Goal: Complete application form

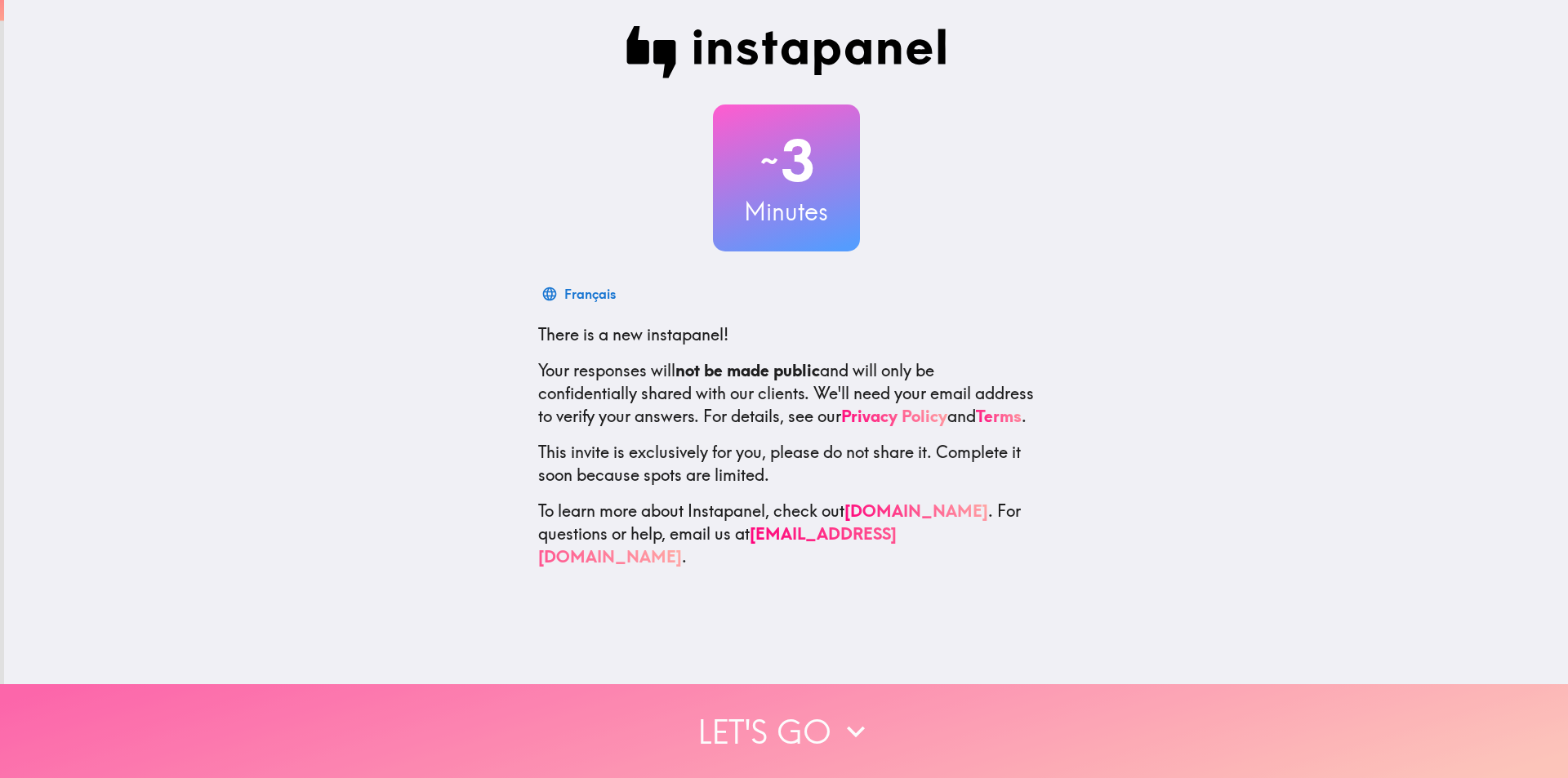
click at [781, 715] on button "Let's go" at bounding box center [784, 730] width 1568 height 94
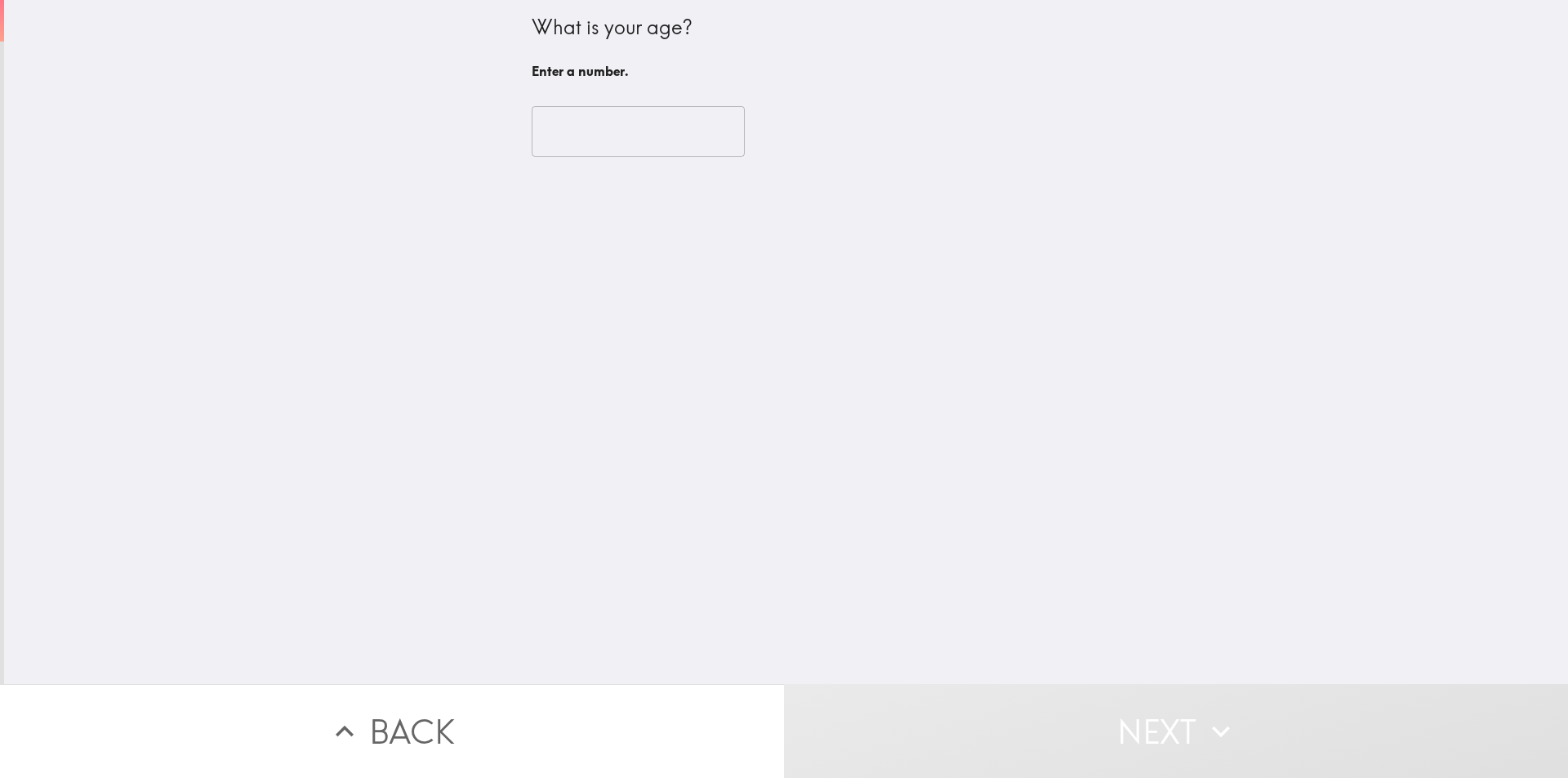
click at [609, 143] on input "number" at bounding box center [638, 131] width 213 height 50
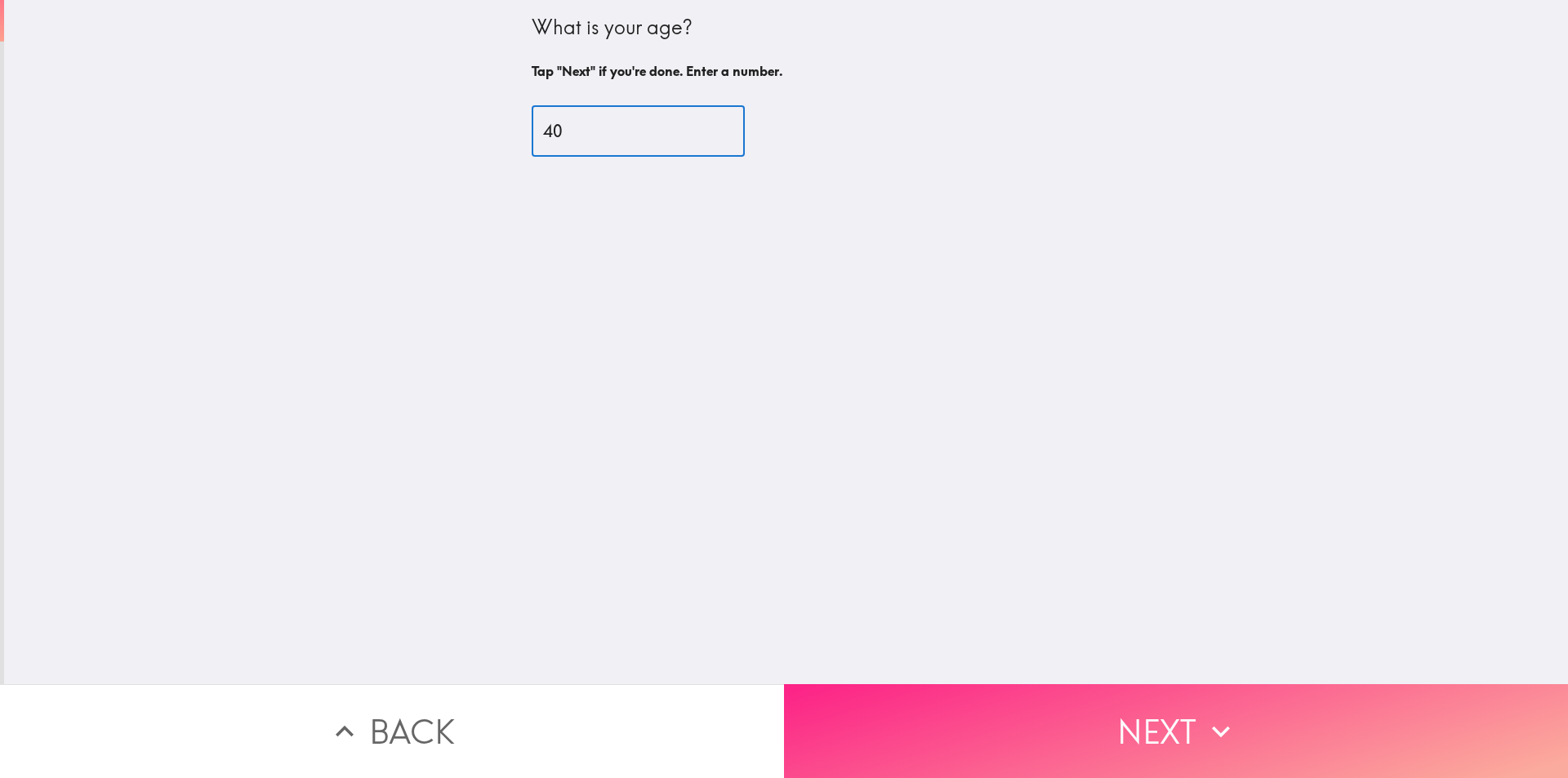
type input "40"
click at [1019, 705] on button "Next" at bounding box center [1176, 730] width 784 height 94
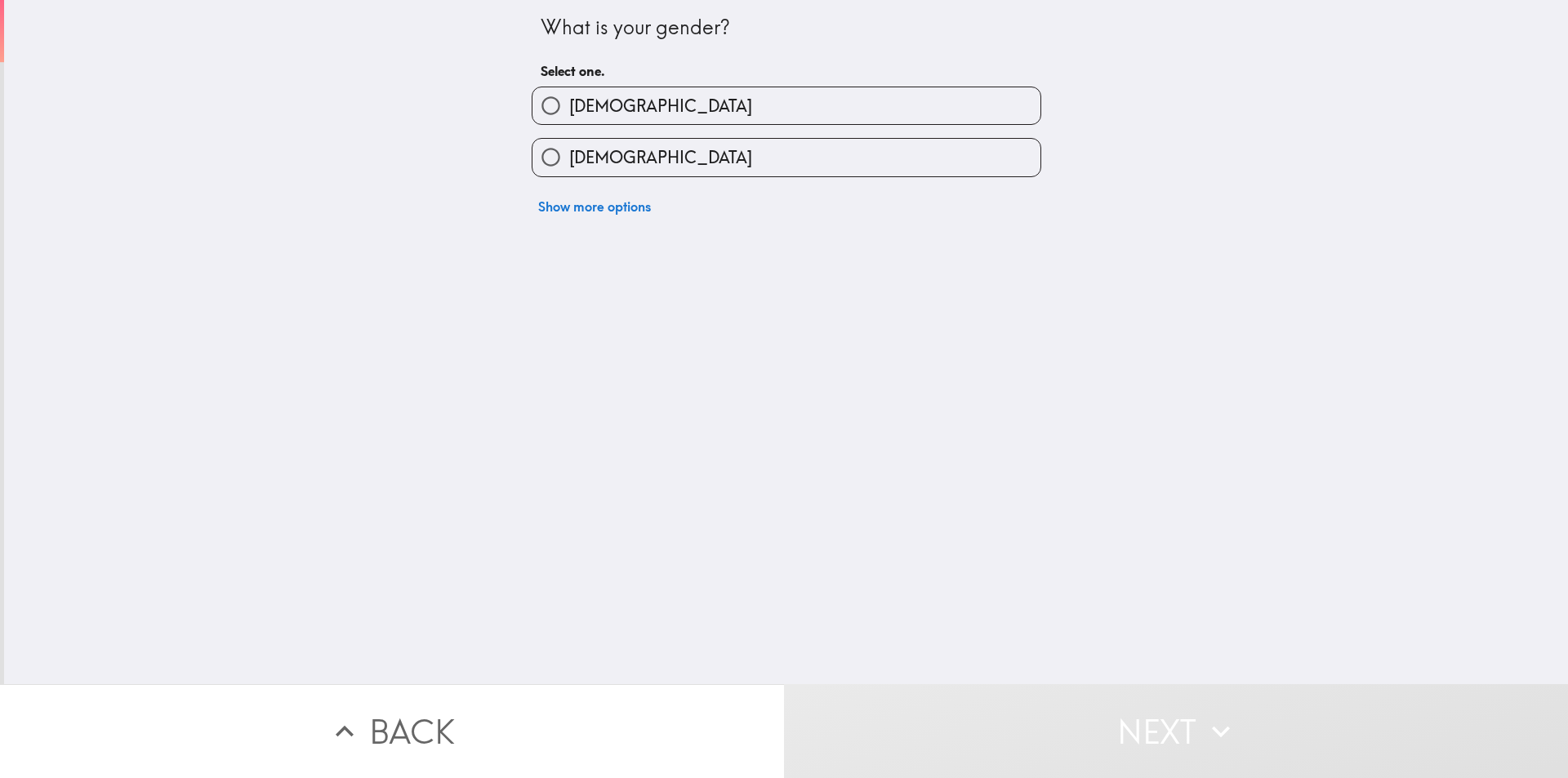
click at [661, 108] on label "[DEMOGRAPHIC_DATA]" at bounding box center [786, 106] width 508 height 37
click at [569, 108] on input "[DEMOGRAPHIC_DATA]" at bounding box center [550, 106] width 37 height 37
radio input "true"
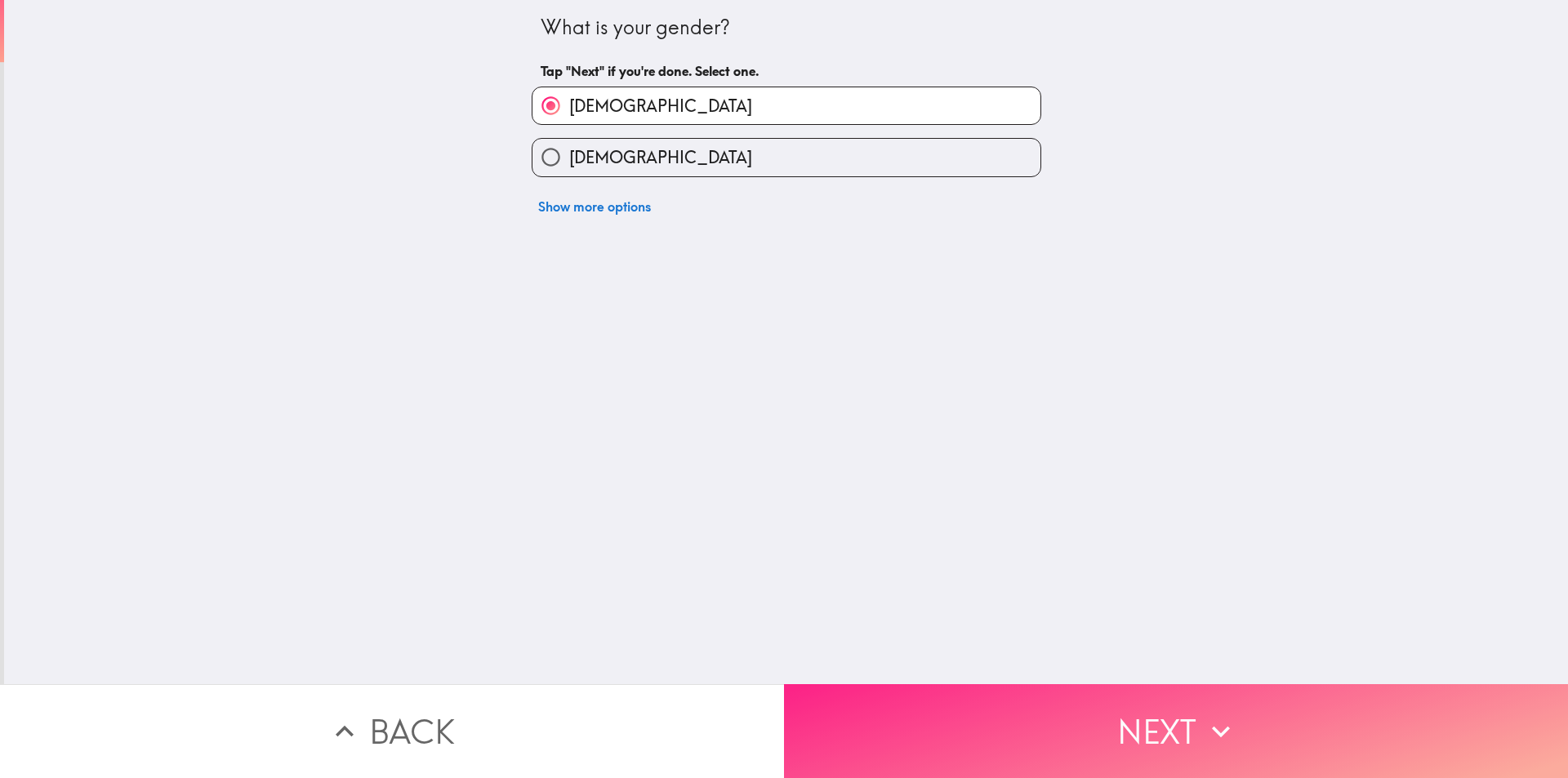
click at [1078, 706] on button "Next" at bounding box center [1176, 730] width 784 height 94
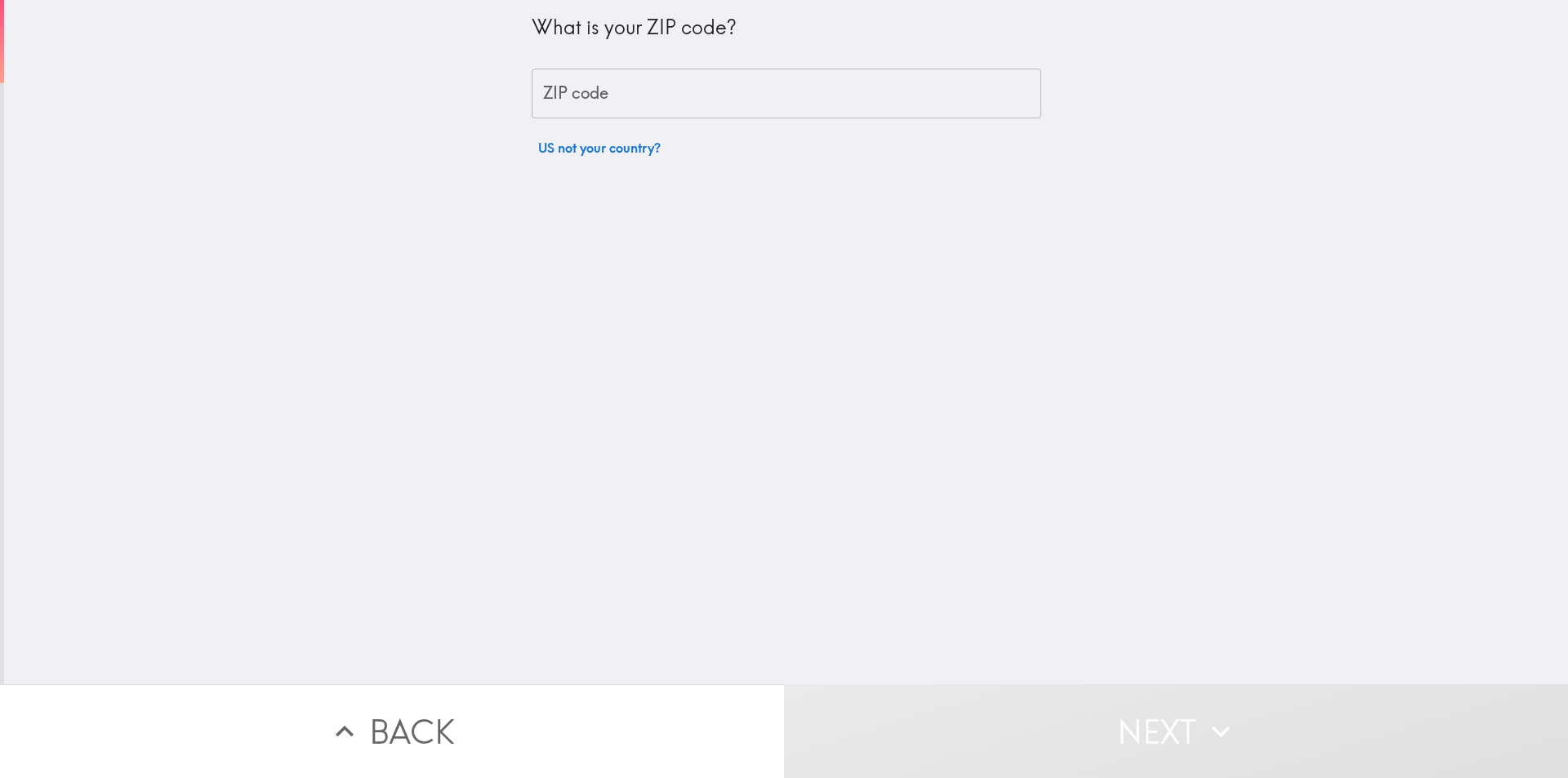
click at [755, 105] on input "ZIP code" at bounding box center [786, 93] width 509 height 50
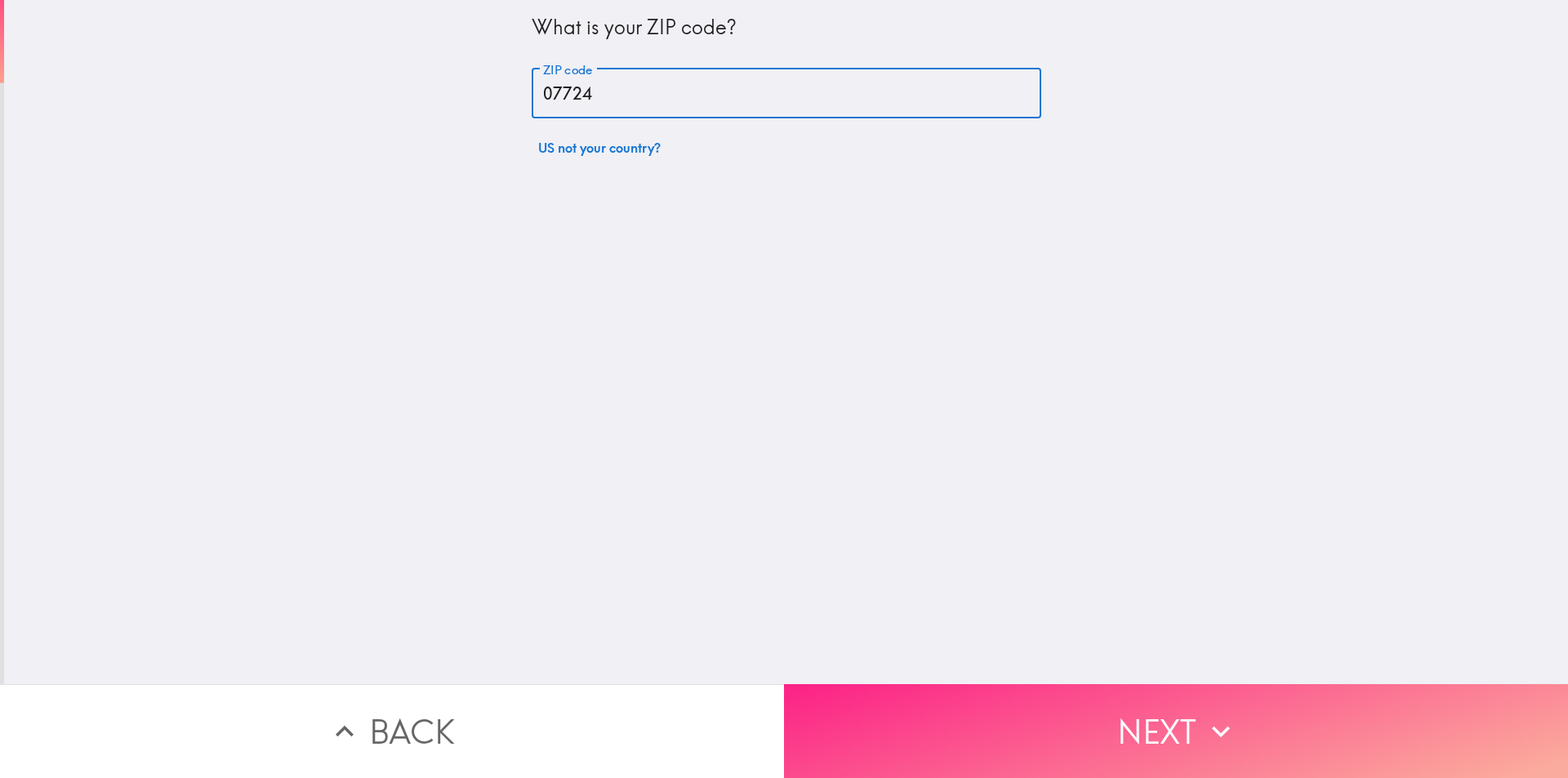
type input "07724"
click at [1148, 710] on button "Next" at bounding box center [1176, 730] width 784 height 94
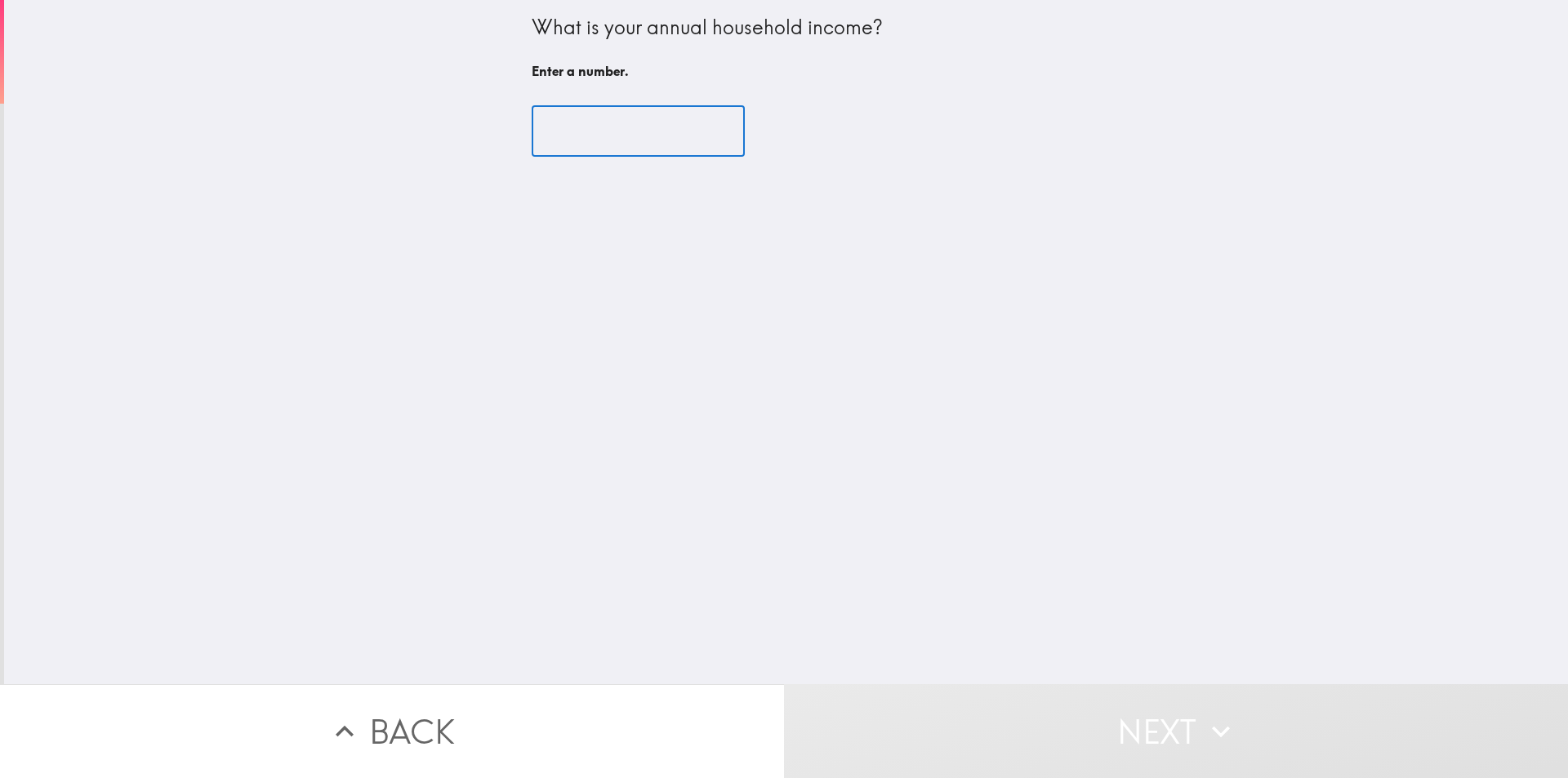
click at [655, 139] on input "number" at bounding box center [638, 131] width 213 height 50
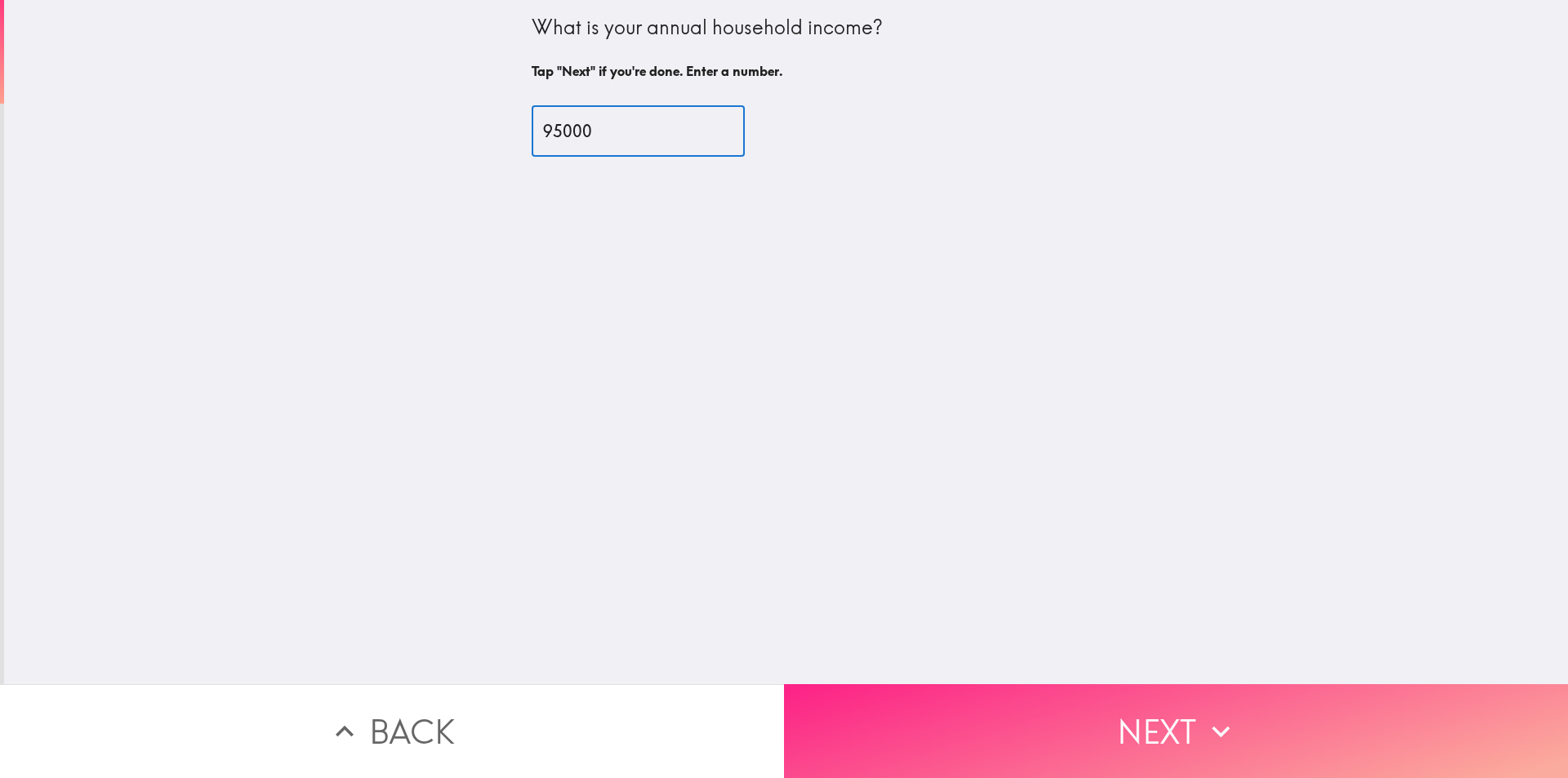
type input "95000"
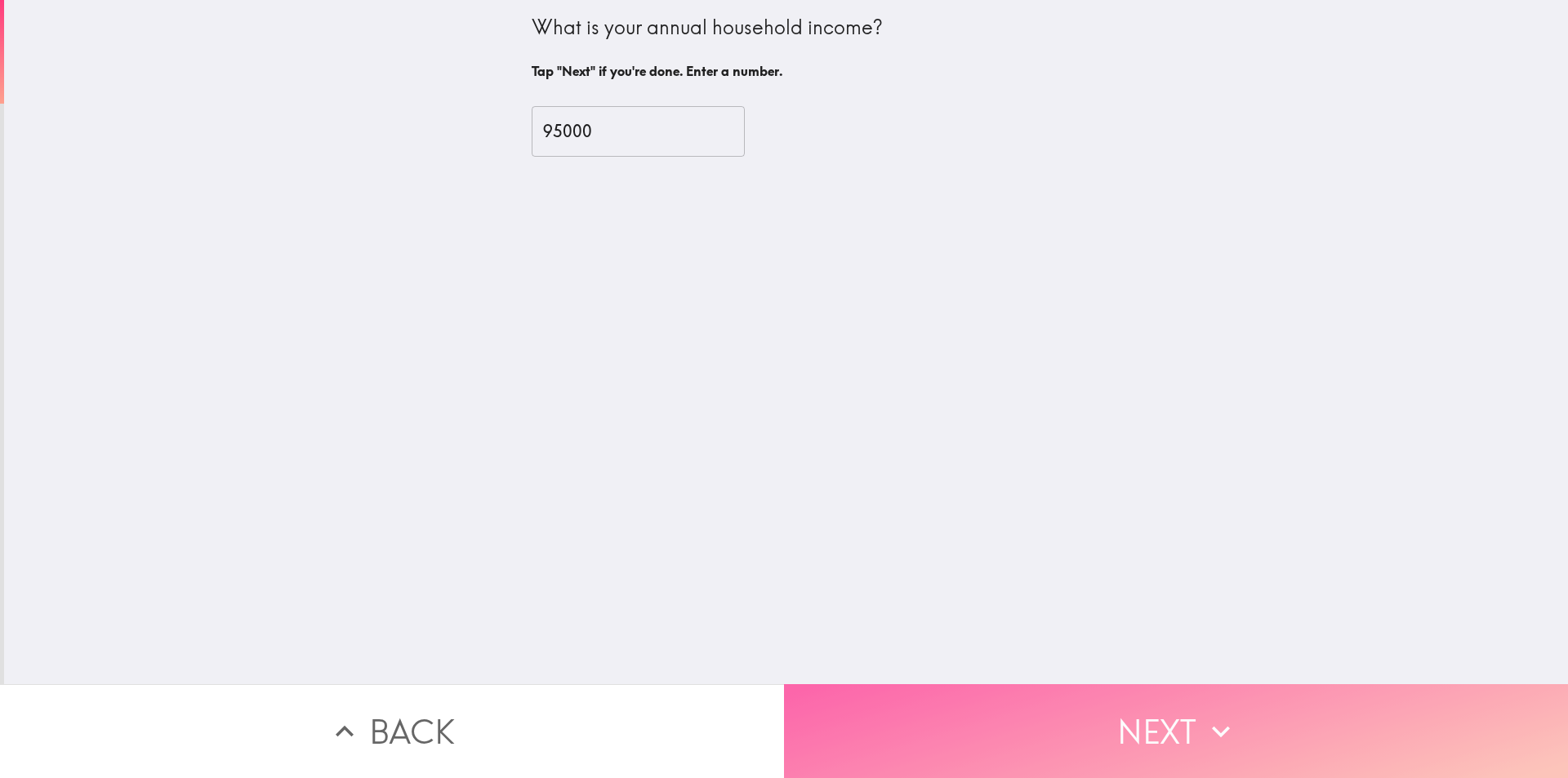
click at [970, 730] on button "Next" at bounding box center [1176, 730] width 784 height 94
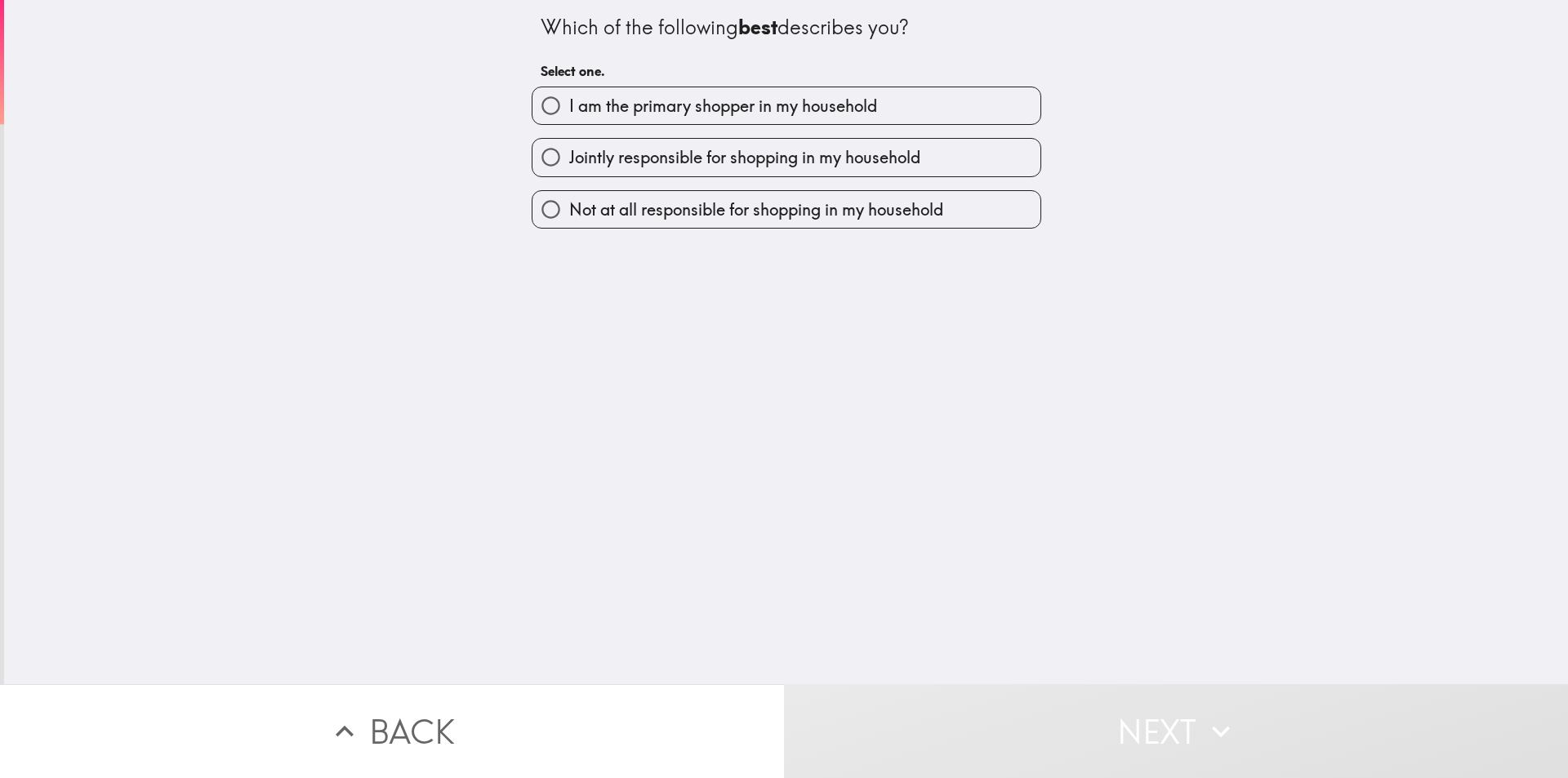
click at [779, 114] on span "I am the primary shopper in my household" at bounding box center [723, 107] width 308 height 23
click at [569, 114] on input "I am the primary shopper in my household" at bounding box center [550, 106] width 37 height 37
radio input "true"
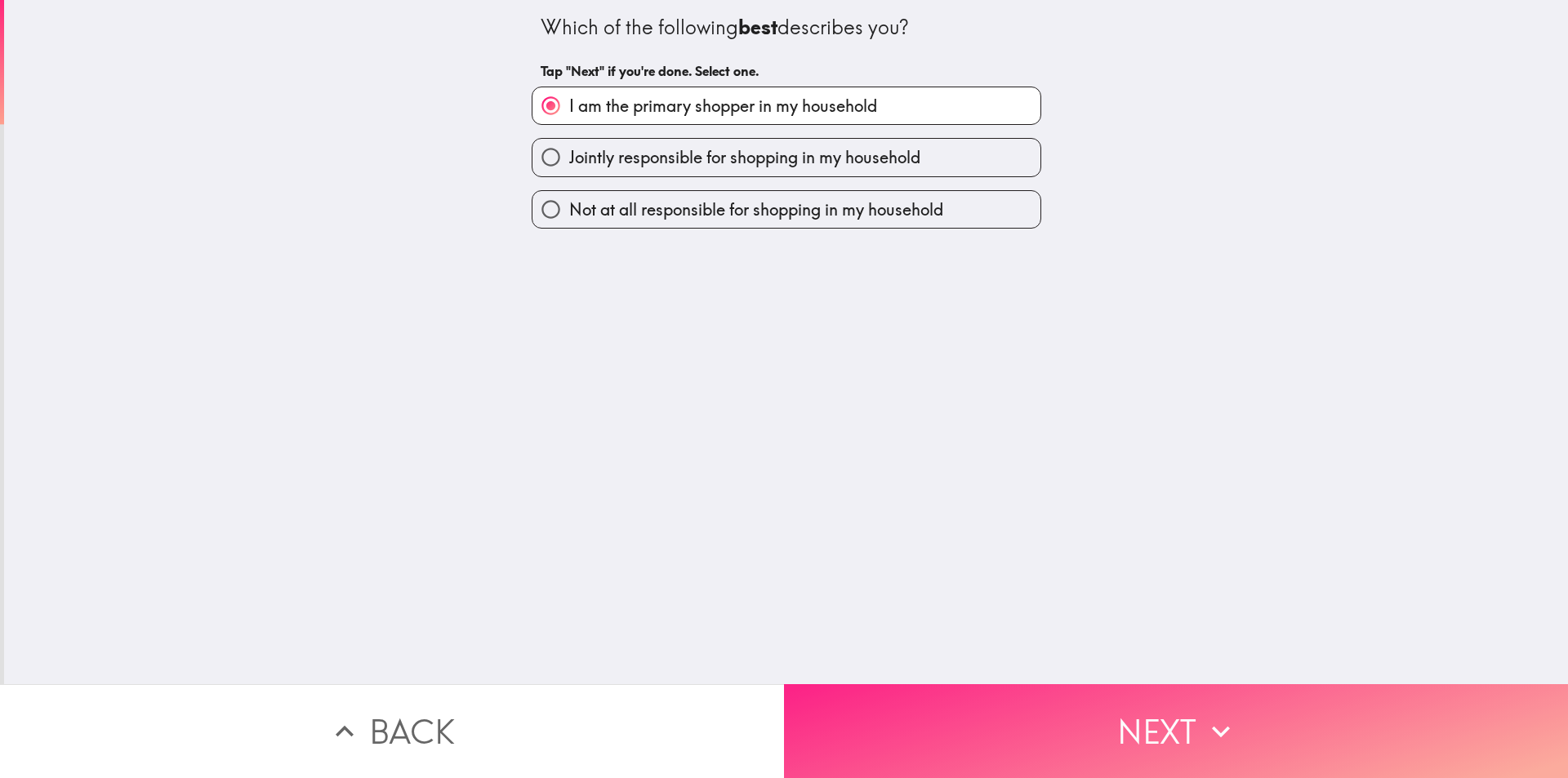
click at [1045, 693] on button "Next" at bounding box center [1176, 730] width 784 height 94
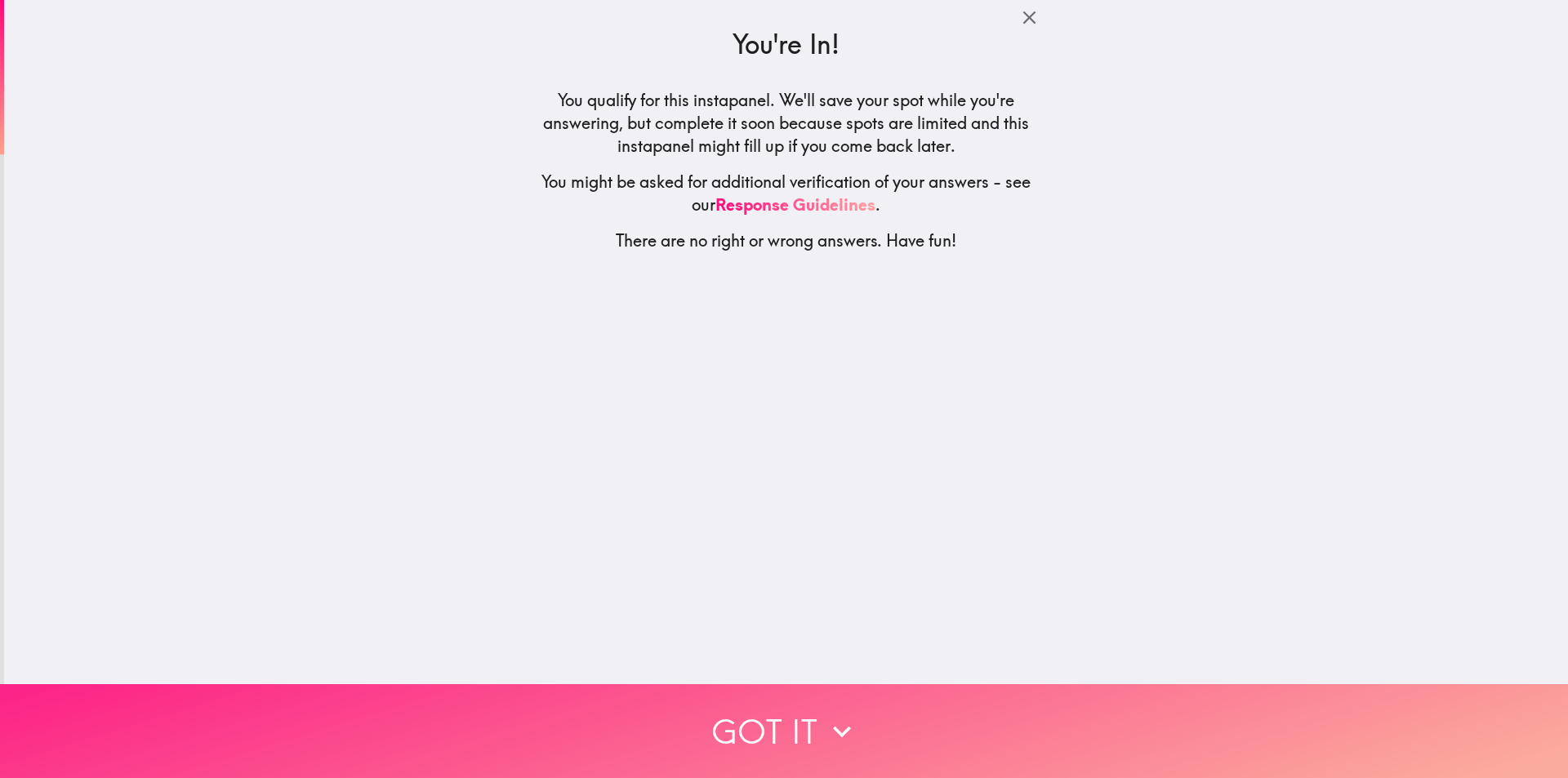
click at [808, 737] on button "Got it" at bounding box center [784, 730] width 1568 height 94
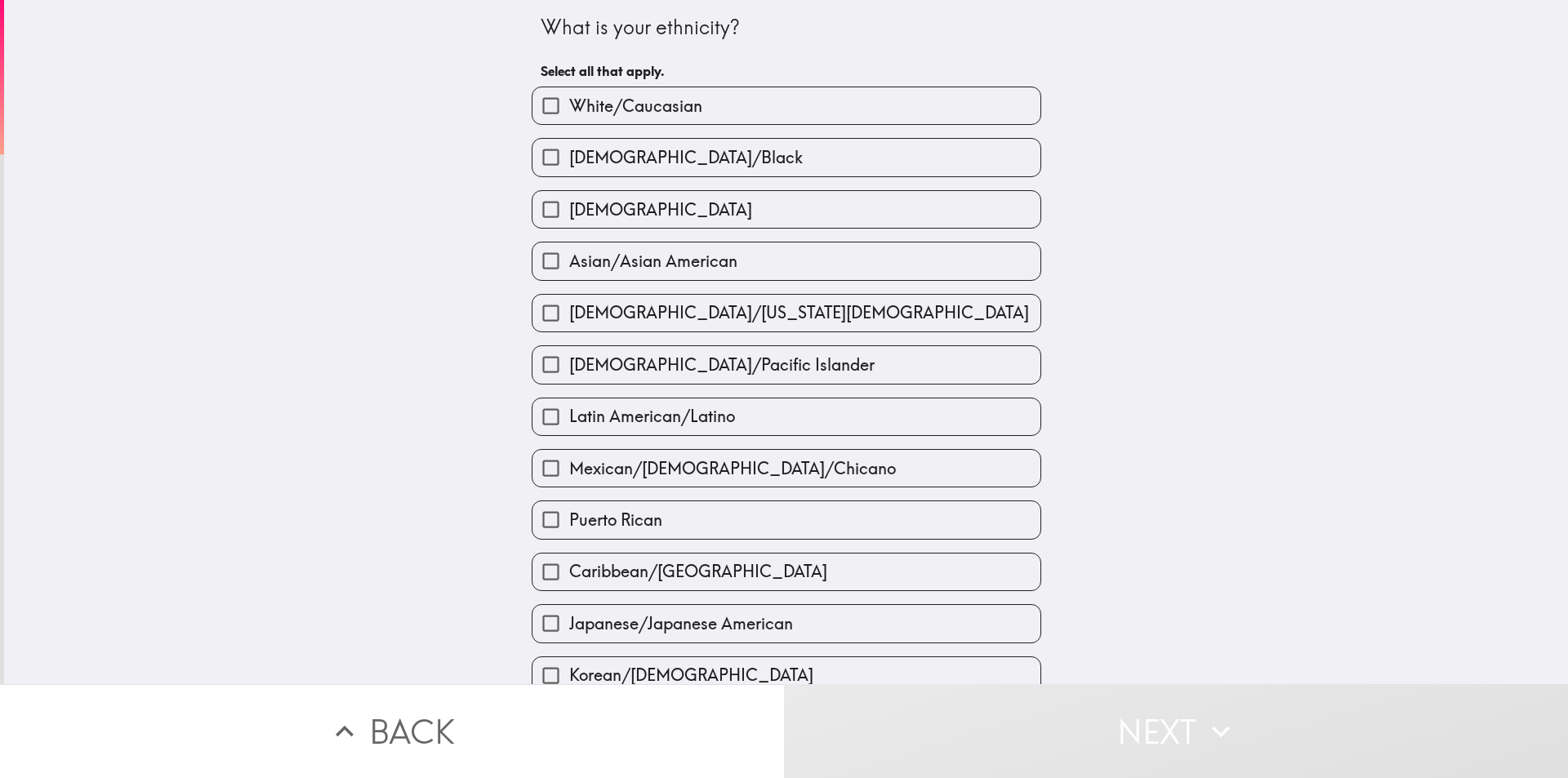
click at [791, 94] on label "White/Caucasian" at bounding box center [786, 106] width 508 height 37
click at [569, 94] on input "White/Caucasian" at bounding box center [550, 106] width 37 height 37
checkbox input "true"
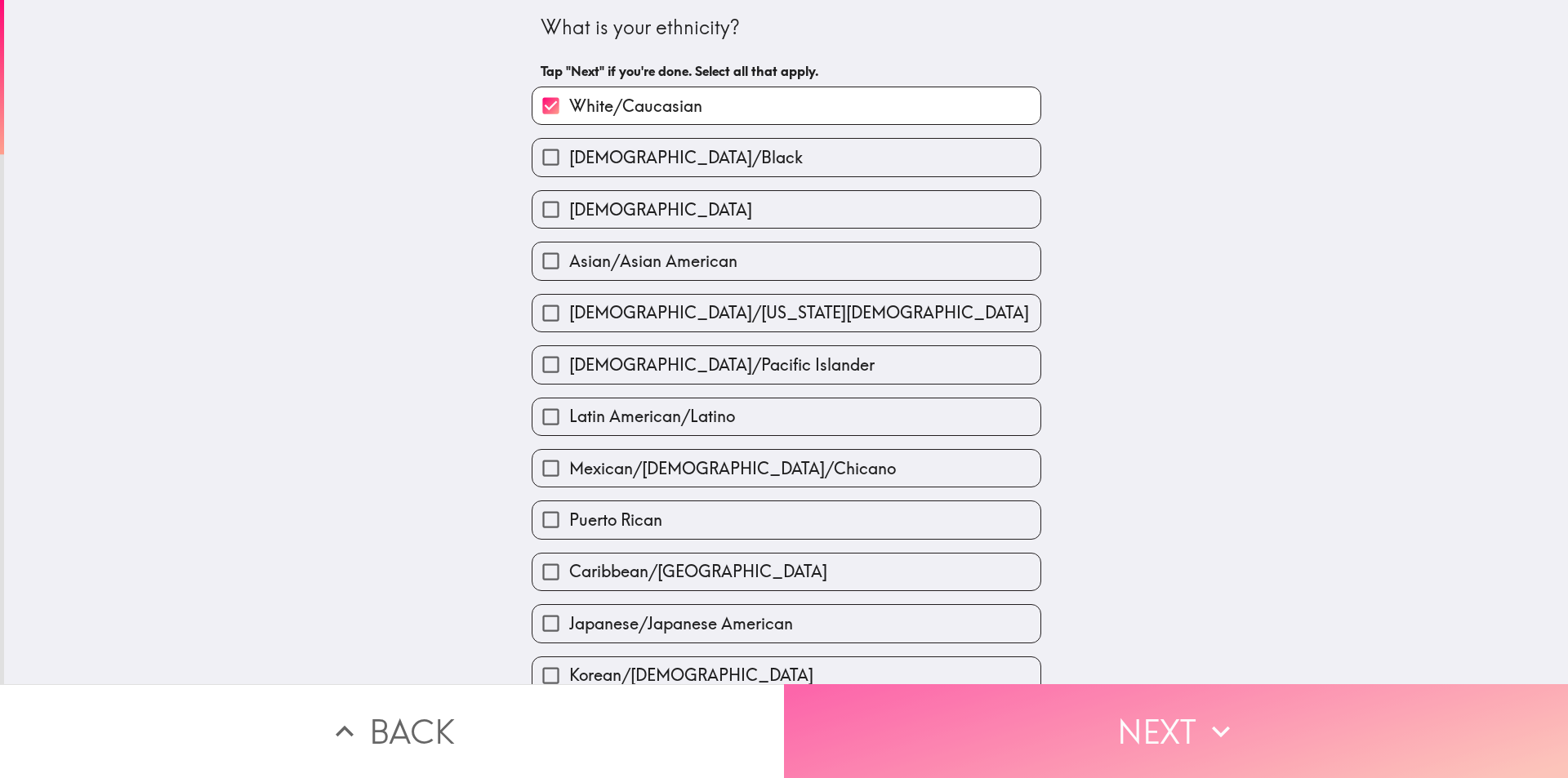
click at [1106, 719] on button "Next" at bounding box center [1176, 730] width 784 height 94
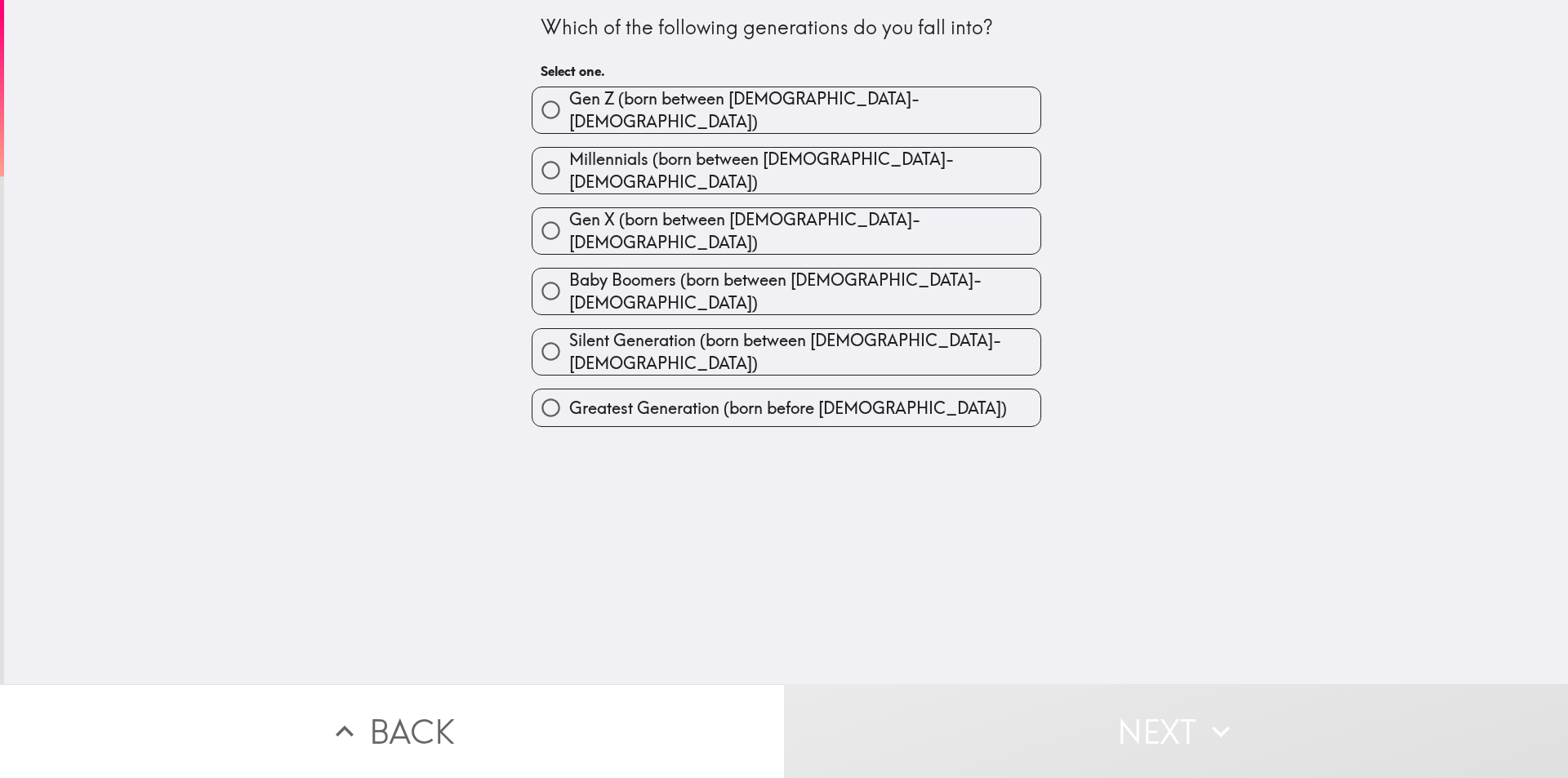
click at [856, 155] on label "Millennials (born between [DEMOGRAPHIC_DATA]-[DEMOGRAPHIC_DATA])" at bounding box center [786, 170] width 508 height 46
click at [569, 155] on input "Millennials (born between [DEMOGRAPHIC_DATA]-[DEMOGRAPHIC_DATA])" at bounding box center [550, 170] width 37 height 37
radio input "true"
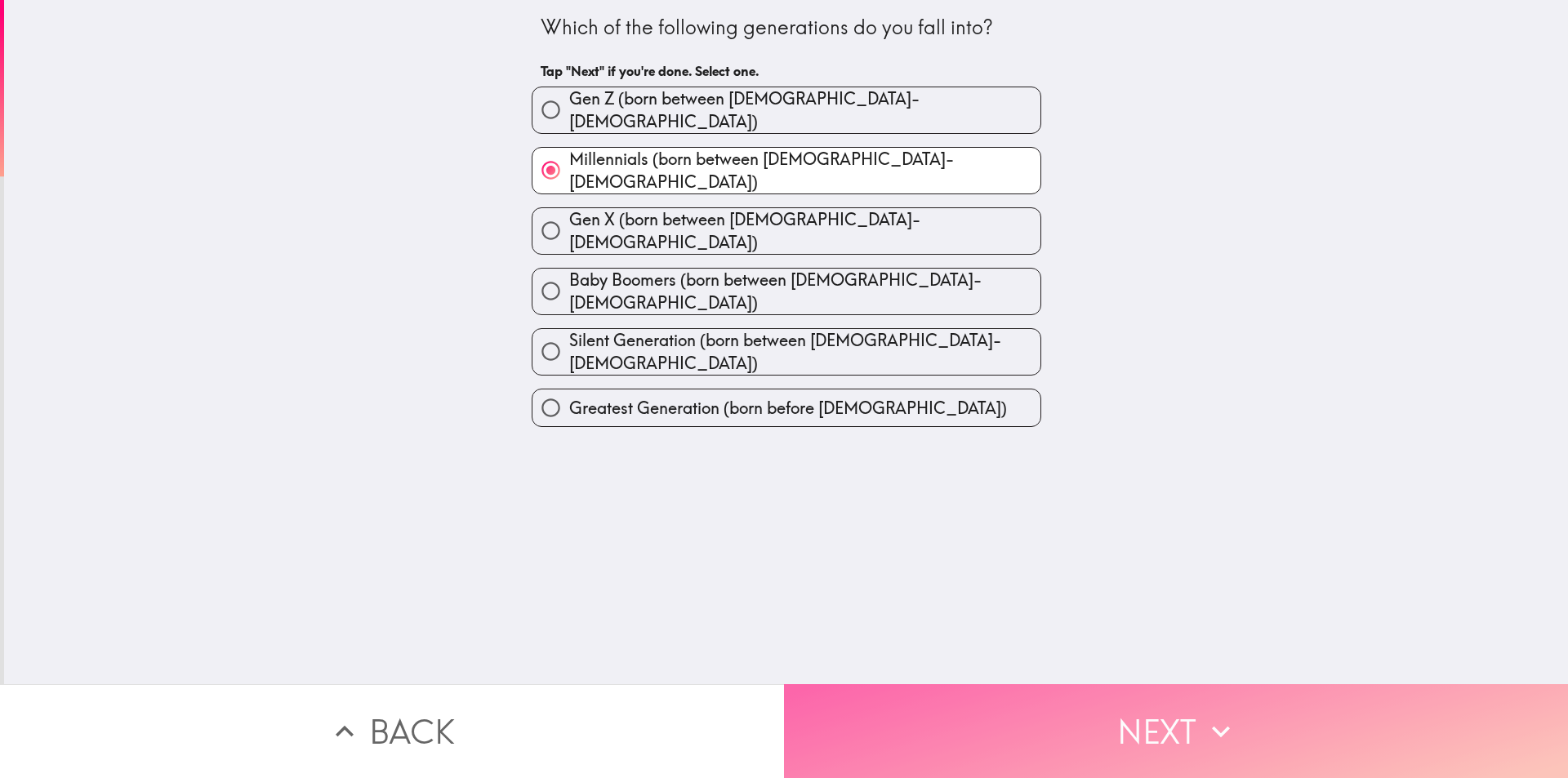
click at [1082, 723] on button "Next" at bounding box center [1176, 730] width 784 height 94
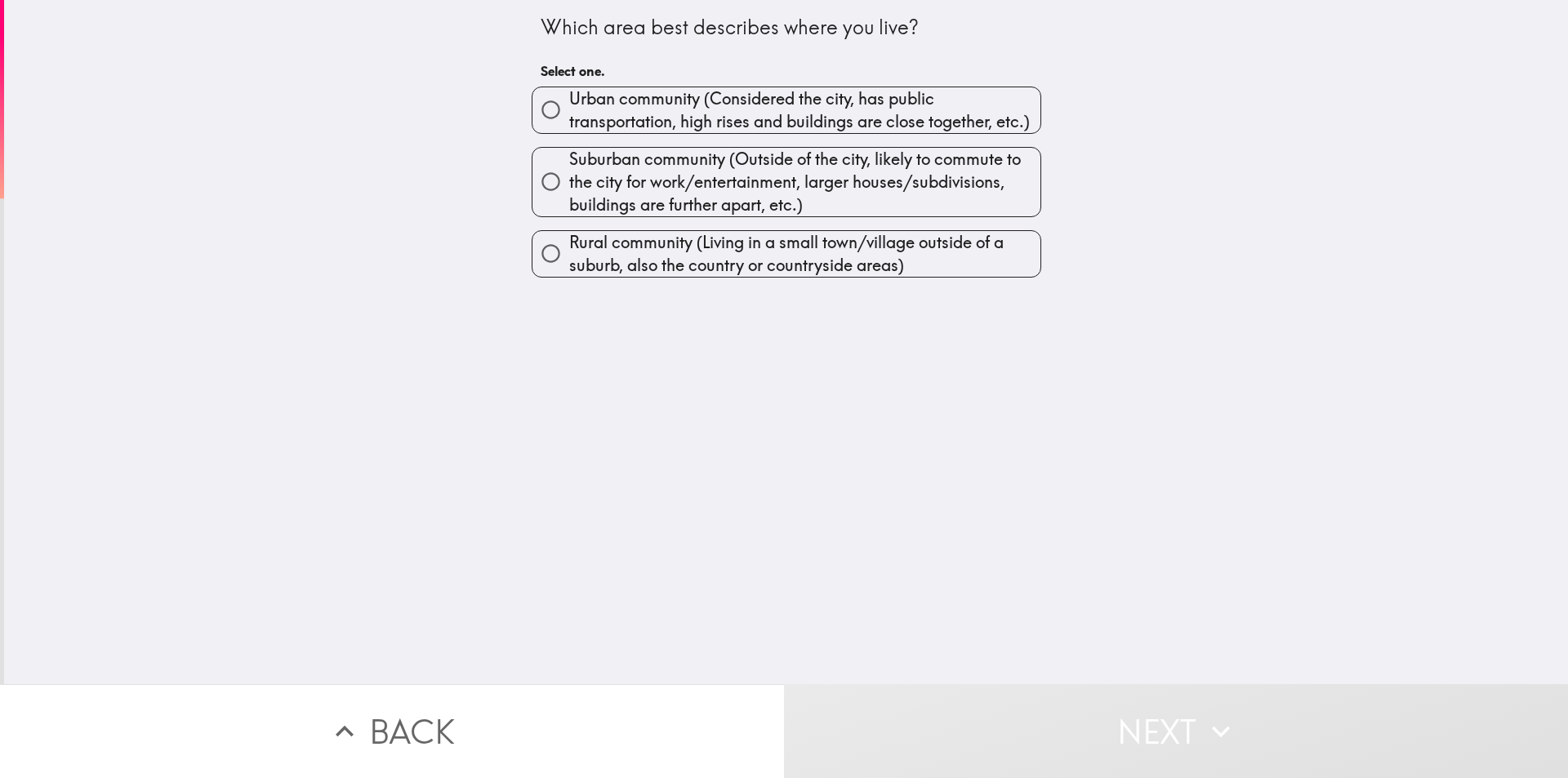
click at [780, 181] on span "Suburban community (Outside of the city, likely to commute to the city for work…" at bounding box center [804, 182] width 471 height 68
click at [569, 181] on input "Suburban community (Outside of the city, likely to commute to the city for work…" at bounding box center [550, 182] width 37 height 37
radio input "true"
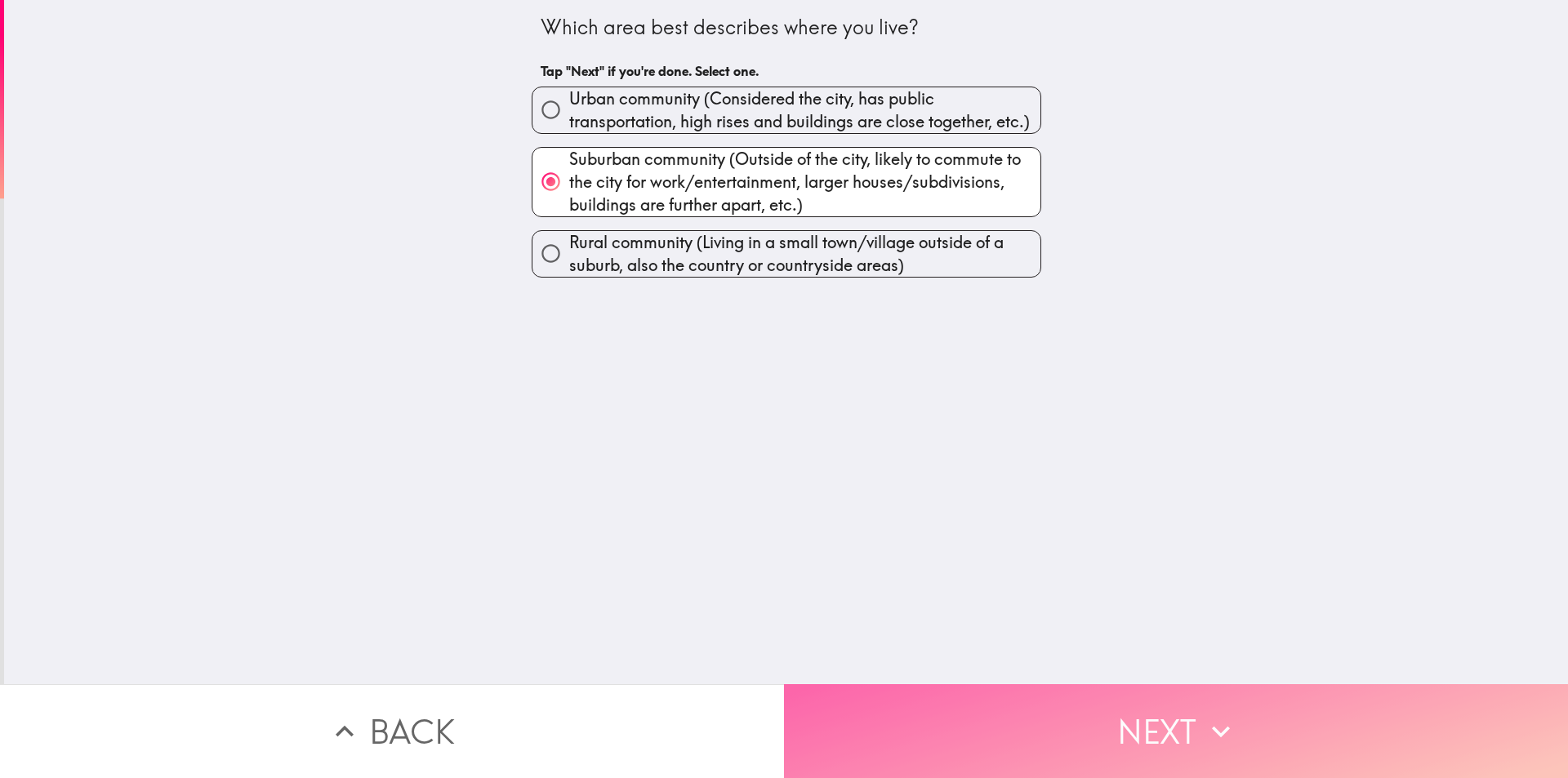
click at [1136, 722] on button "Next" at bounding box center [1176, 730] width 784 height 94
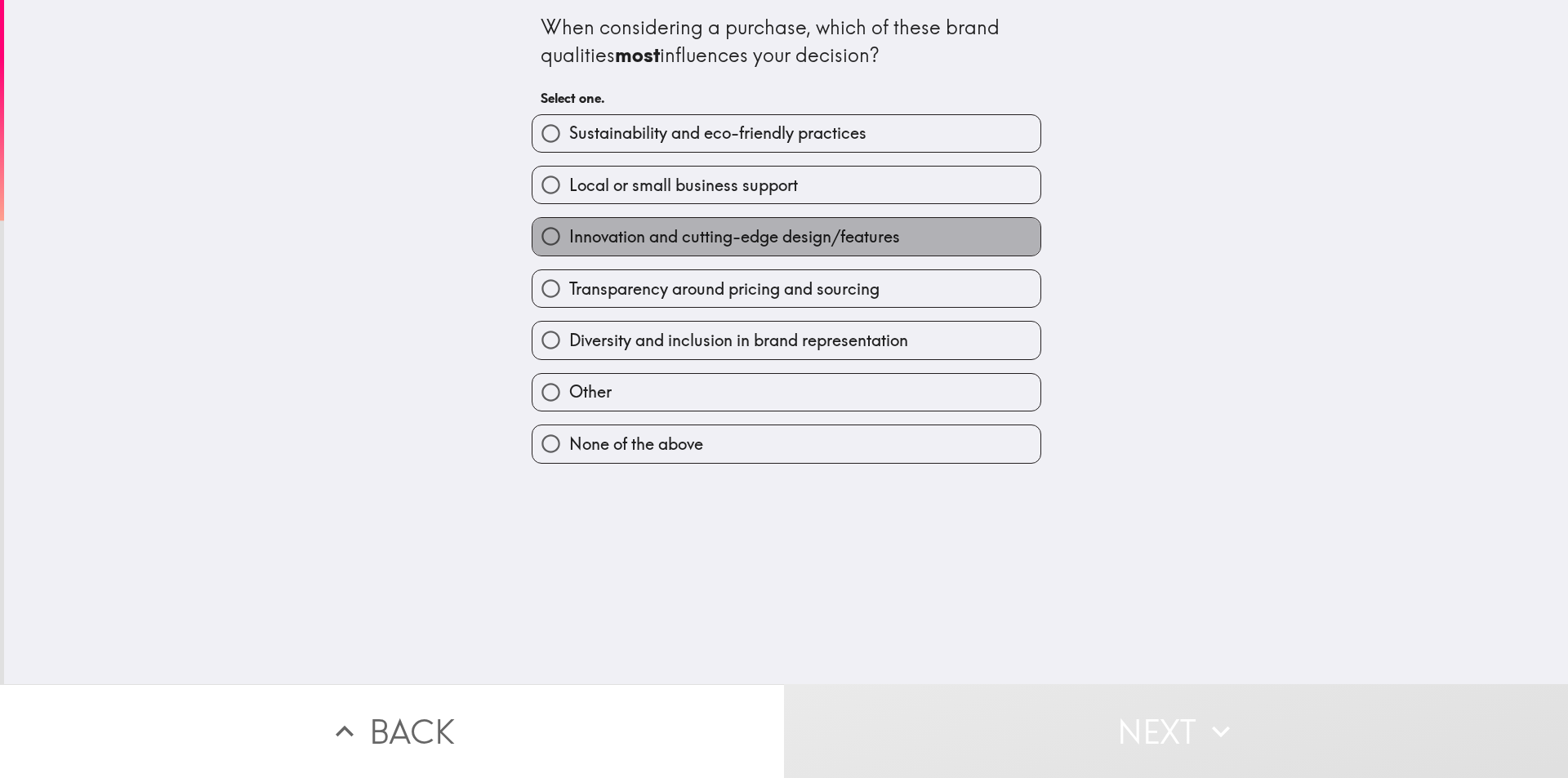
click at [924, 236] on label "Innovation and cutting-edge design/features" at bounding box center [786, 236] width 508 height 37
click at [569, 236] on input "Innovation and cutting-edge design/features" at bounding box center [550, 236] width 37 height 37
radio input "true"
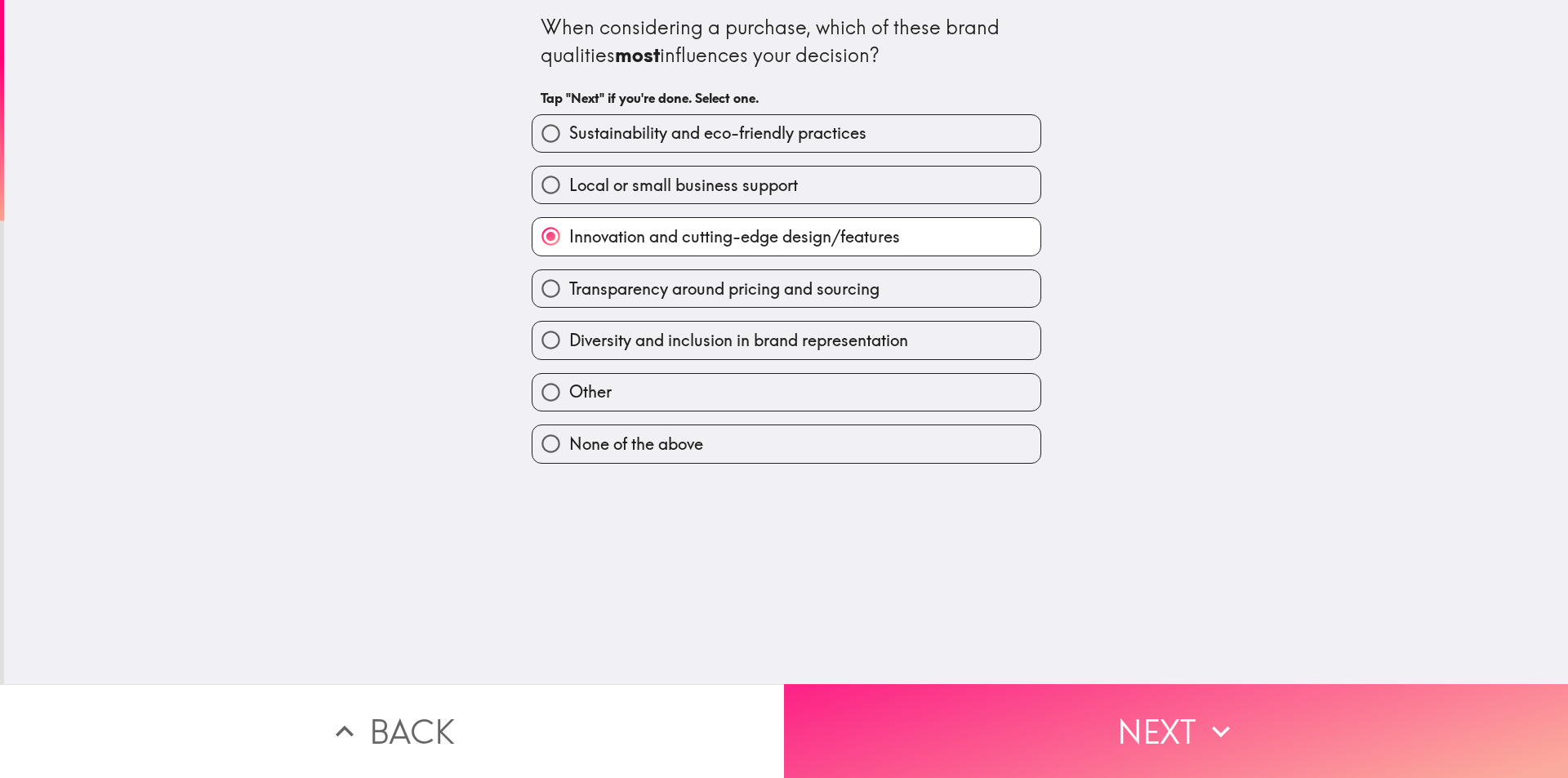
click at [1117, 711] on button "Next" at bounding box center [1176, 730] width 784 height 94
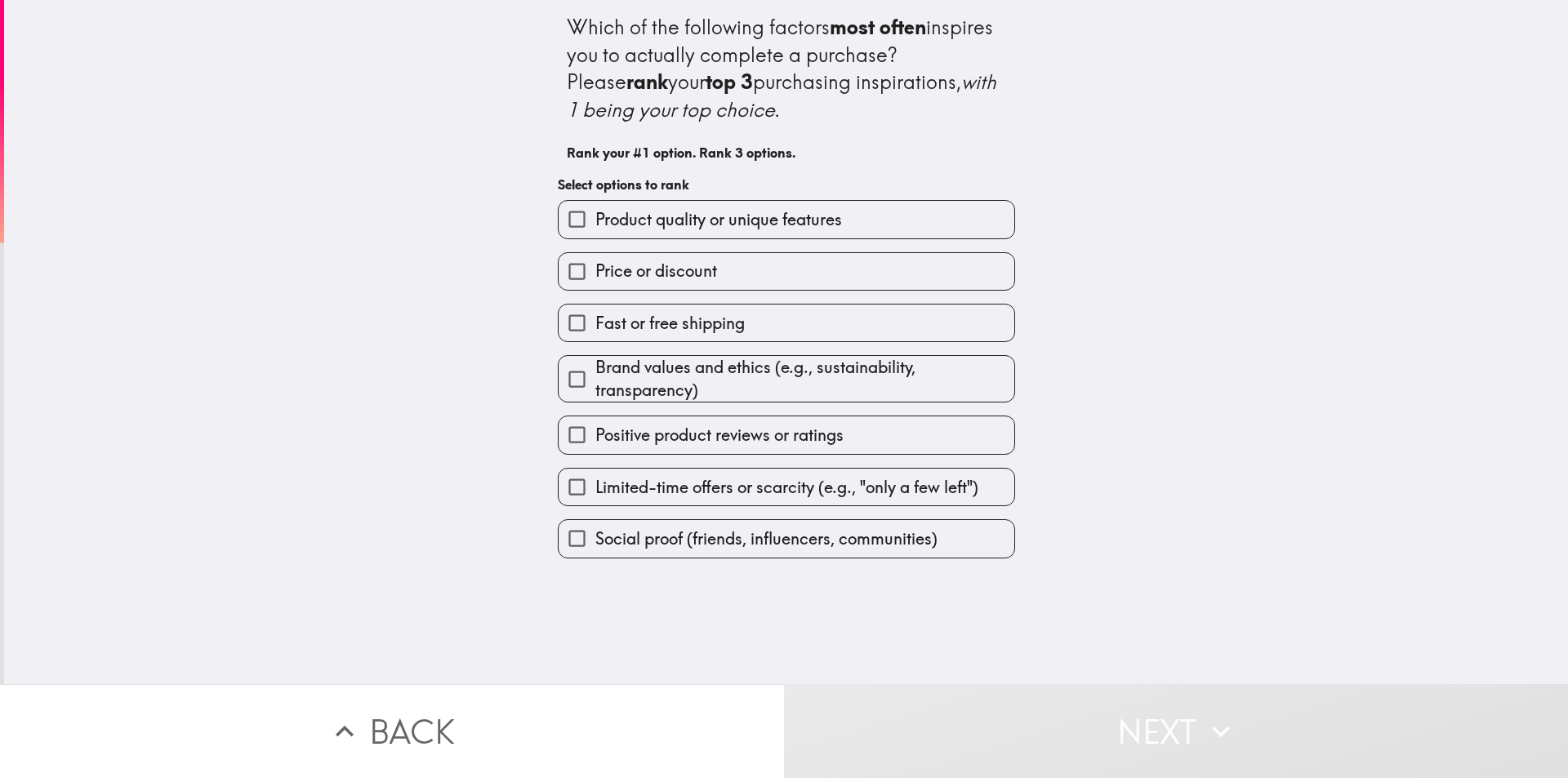
click at [852, 273] on label "Price or discount" at bounding box center [786, 271] width 456 height 37
click at [596, 273] on input "Price or discount" at bounding box center [577, 271] width 37 height 37
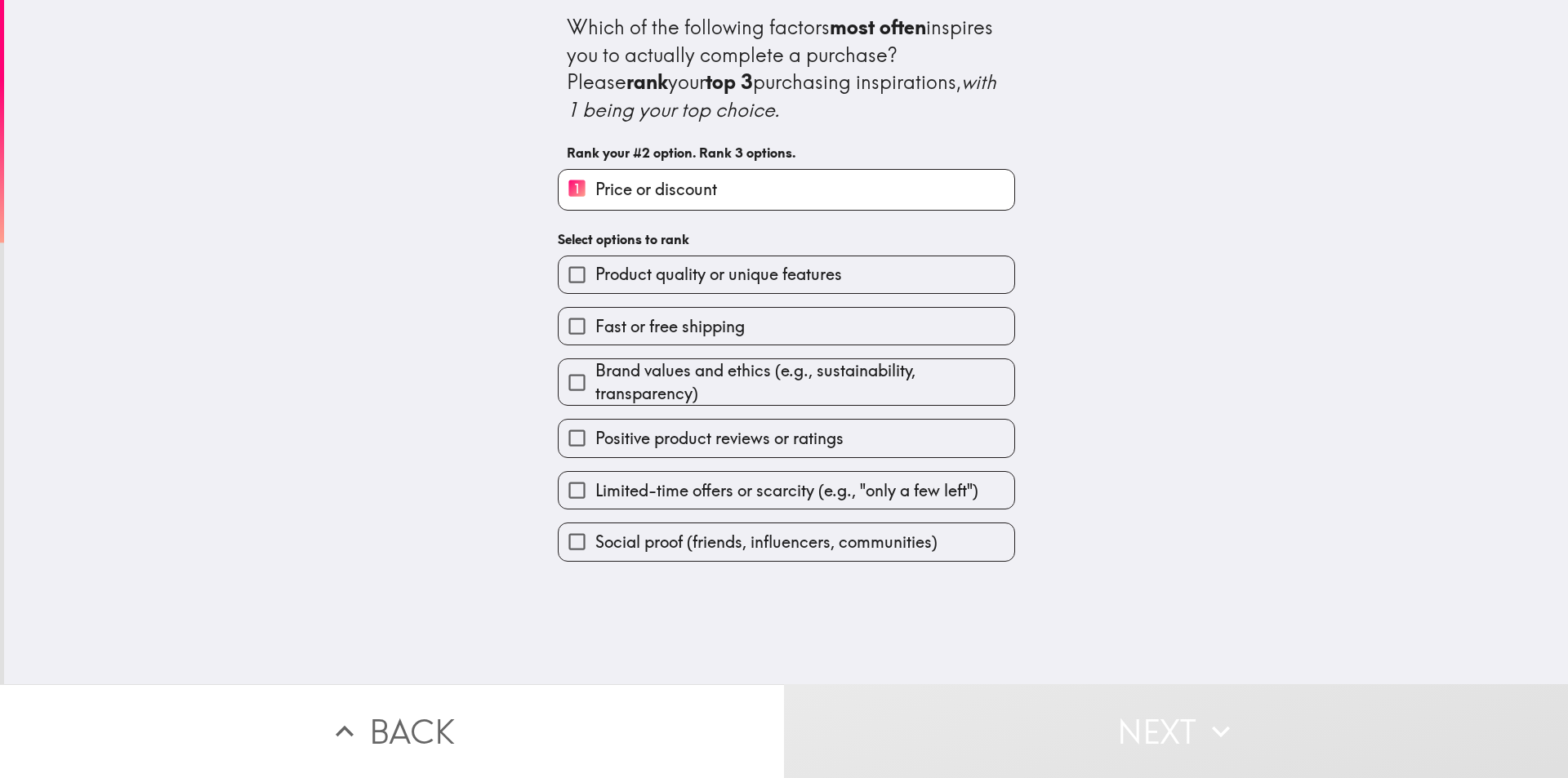
click at [866, 217] on div "Which of the following factors most often inspires you to actually complete a p…" at bounding box center [786, 281] width 522 height 561
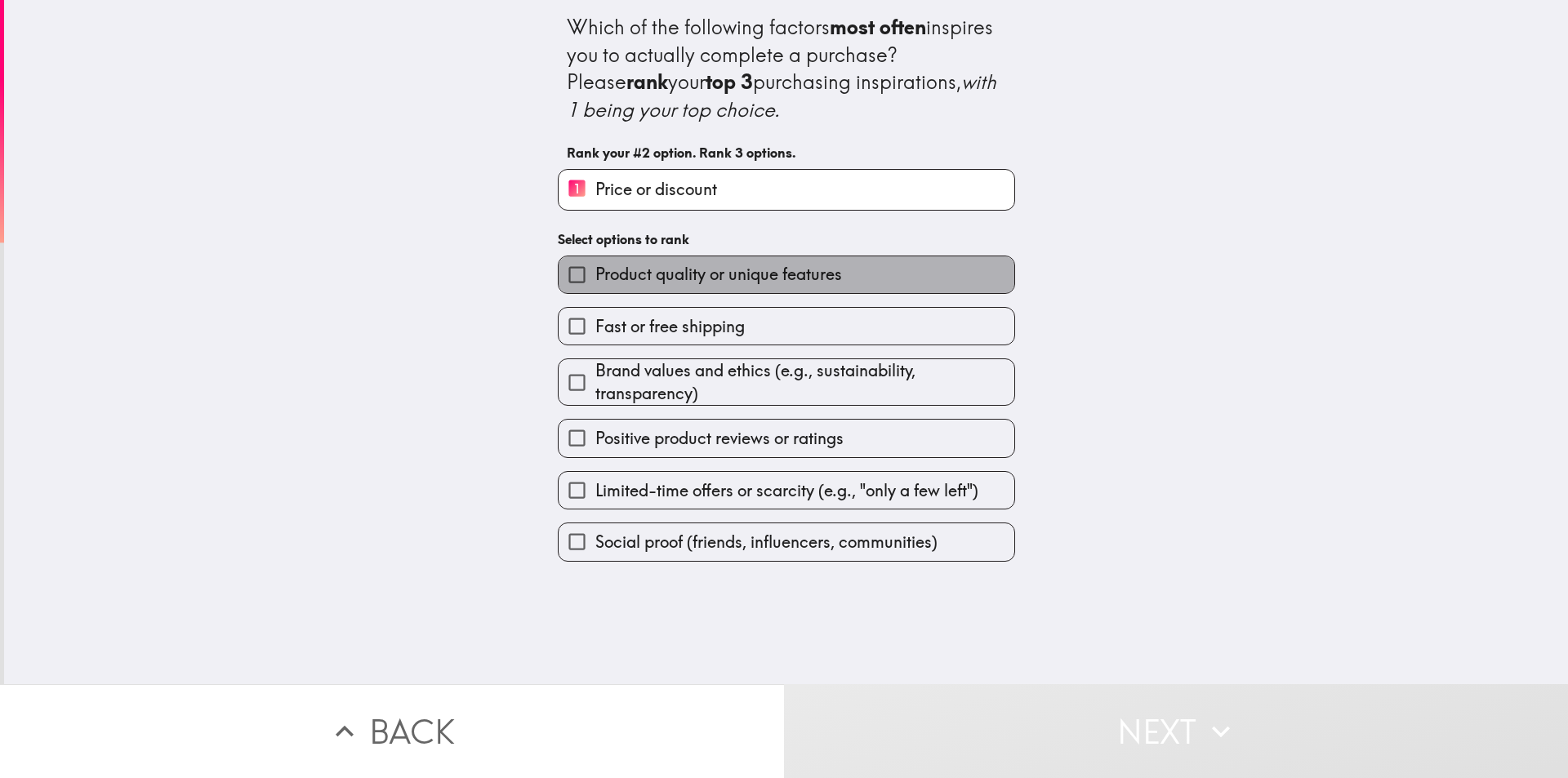
click at [857, 273] on label "Product quality or unique features" at bounding box center [786, 274] width 456 height 37
click at [596, 273] on input "Product quality or unique features" at bounding box center [577, 274] width 37 height 37
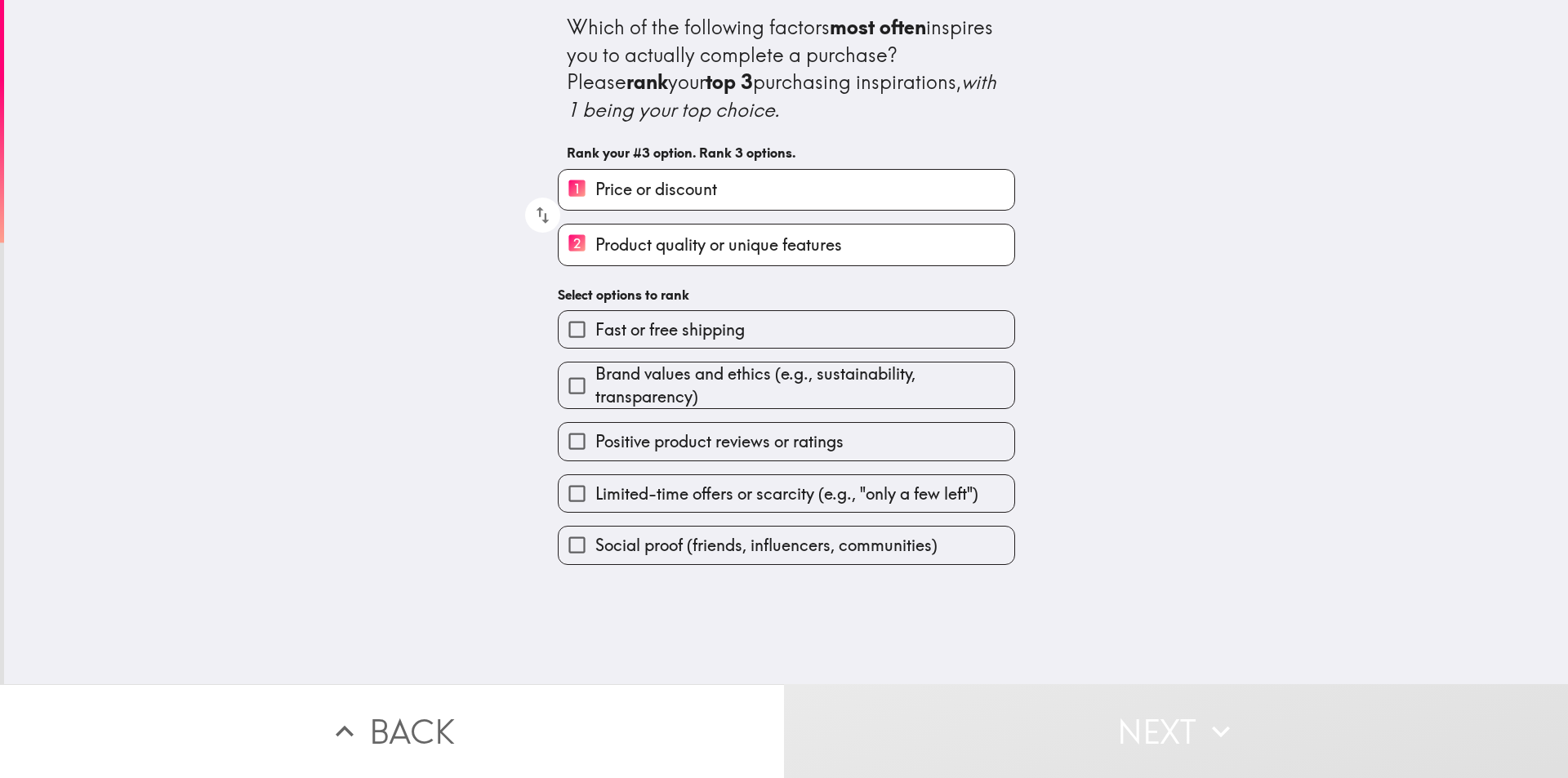
click at [956, 434] on label "Positive product reviews or ratings" at bounding box center [786, 440] width 456 height 37
click at [596, 434] on input "Positive product reviews or ratings" at bounding box center [577, 440] width 37 height 37
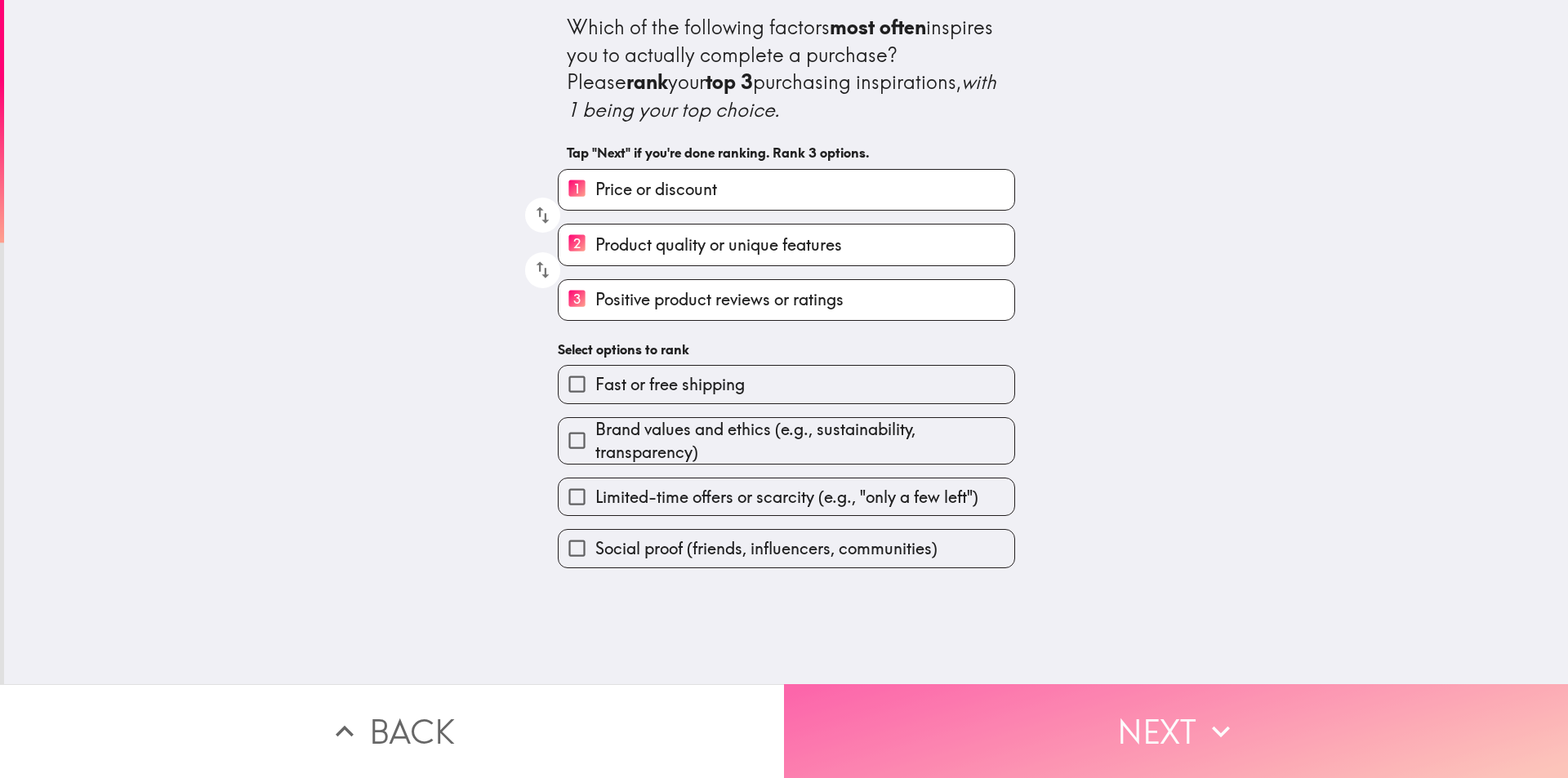
click at [1203, 719] on icon "button" at bounding box center [1221, 731] width 36 height 36
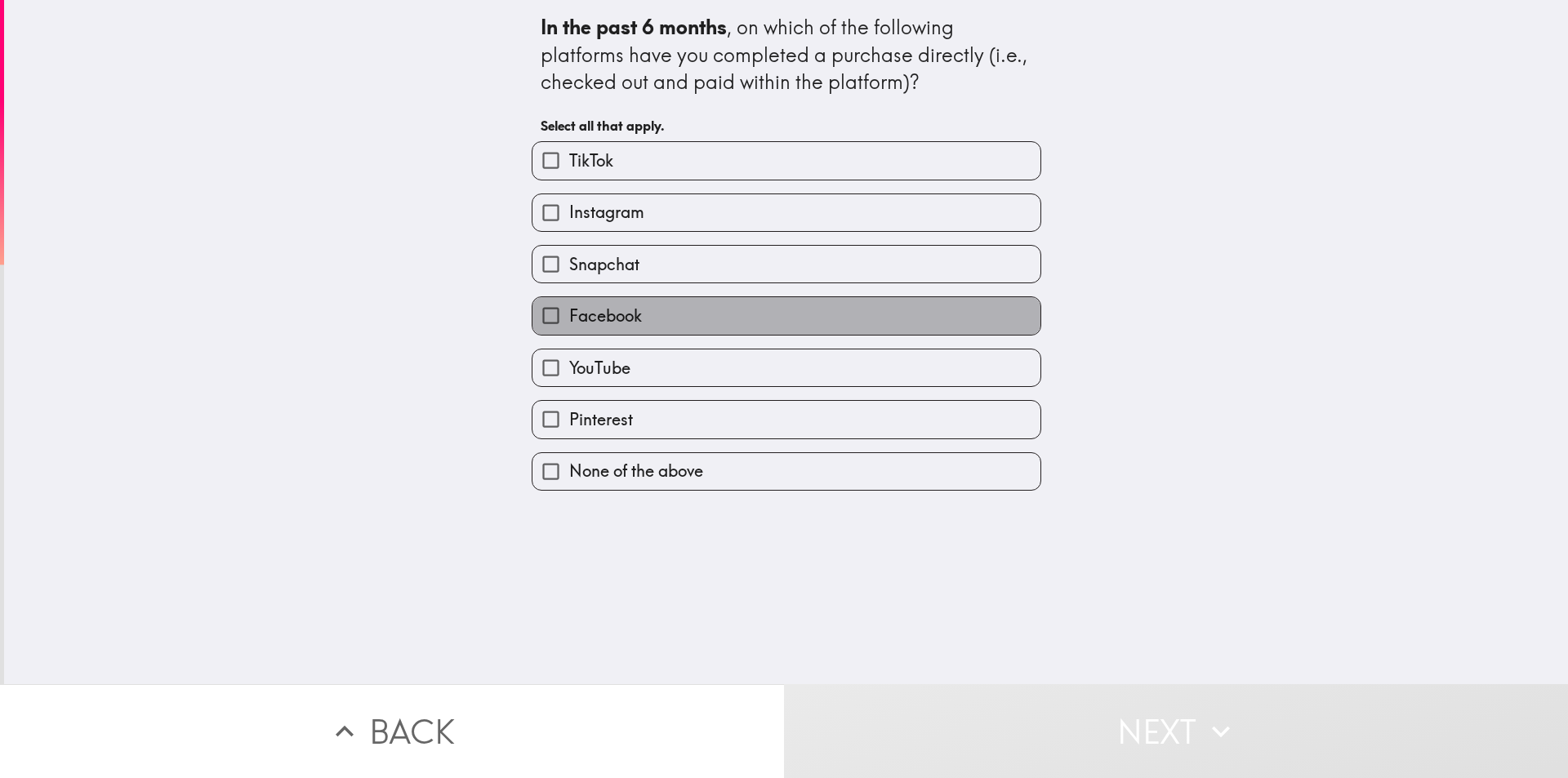
click at [917, 319] on label "Facebook" at bounding box center [786, 315] width 508 height 37
click at [569, 319] on input "Facebook" at bounding box center [550, 315] width 37 height 37
checkbox input "true"
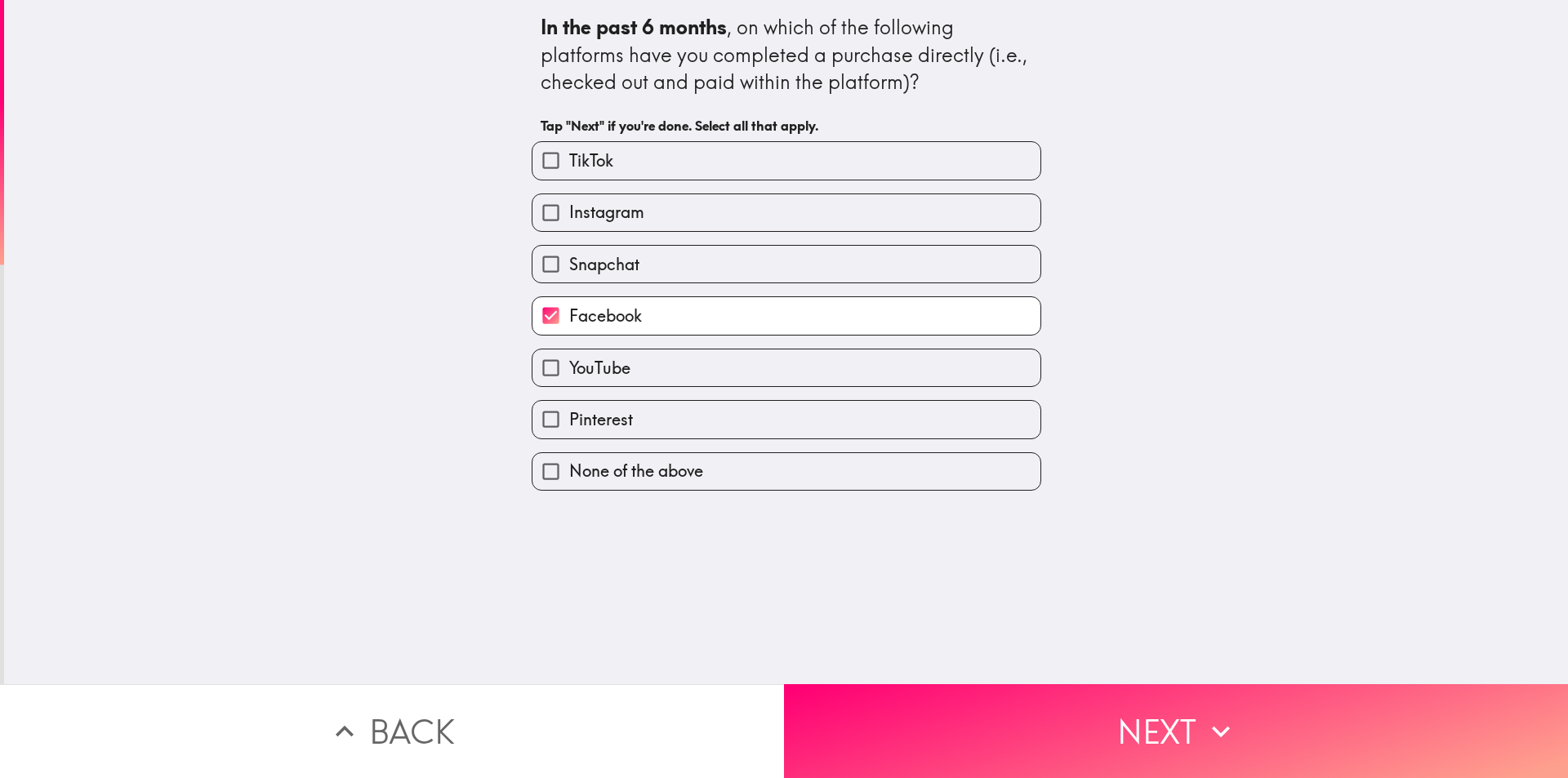
click at [826, 150] on label "TikTok" at bounding box center [786, 160] width 508 height 37
click at [569, 150] on input "TikTok" at bounding box center [550, 160] width 37 height 37
checkbox input "true"
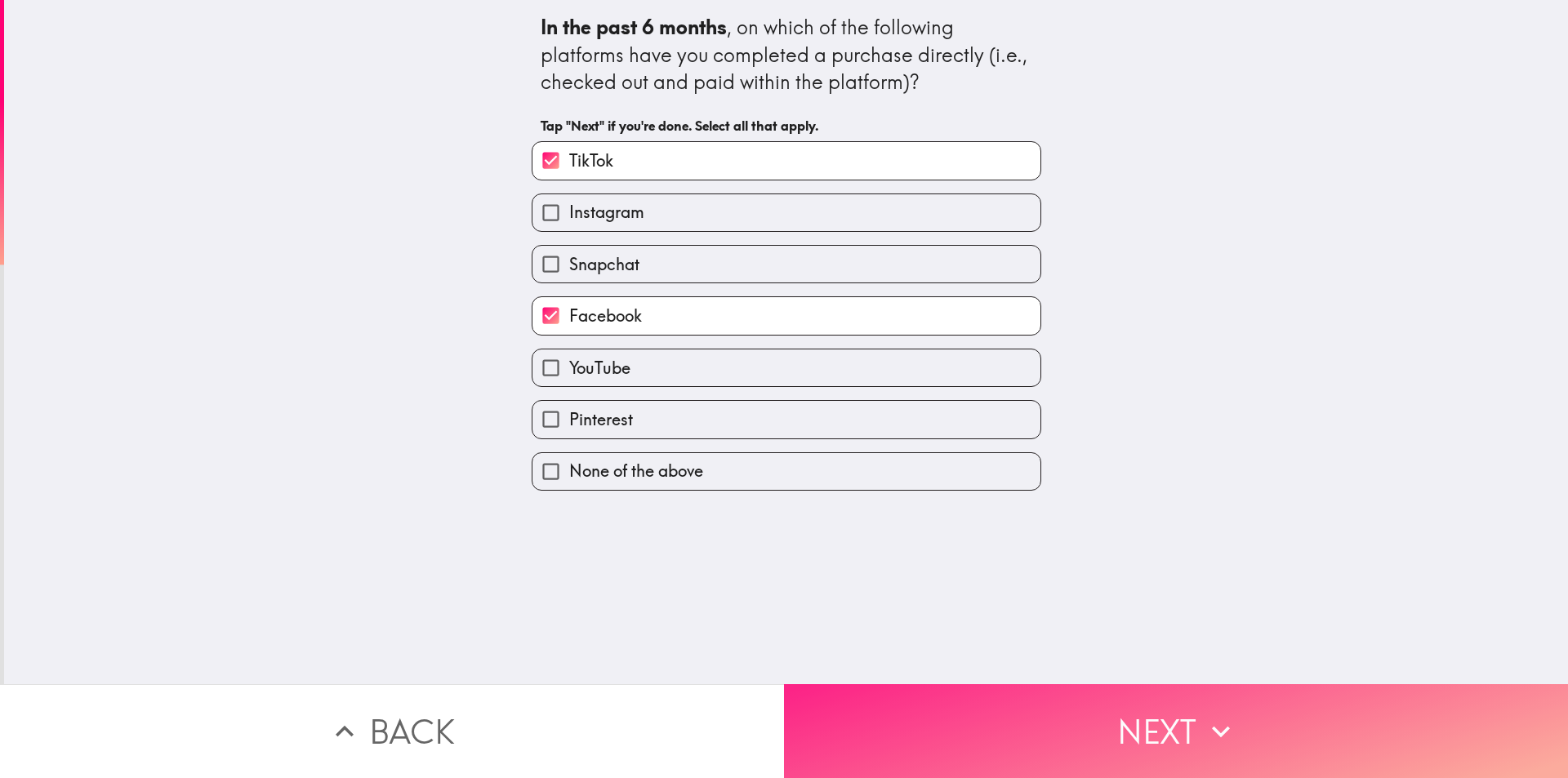
click at [1158, 718] on button "Next" at bounding box center [1176, 730] width 784 height 94
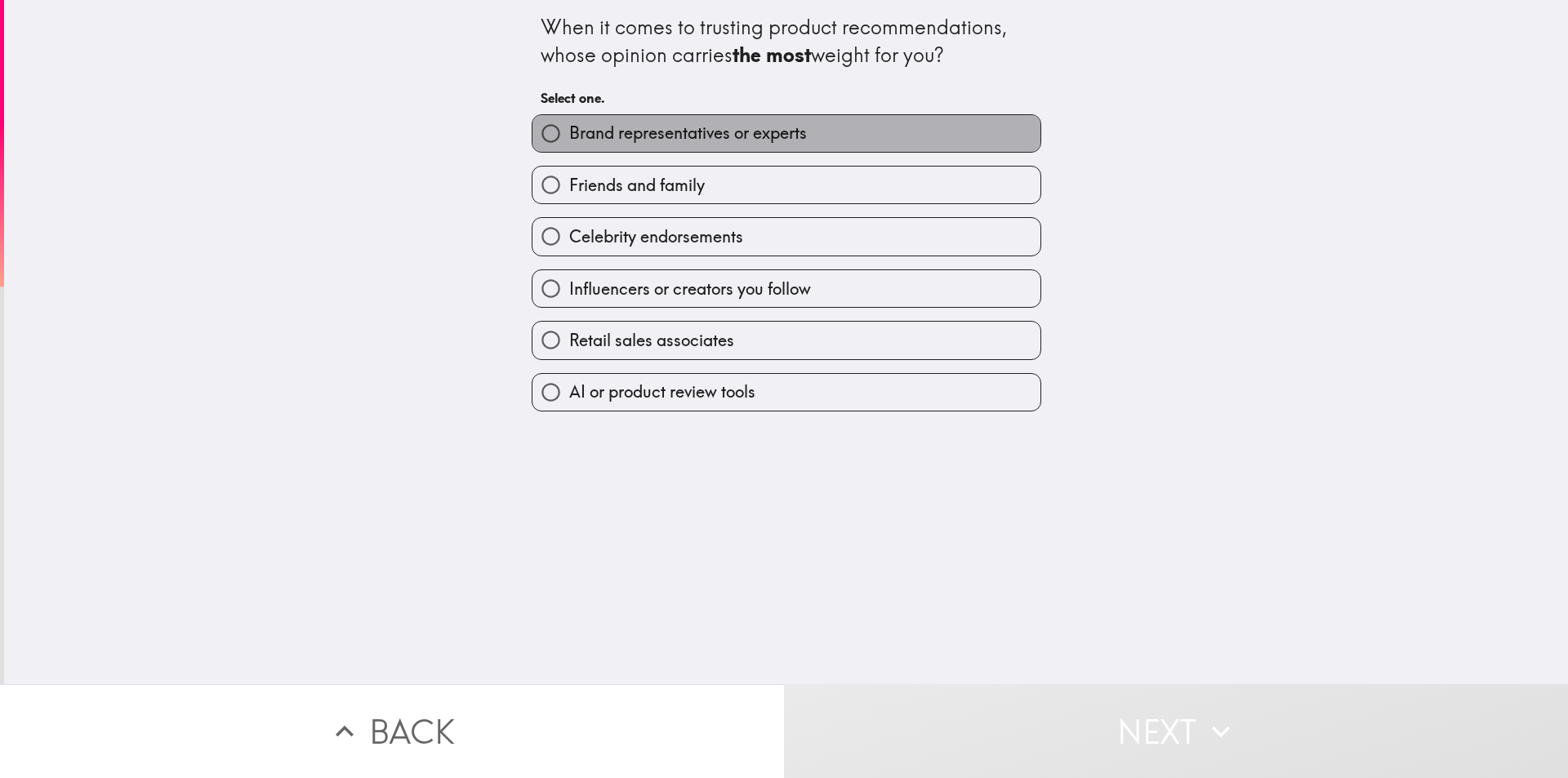
click at [934, 131] on label "Brand representatives or experts" at bounding box center [786, 133] width 508 height 37
click at [569, 131] on input "Brand representatives or experts" at bounding box center [550, 133] width 37 height 37
radio input "true"
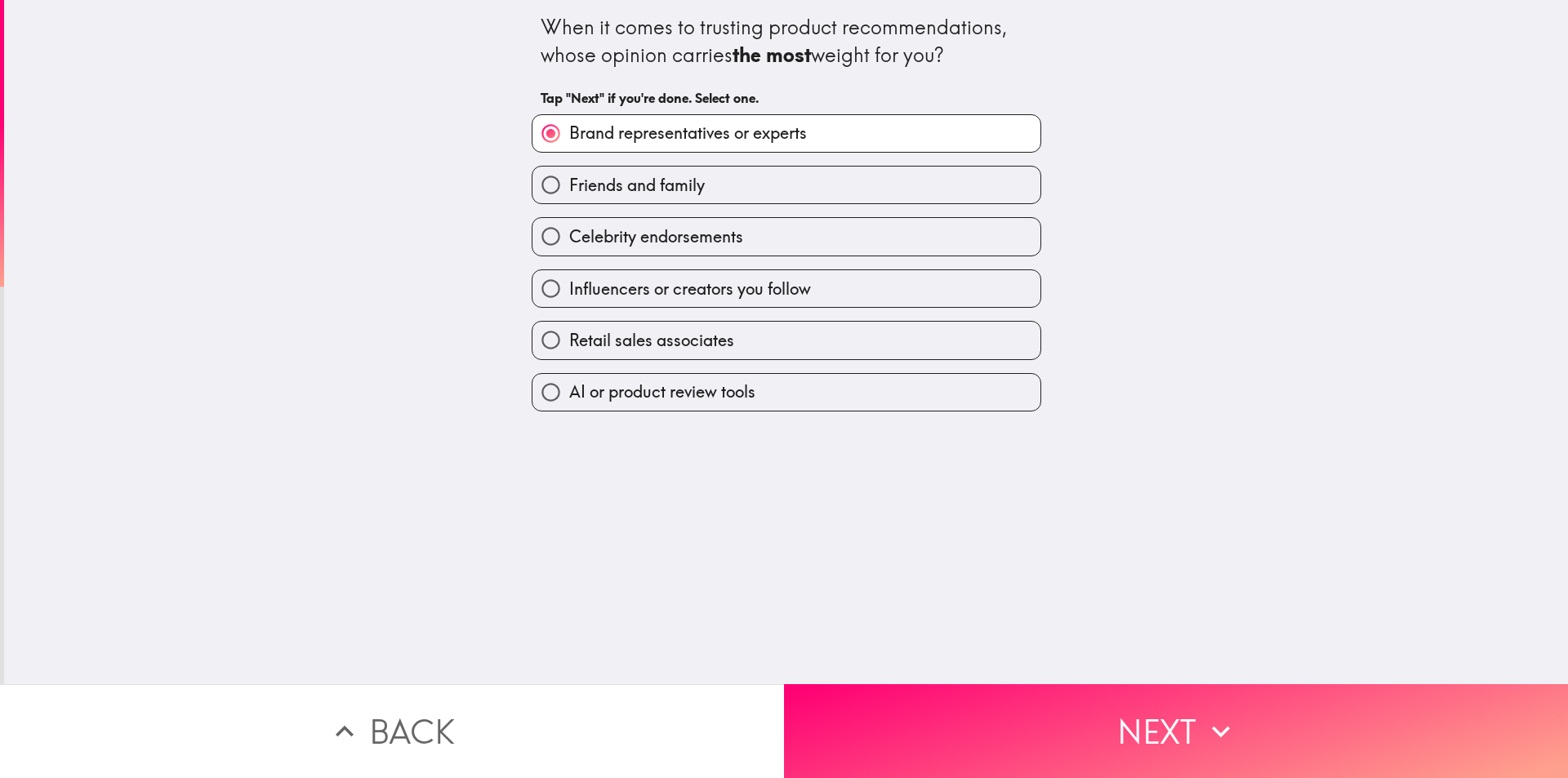
click at [779, 186] on label "Friends and family" at bounding box center [786, 185] width 508 height 37
click at [569, 186] on input "Friends and family" at bounding box center [550, 185] width 37 height 37
radio input "true"
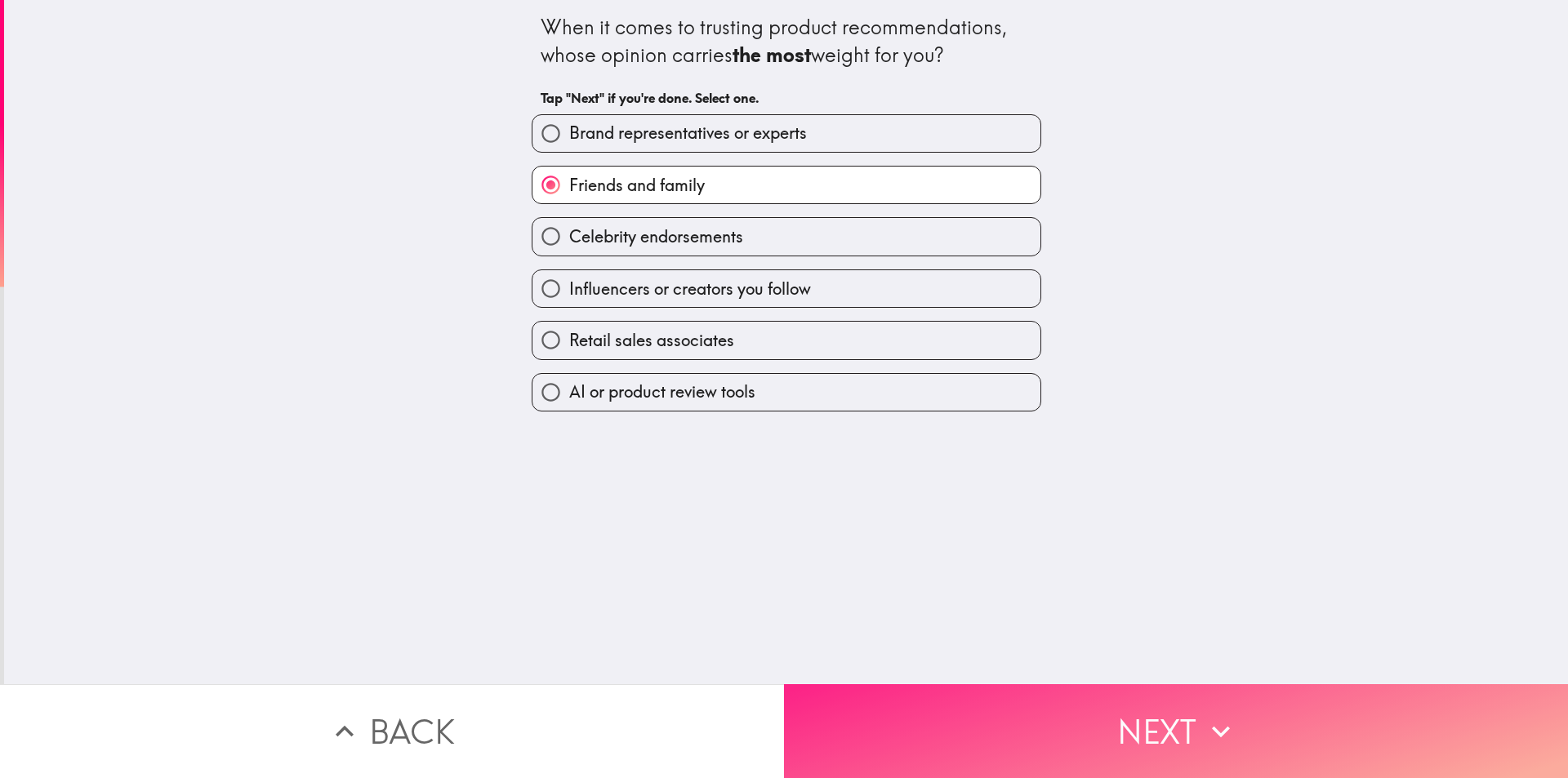
click at [1103, 717] on button "Next" at bounding box center [1176, 730] width 784 height 94
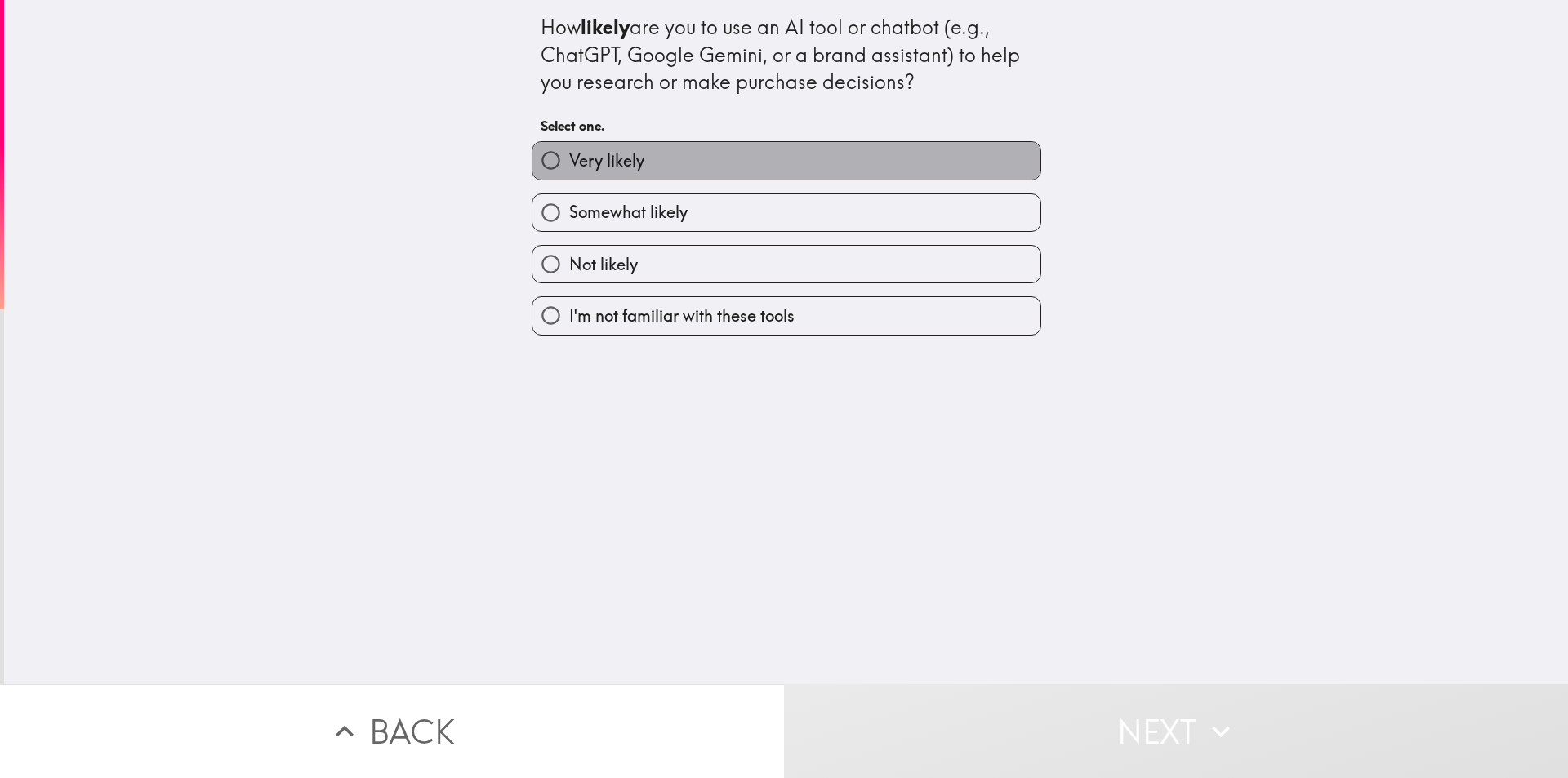
click at [779, 148] on label "Very likely" at bounding box center [786, 160] width 508 height 37
click at [569, 148] on input "Very likely" at bounding box center [550, 160] width 37 height 37
radio input "true"
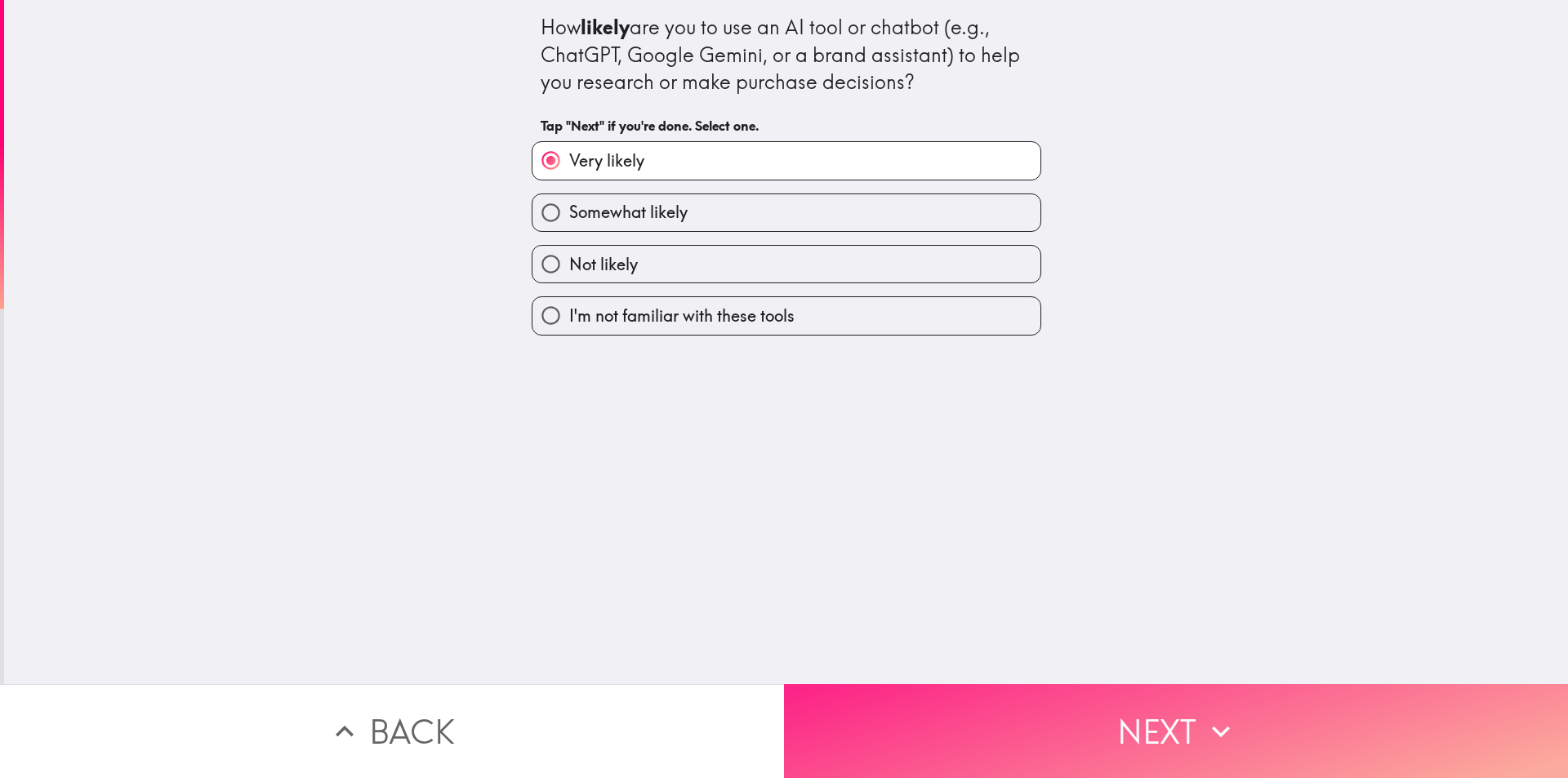
click at [1113, 703] on button "Next" at bounding box center [1176, 730] width 784 height 94
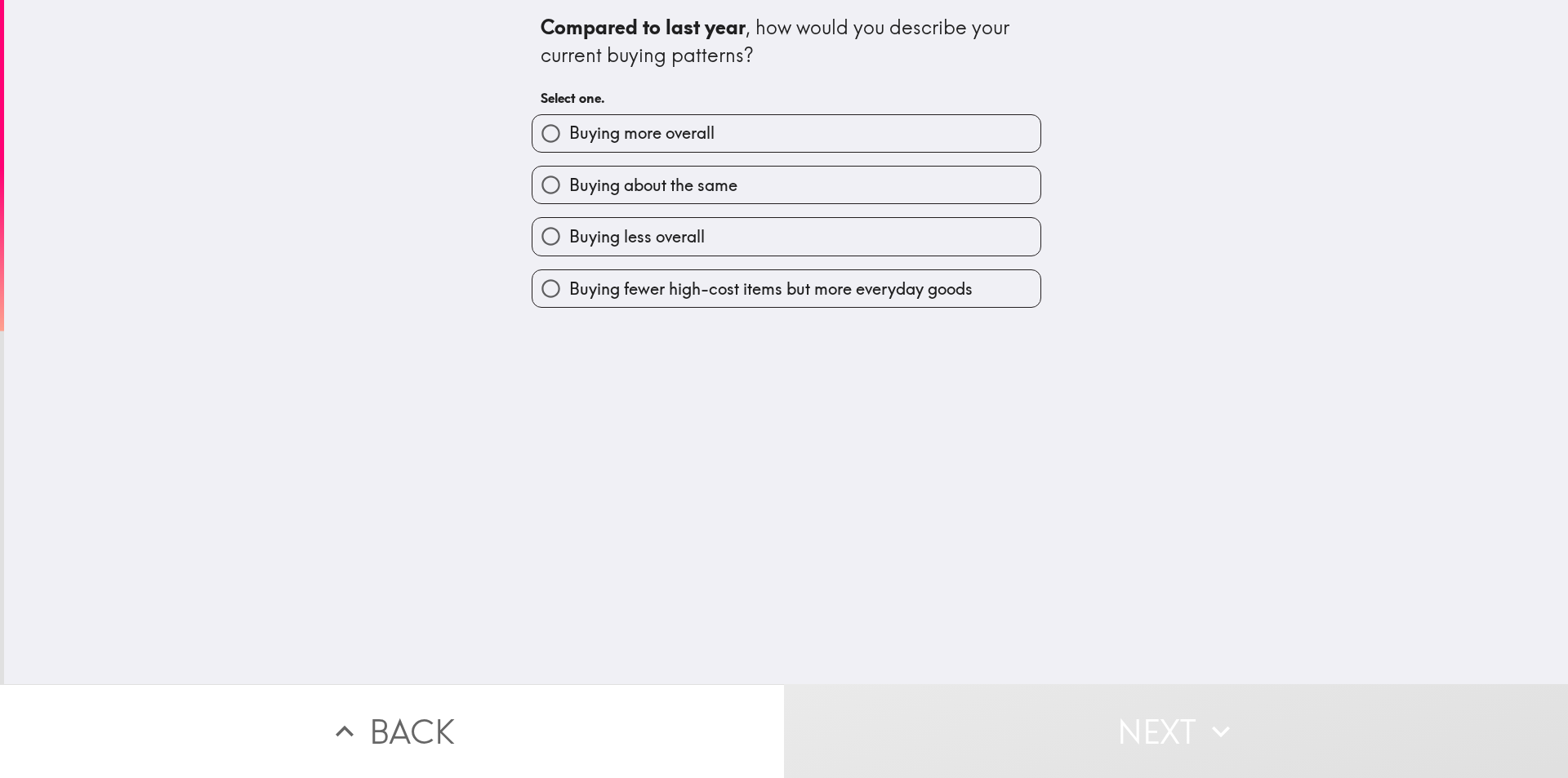
click at [811, 181] on label "Buying about the same" at bounding box center [786, 185] width 508 height 37
click at [569, 181] on input "Buying about the same" at bounding box center [550, 185] width 37 height 37
radio input "true"
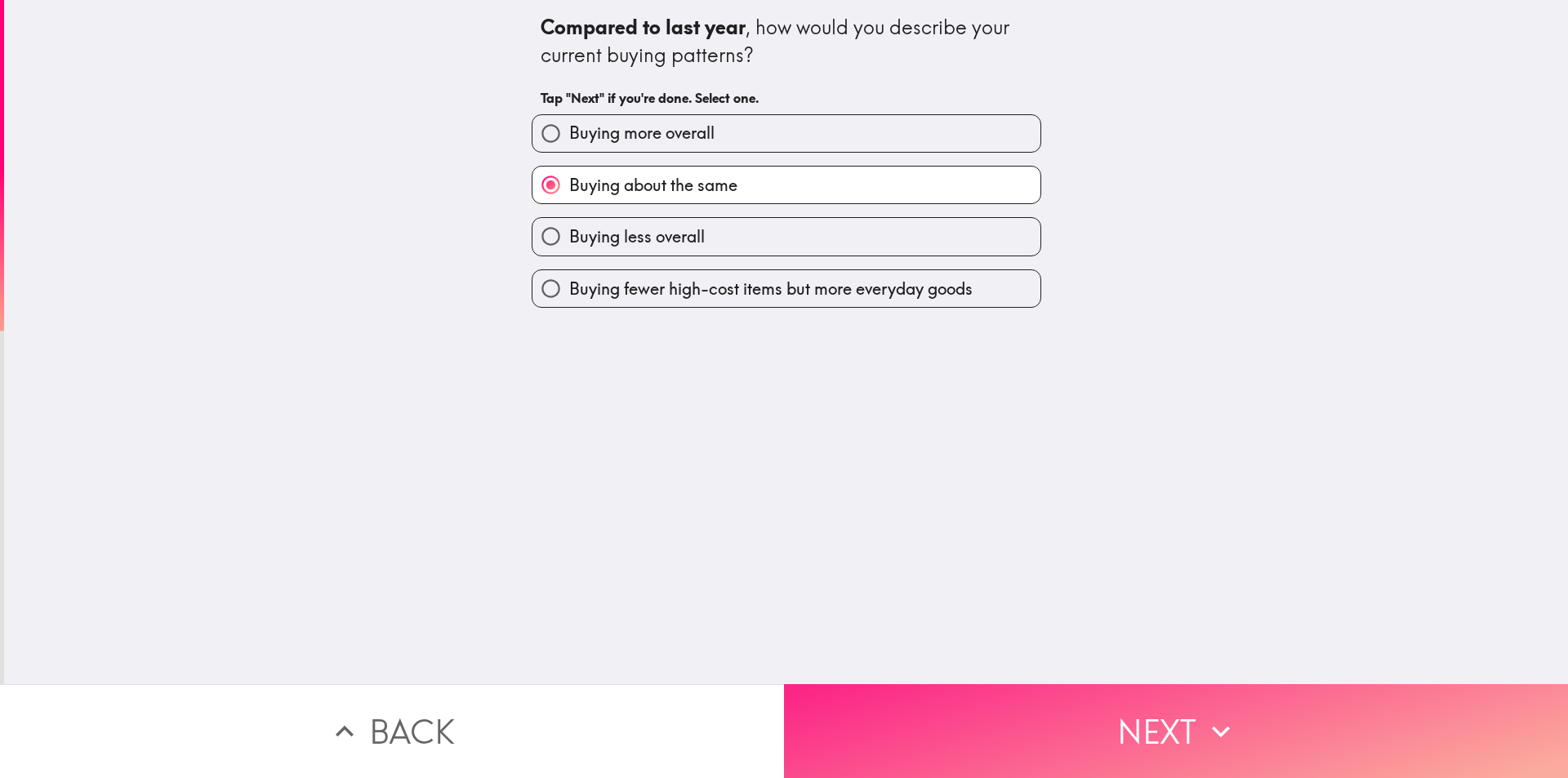
click at [1165, 730] on button "Next" at bounding box center [1176, 730] width 784 height 94
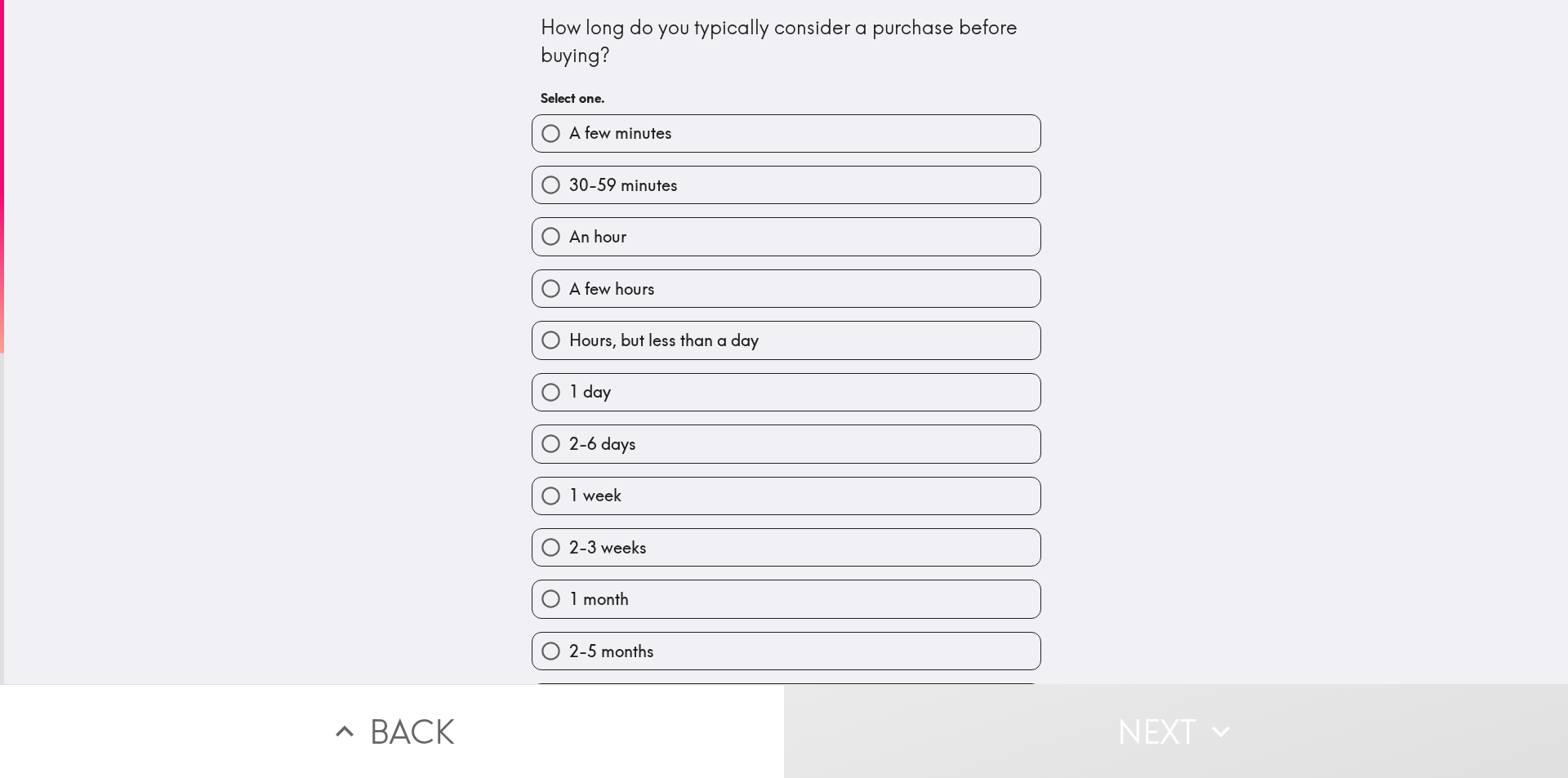
click at [831, 180] on label "30-59 minutes" at bounding box center [786, 185] width 508 height 37
click at [569, 180] on input "30-59 minutes" at bounding box center [550, 185] width 37 height 37
radio input "true"
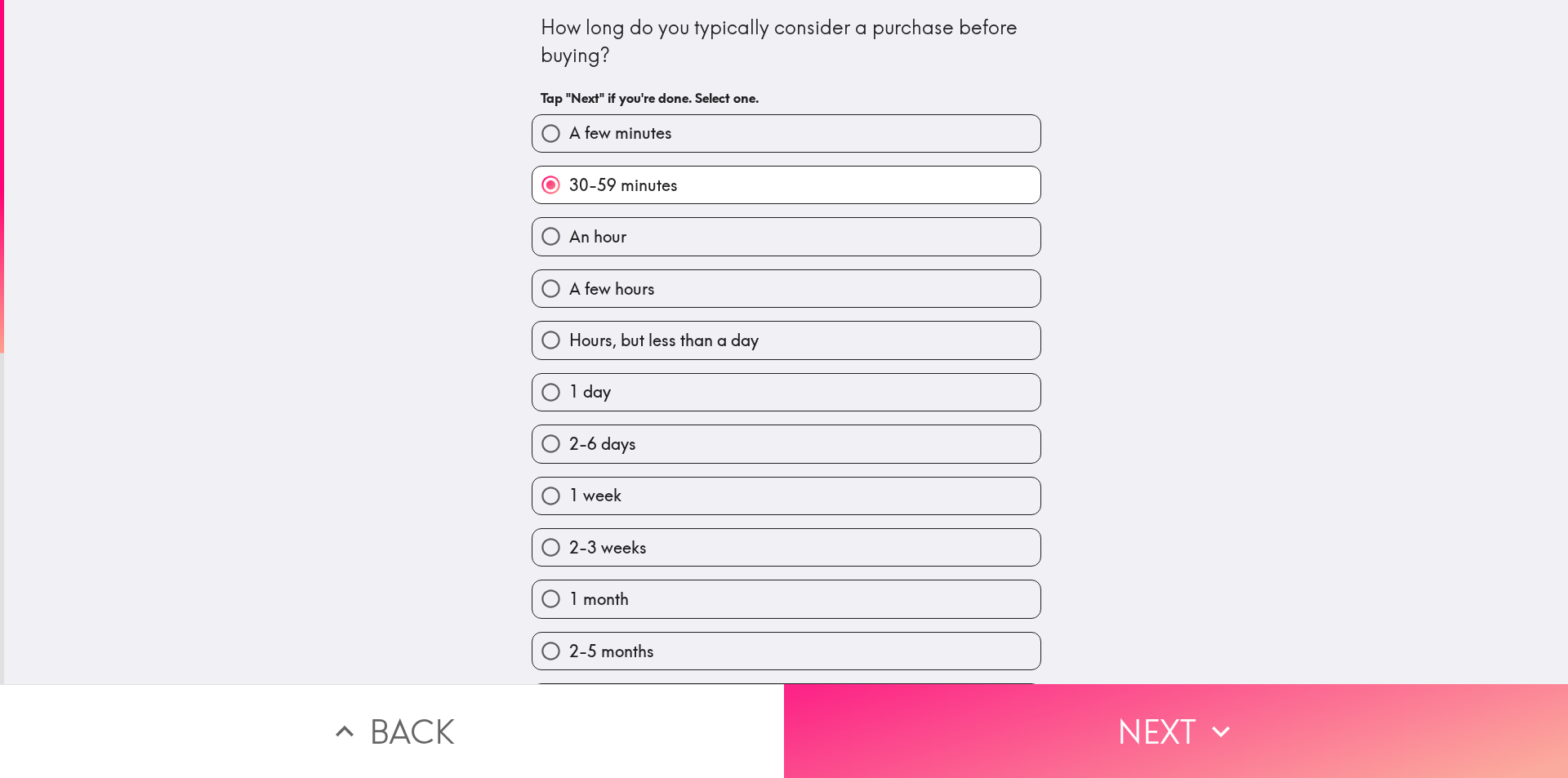
click at [1171, 735] on button "Next" at bounding box center [1176, 730] width 784 height 94
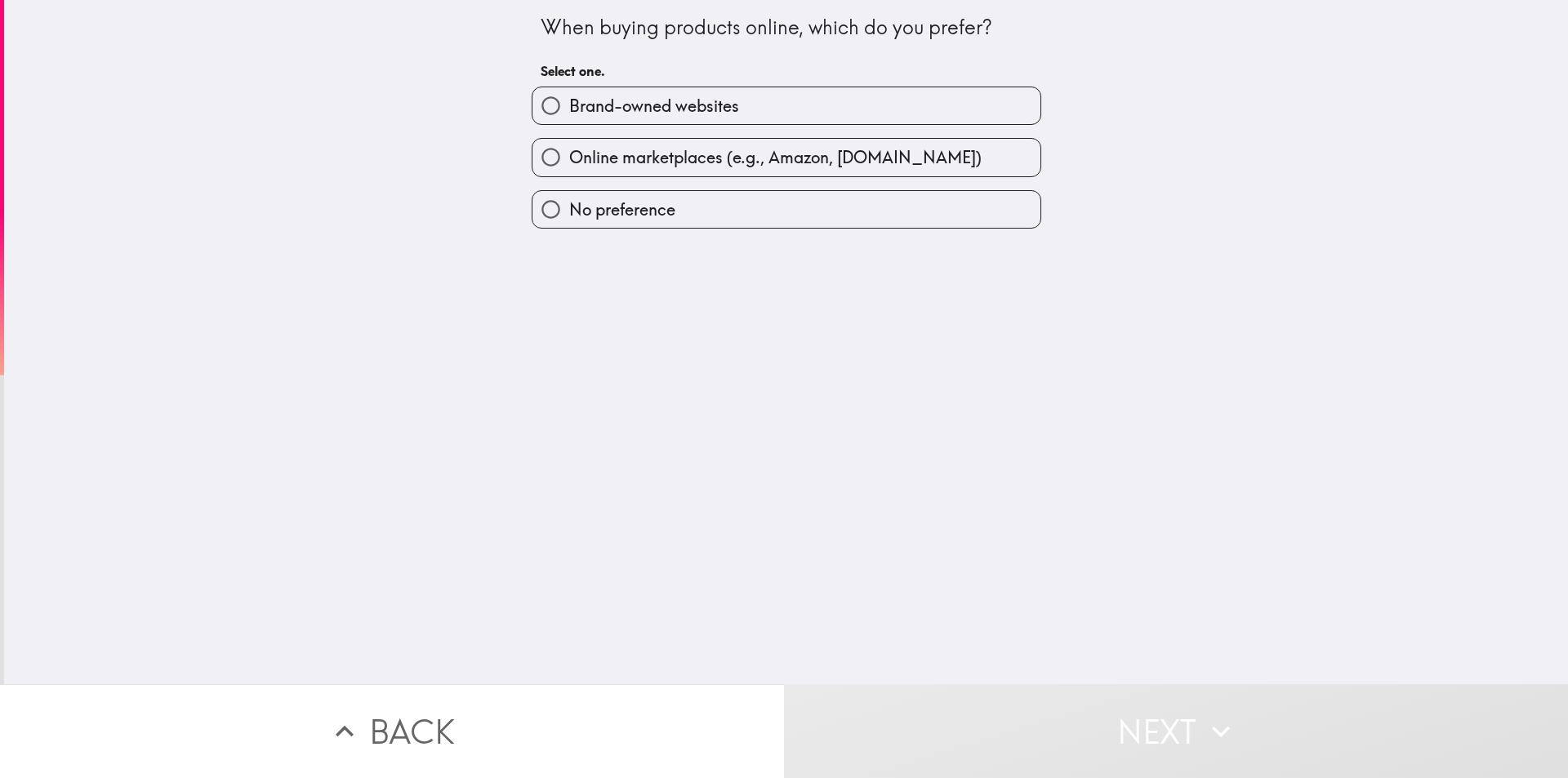
click at [781, 155] on span "Online marketplaces (e.g., Amazon, [DOMAIN_NAME])" at bounding box center [774, 158] width 412 height 23
click at [569, 155] on input "Online marketplaces (e.g., Amazon, [DOMAIN_NAME])" at bounding box center [550, 157] width 37 height 37
radio input "true"
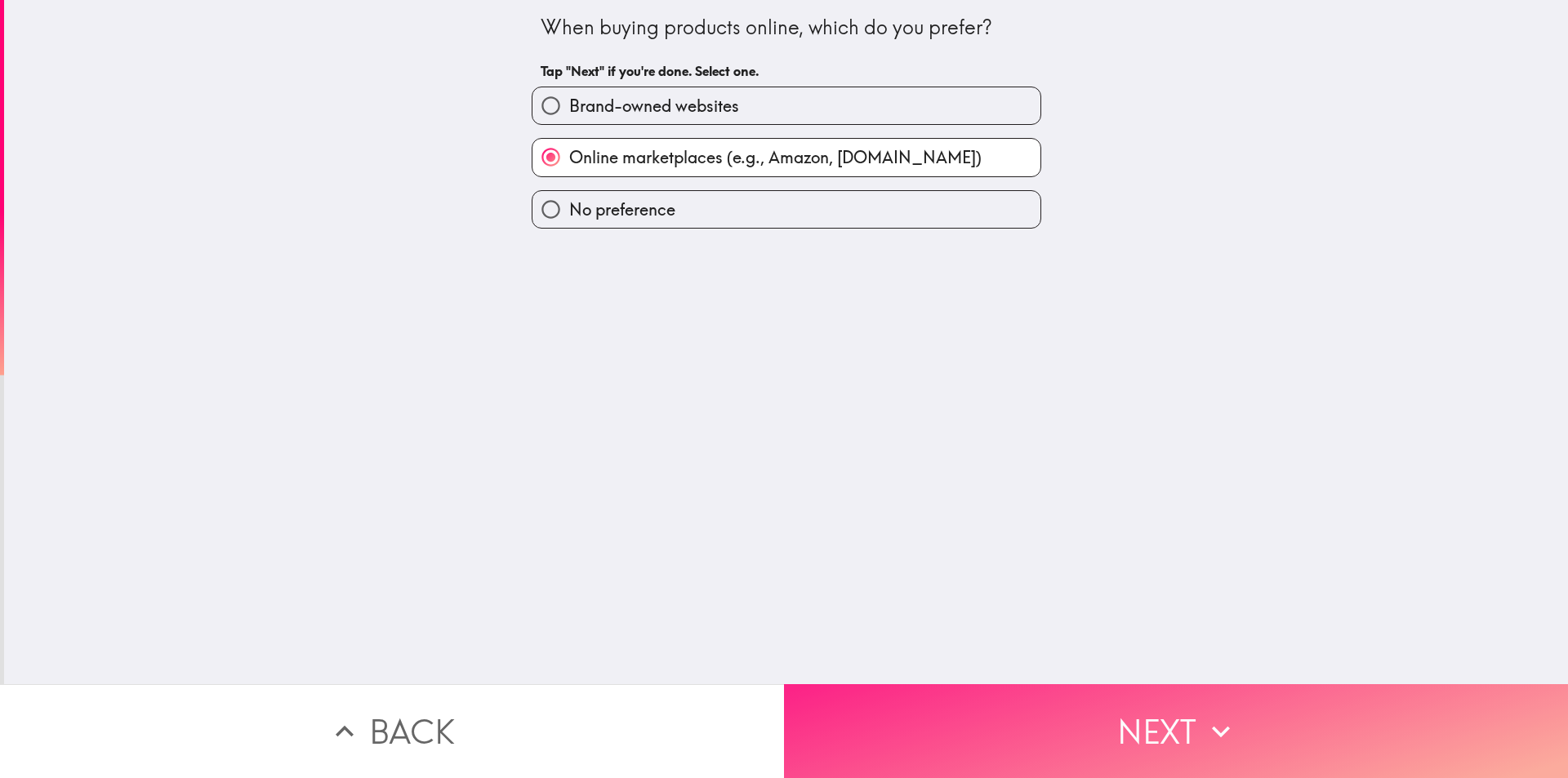
click at [1089, 713] on button "Next" at bounding box center [1176, 730] width 784 height 94
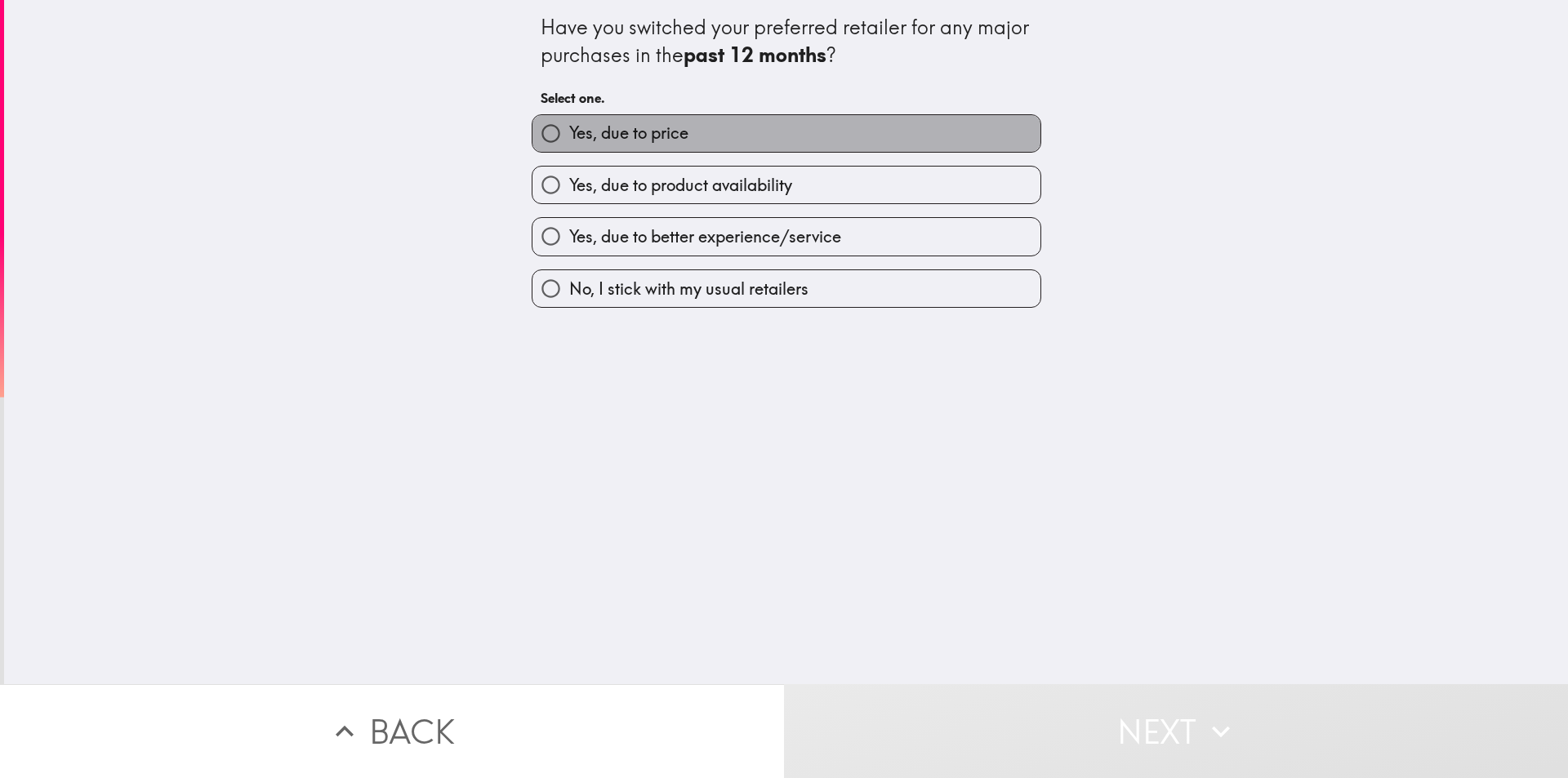
click at [861, 147] on label "Yes, due to price" at bounding box center [786, 133] width 508 height 37
click at [569, 147] on input "Yes, due to price" at bounding box center [550, 133] width 37 height 37
radio input "true"
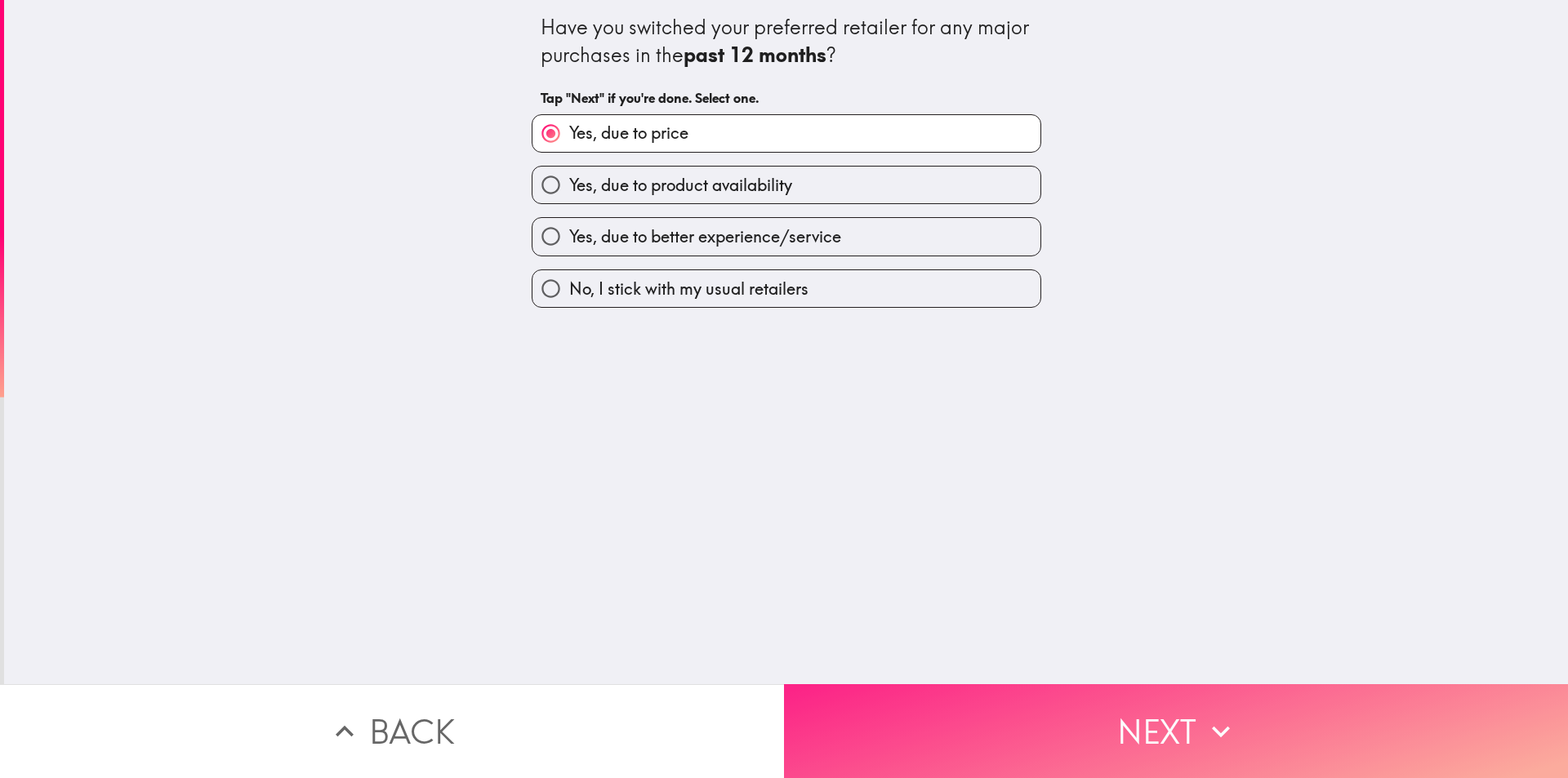
click at [1183, 728] on button "Next" at bounding box center [1176, 730] width 784 height 94
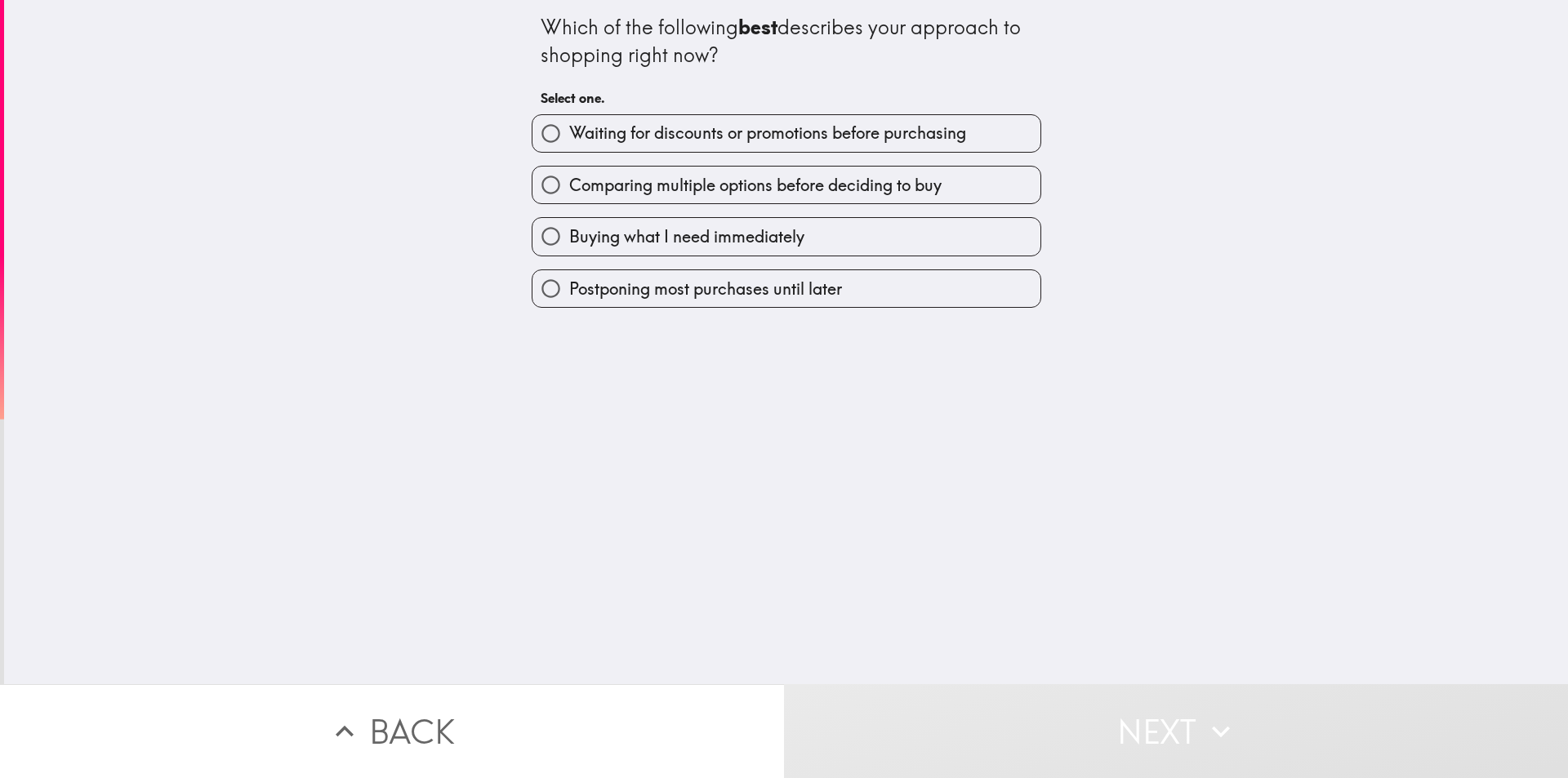
click at [953, 186] on label "Comparing multiple options before deciding to buy" at bounding box center [786, 185] width 508 height 37
click at [569, 186] on input "Comparing multiple options before deciding to buy" at bounding box center [550, 185] width 37 height 37
radio input "true"
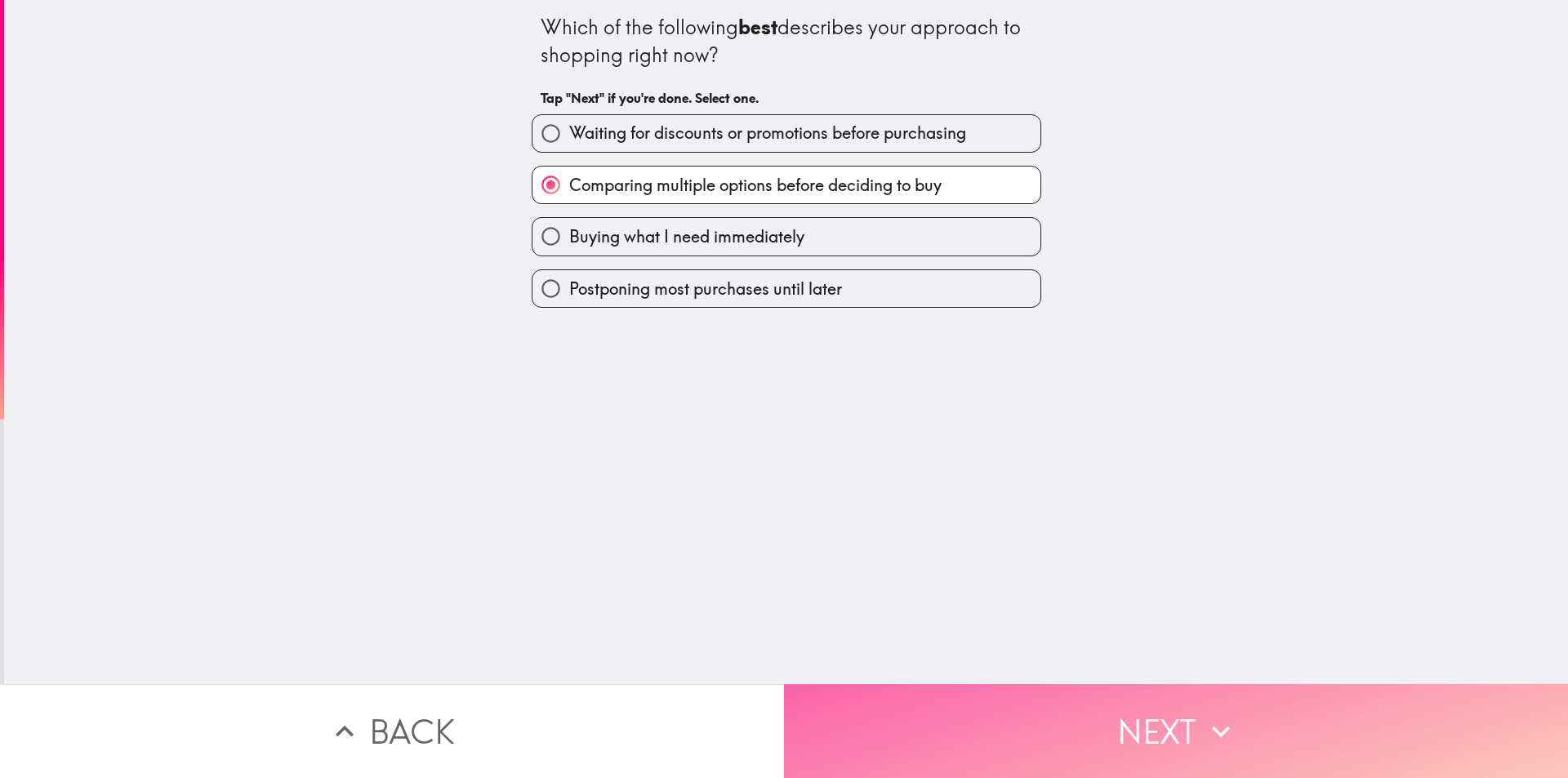
click at [1043, 720] on button "Next" at bounding box center [1176, 730] width 784 height 94
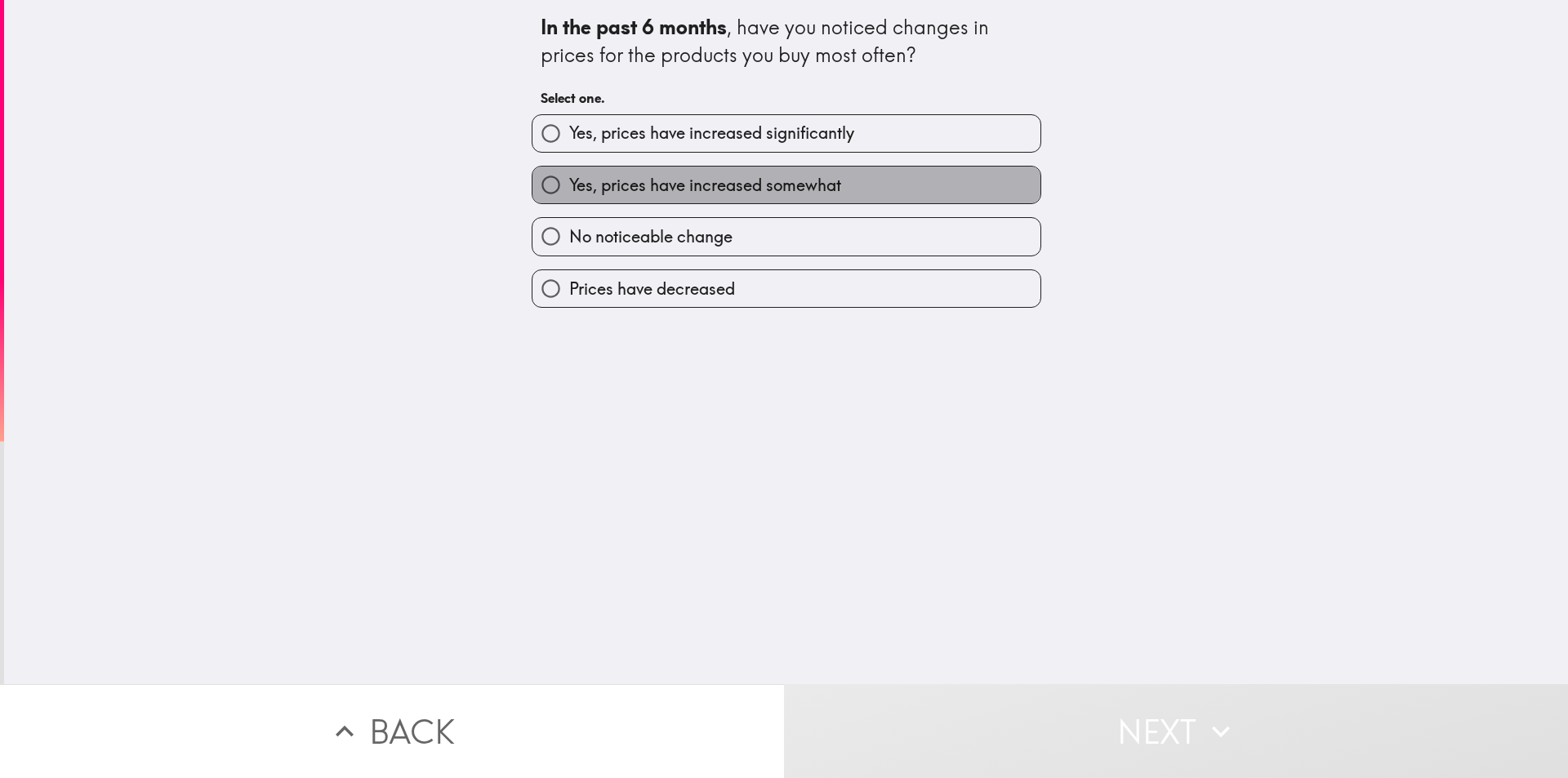
click at [865, 180] on label "Yes, prices have increased somewhat" at bounding box center [786, 185] width 508 height 37
click at [569, 180] on input "Yes, prices have increased somewhat" at bounding box center [550, 185] width 37 height 37
radio input "true"
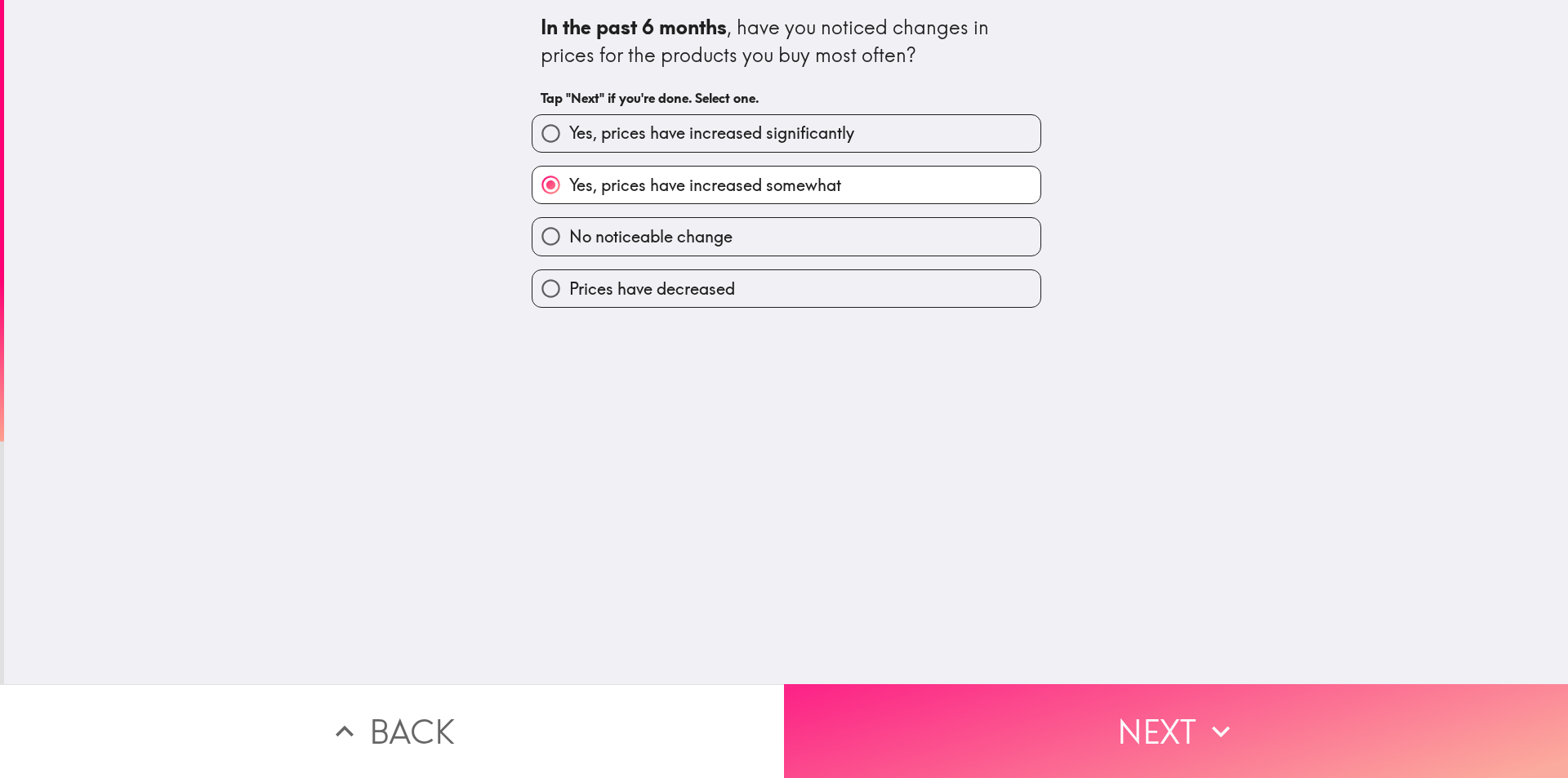
click at [1178, 710] on button "Next" at bounding box center [1176, 730] width 784 height 94
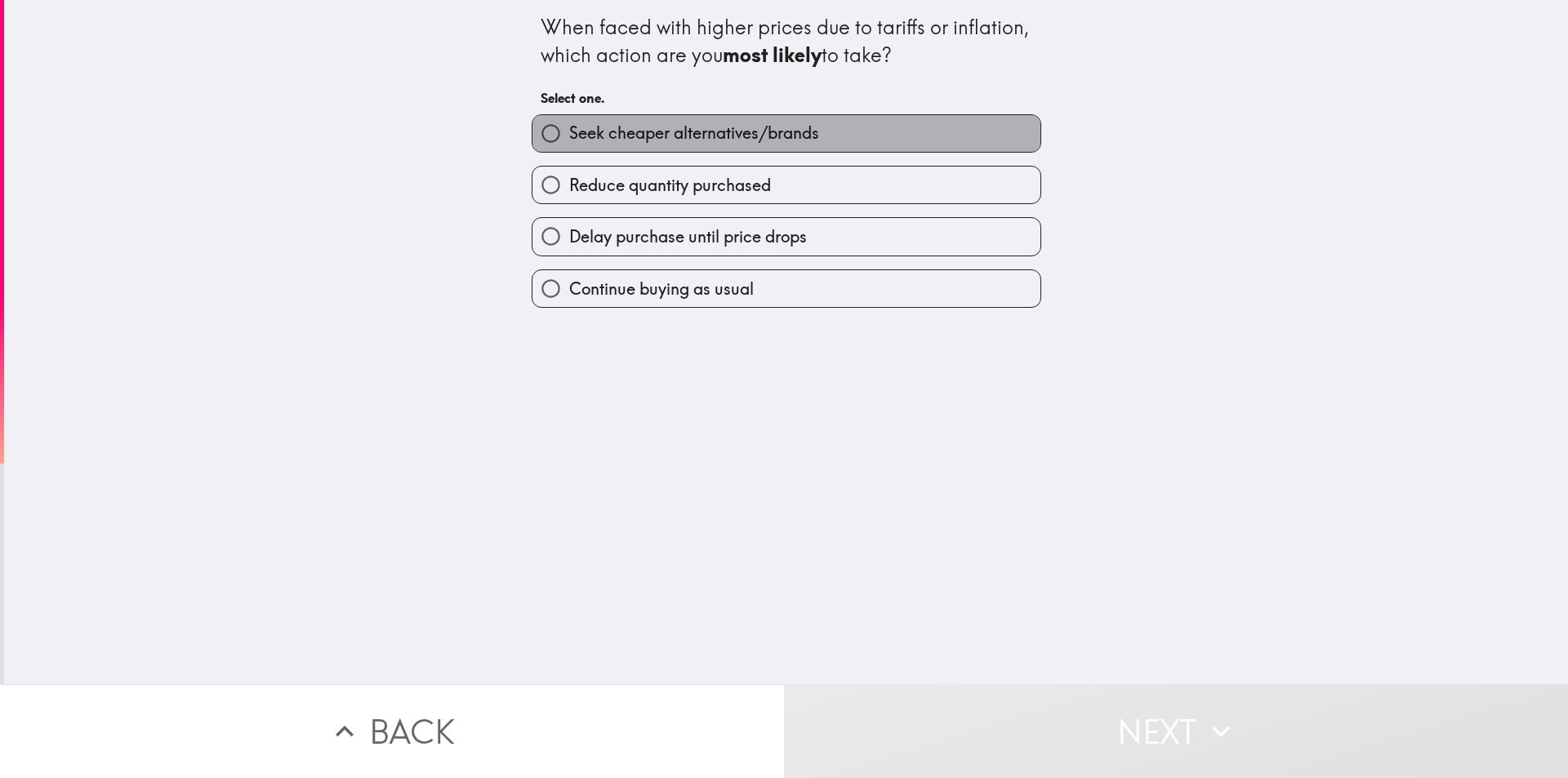
click at [843, 136] on label "Seek cheaper alternatives/brands" at bounding box center [786, 133] width 508 height 37
click at [569, 136] on input "Seek cheaper alternatives/brands" at bounding box center [550, 133] width 37 height 37
radio input "true"
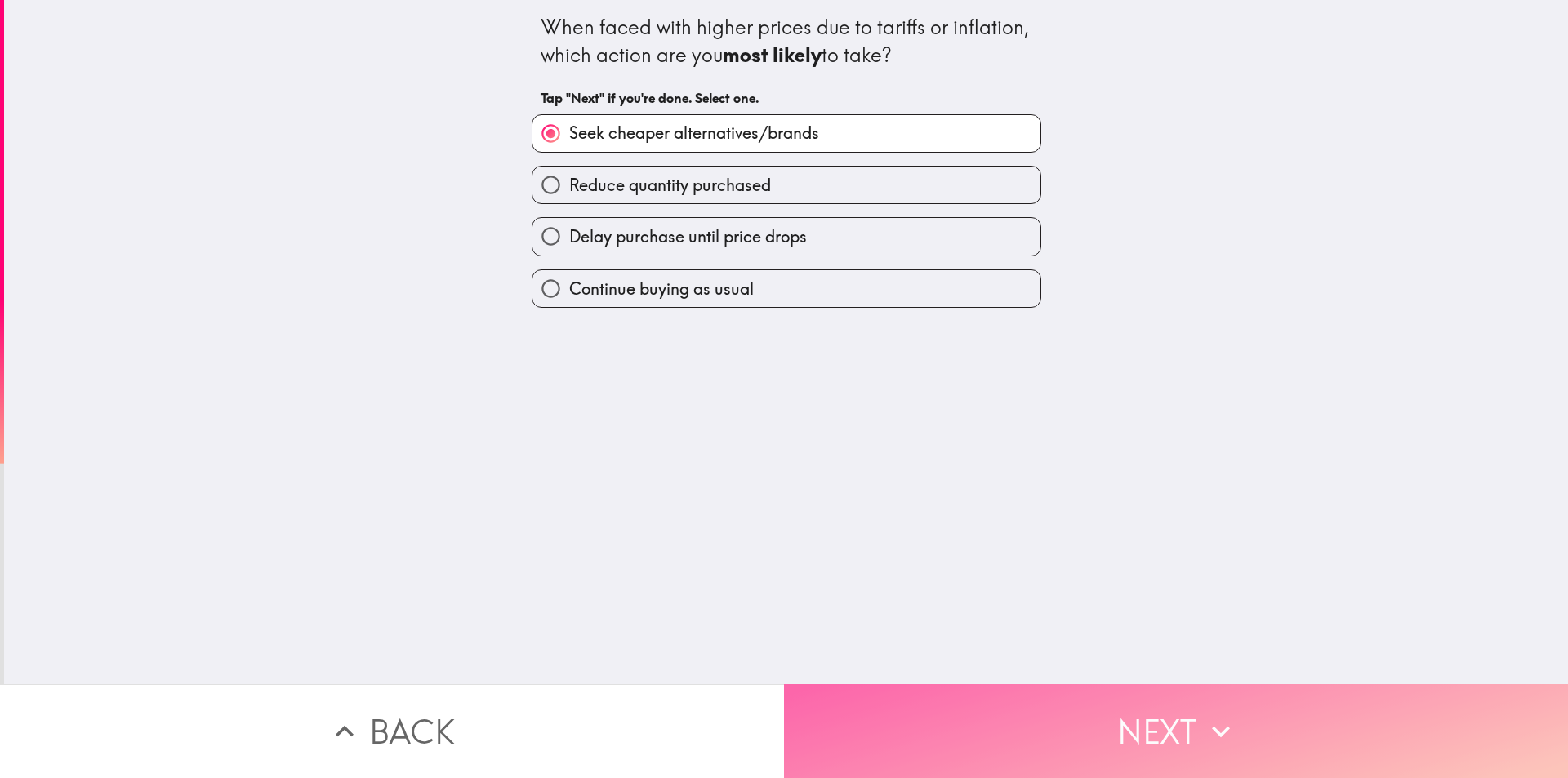
click at [1166, 716] on button "Next" at bounding box center [1176, 730] width 784 height 94
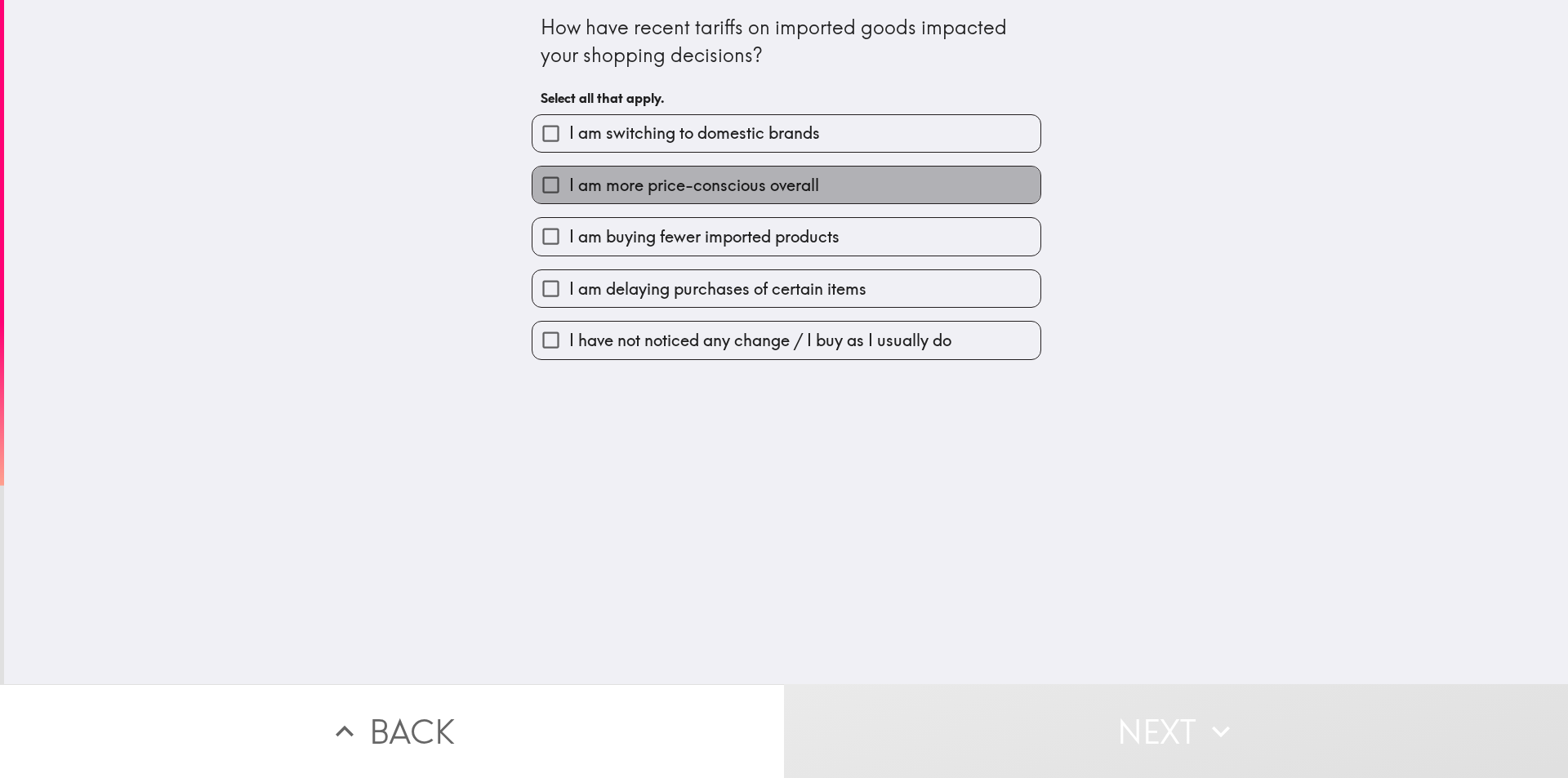
click at [872, 180] on label "I am more price-conscious overall" at bounding box center [786, 185] width 508 height 37
click at [569, 180] on input "I am more price-conscious overall" at bounding box center [550, 185] width 37 height 37
checkbox input "true"
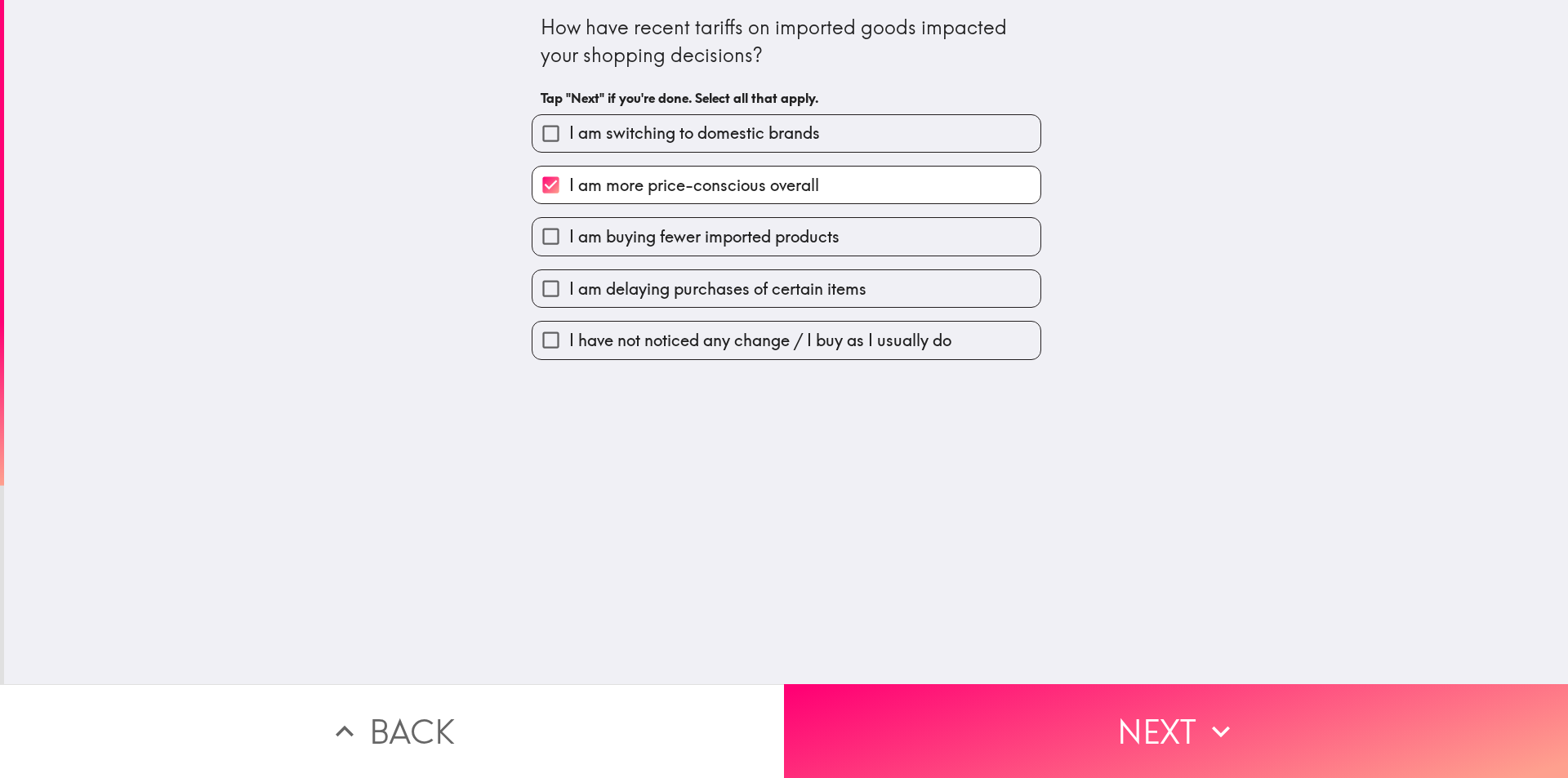
click at [875, 227] on label "I am buying fewer imported products" at bounding box center [786, 236] width 508 height 37
click at [569, 227] on input "I am buying fewer imported products" at bounding box center [550, 236] width 37 height 37
checkbox input "true"
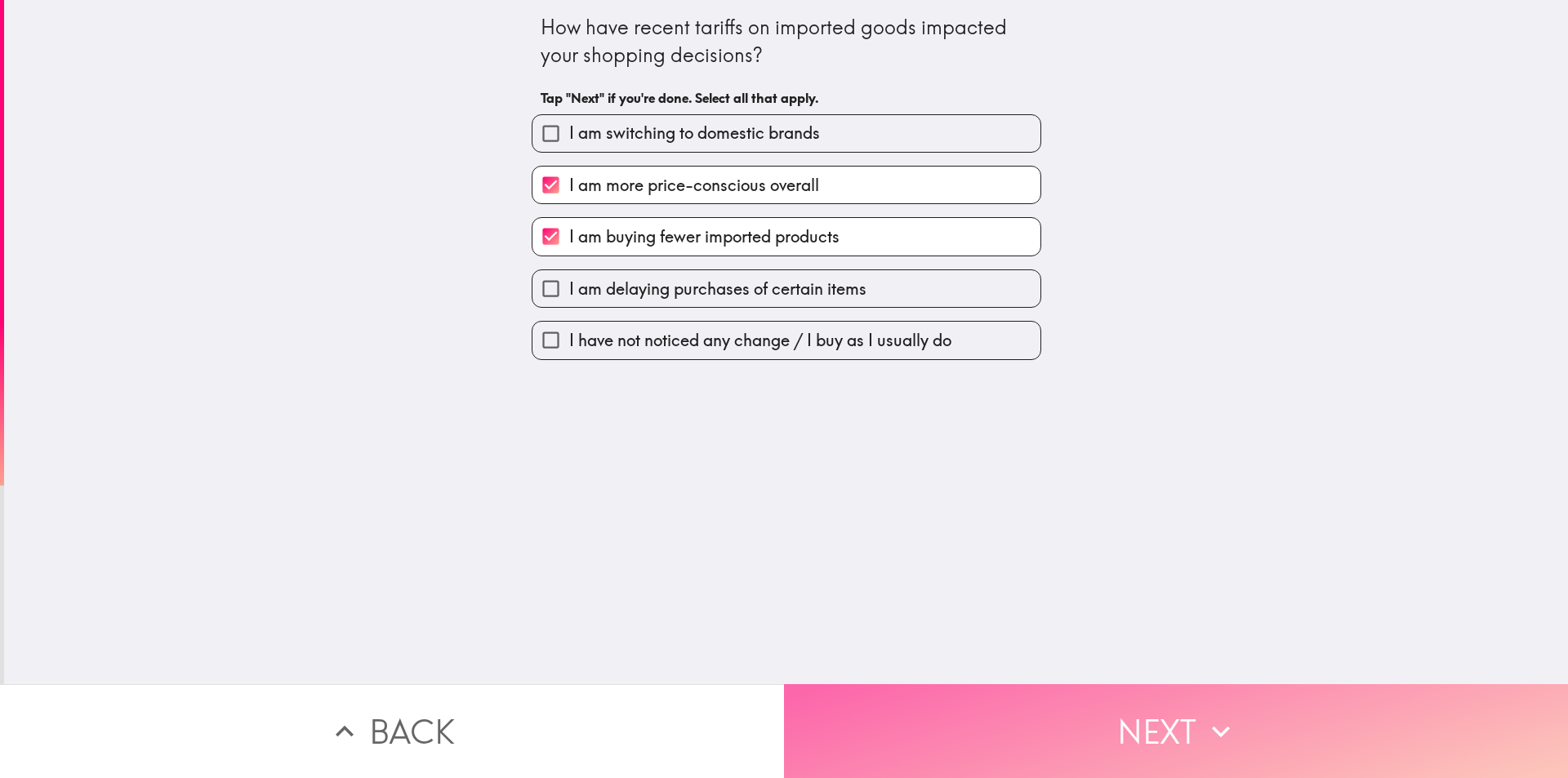
click at [1159, 722] on button "Next" at bounding box center [1176, 730] width 784 height 94
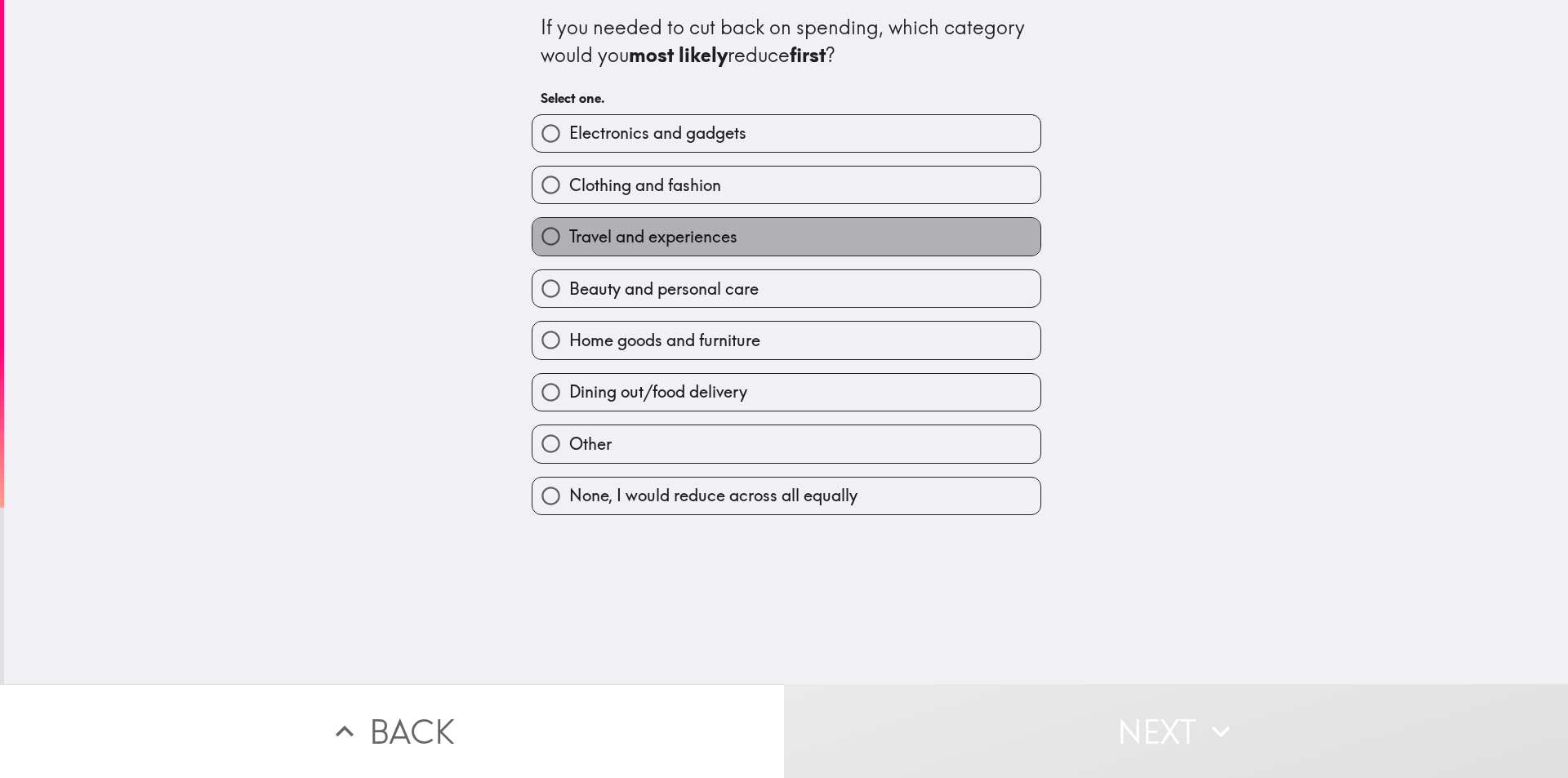
click at [766, 229] on label "Travel and experiences" at bounding box center [786, 236] width 508 height 37
click at [569, 229] on input "Travel and experiences" at bounding box center [550, 236] width 37 height 37
radio input "true"
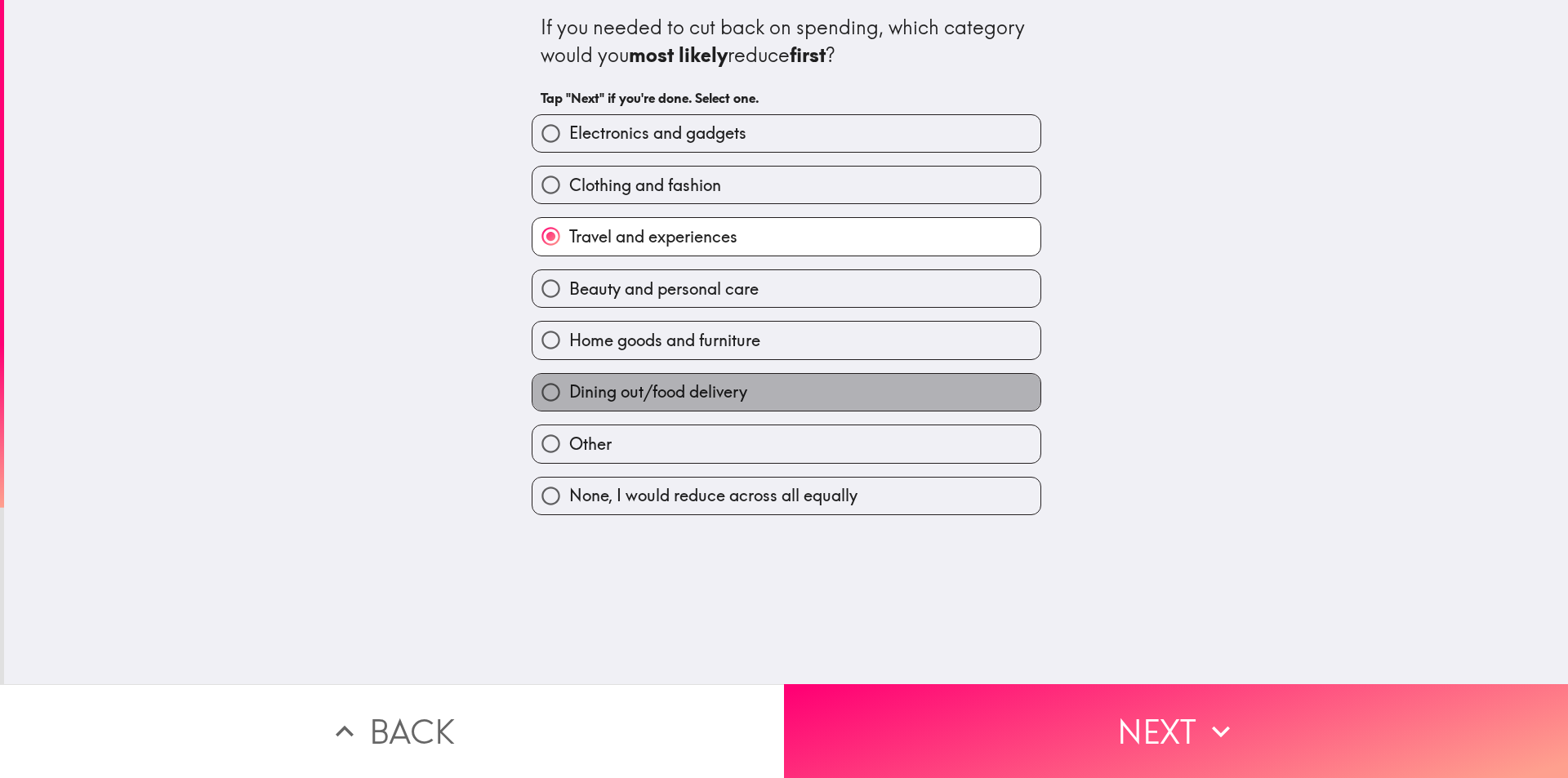
click at [849, 382] on label "Dining out/food delivery" at bounding box center [786, 392] width 508 height 37
click at [569, 382] on input "Dining out/food delivery" at bounding box center [550, 392] width 37 height 37
radio input "true"
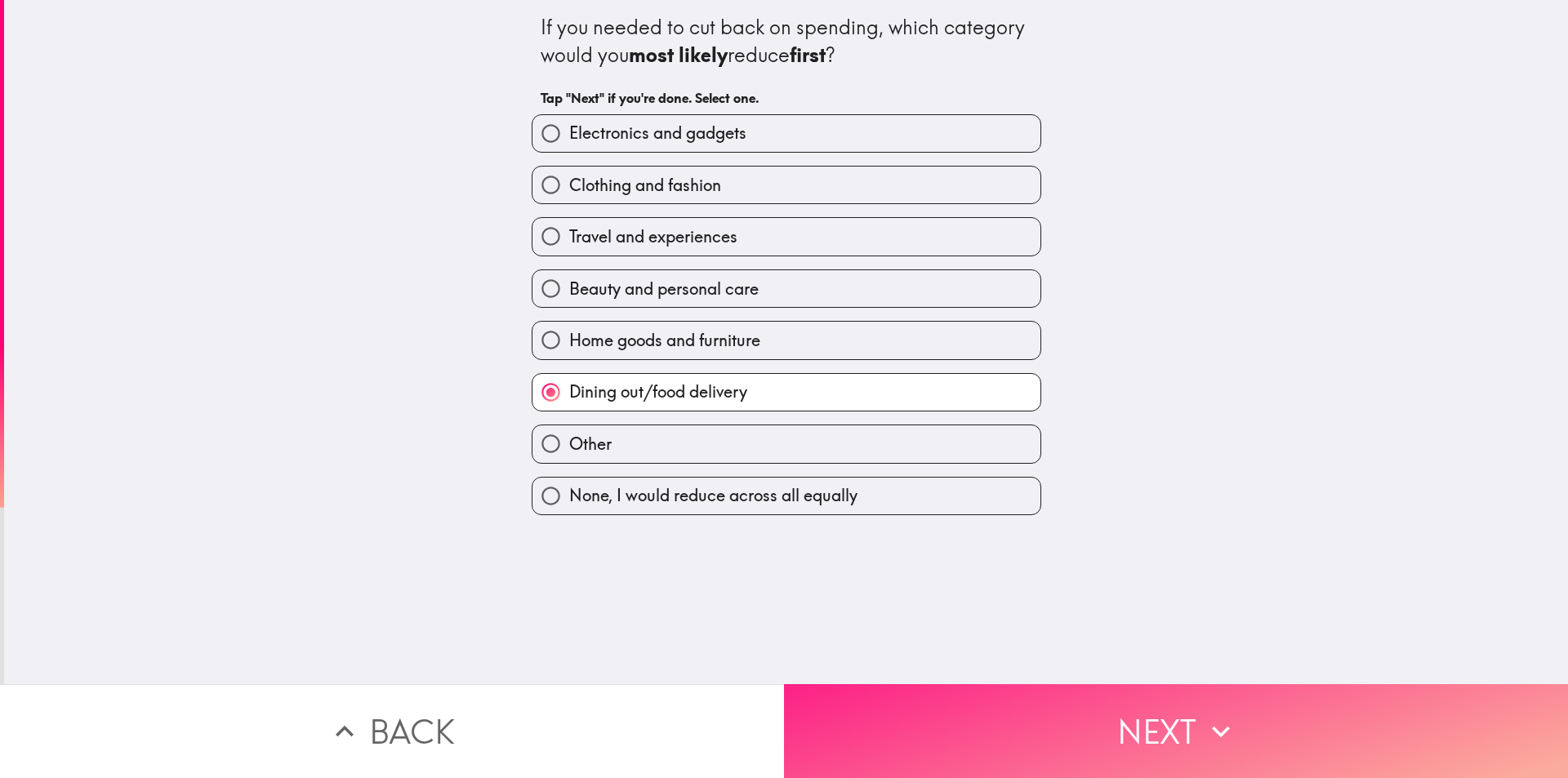
click at [1077, 693] on button "Next" at bounding box center [1176, 730] width 784 height 94
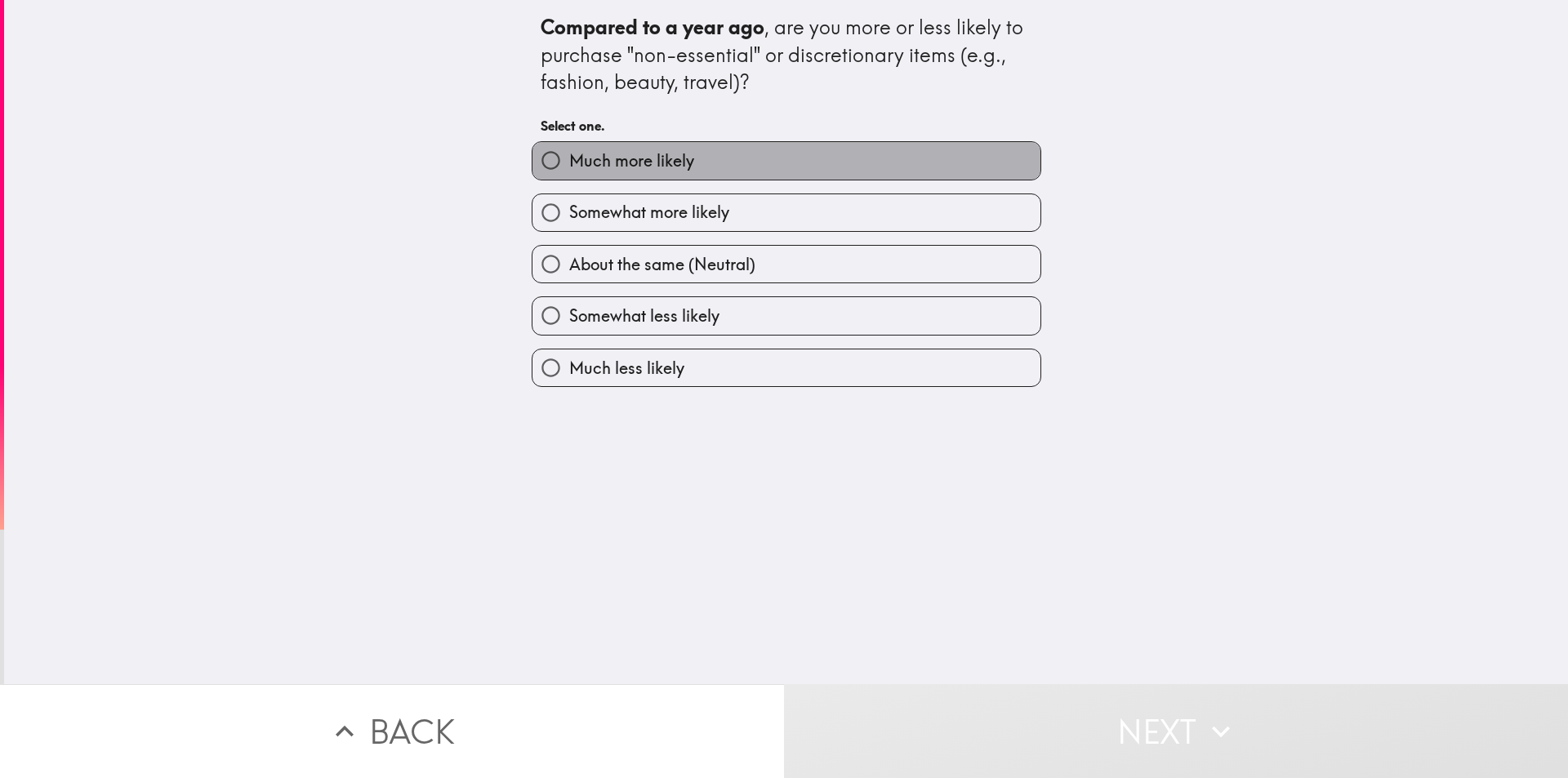
click at [801, 163] on label "Much more likely" at bounding box center [786, 160] width 508 height 37
click at [569, 163] on input "Much more likely" at bounding box center [550, 160] width 37 height 37
radio input "true"
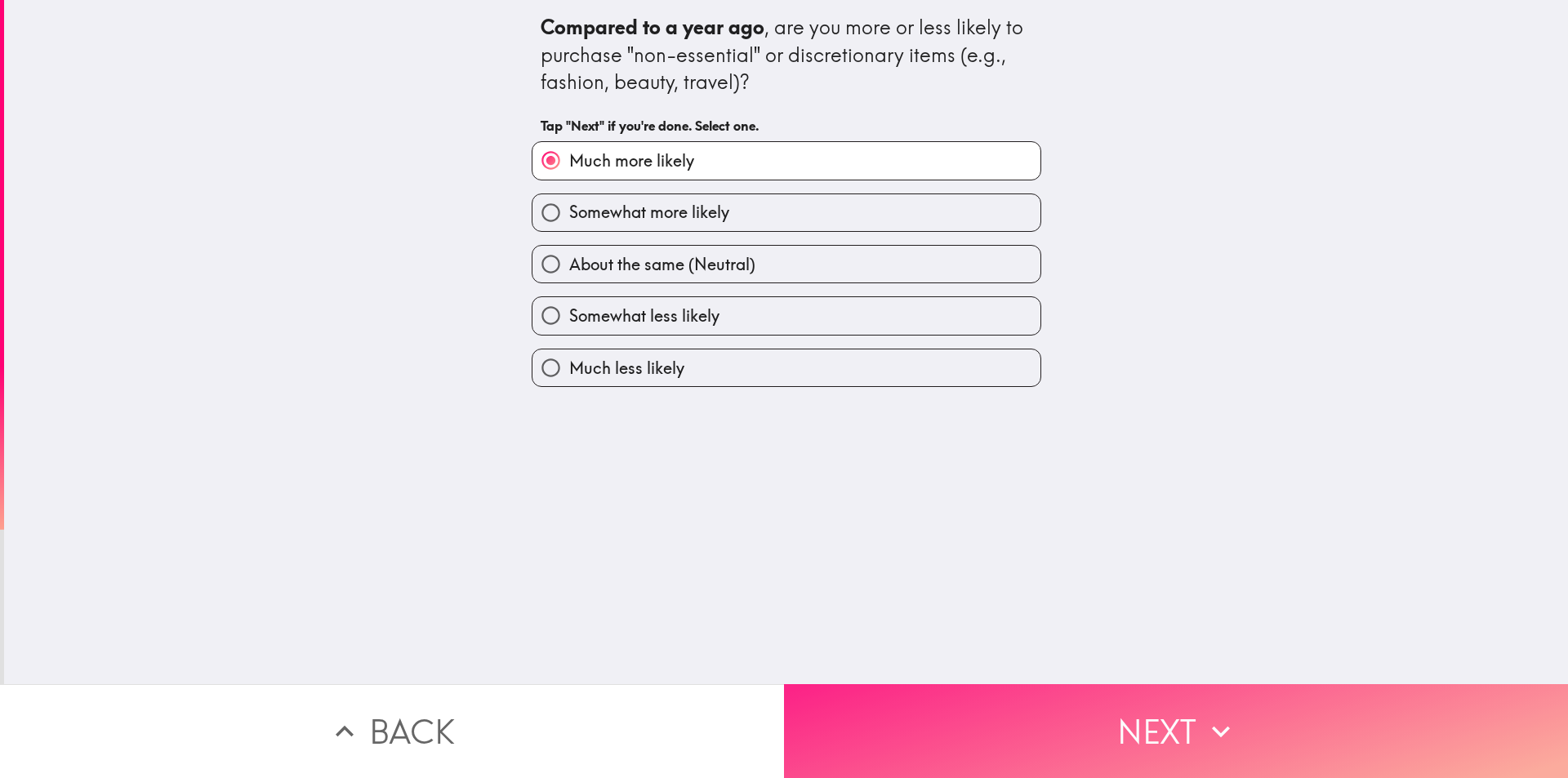
click at [1109, 699] on button "Next" at bounding box center [1176, 730] width 784 height 94
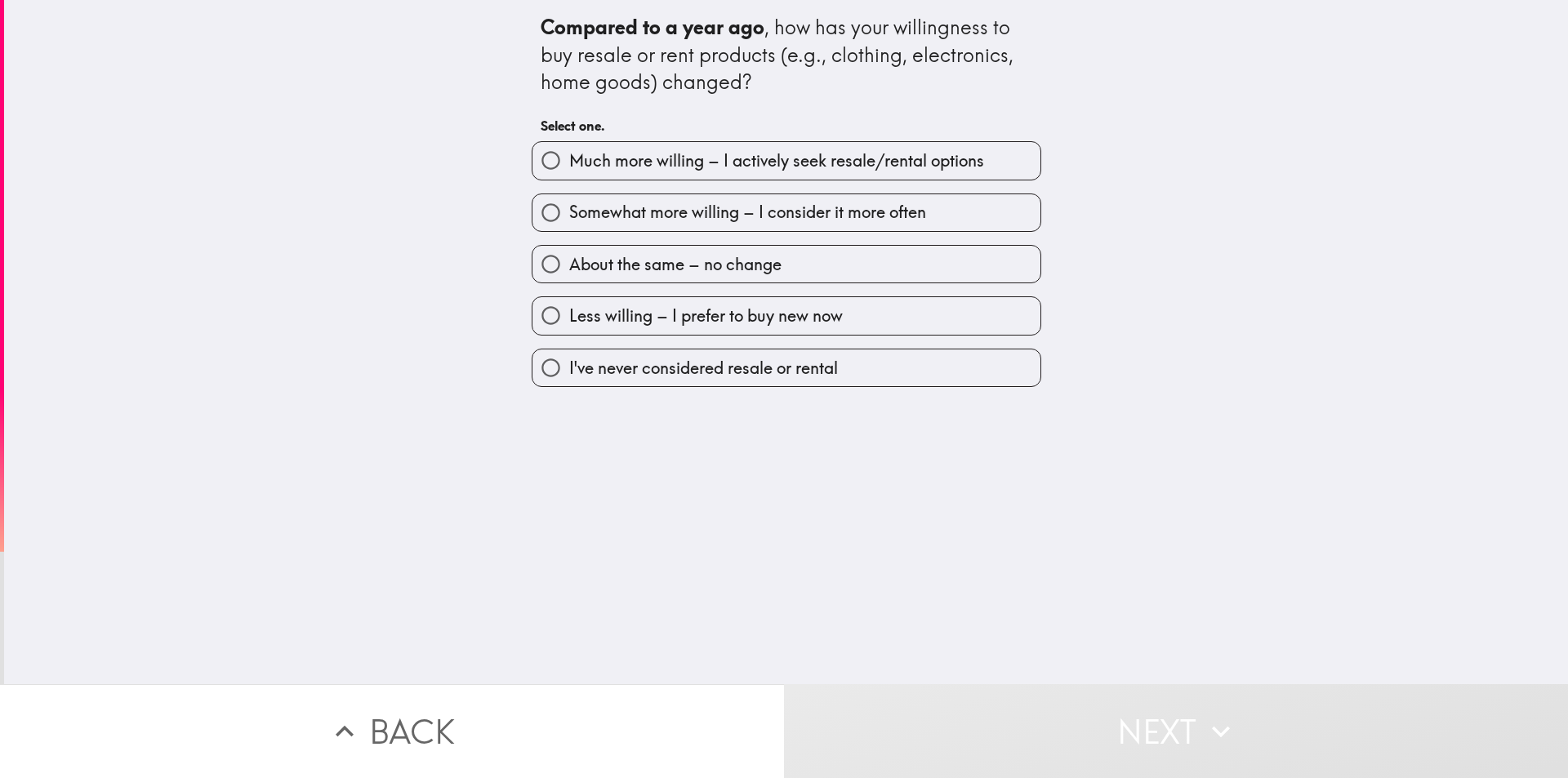
click at [821, 152] on span "Much more willing – I actively seek resale/rental options" at bounding box center [776, 161] width 415 height 23
click at [569, 152] on input "Much more willing – I actively seek resale/rental options" at bounding box center [550, 160] width 37 height 37
radio input "true"
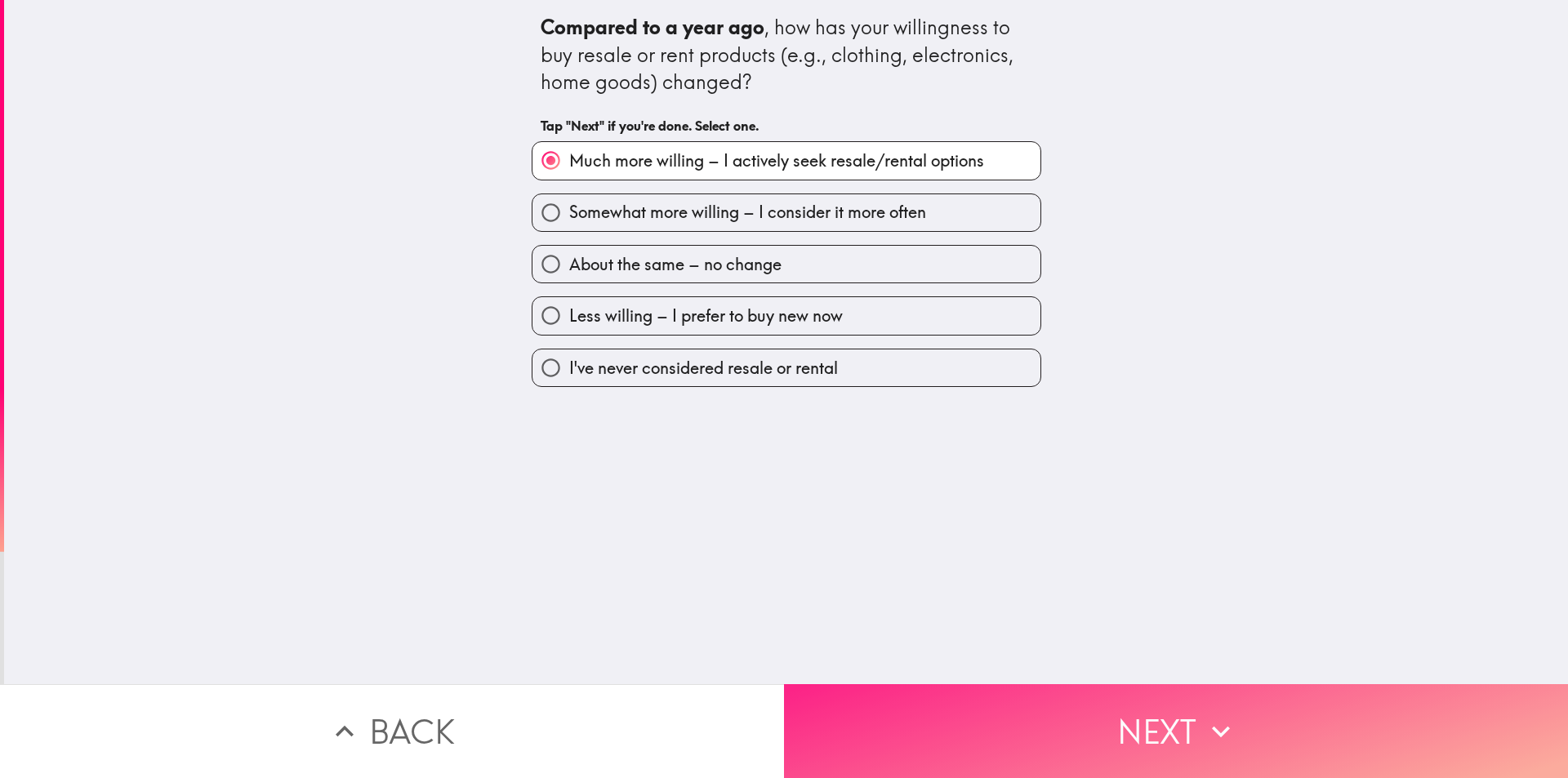
click at [1147, 733] on button "Next" at bounding box center [1176, 730] width 784 height 94
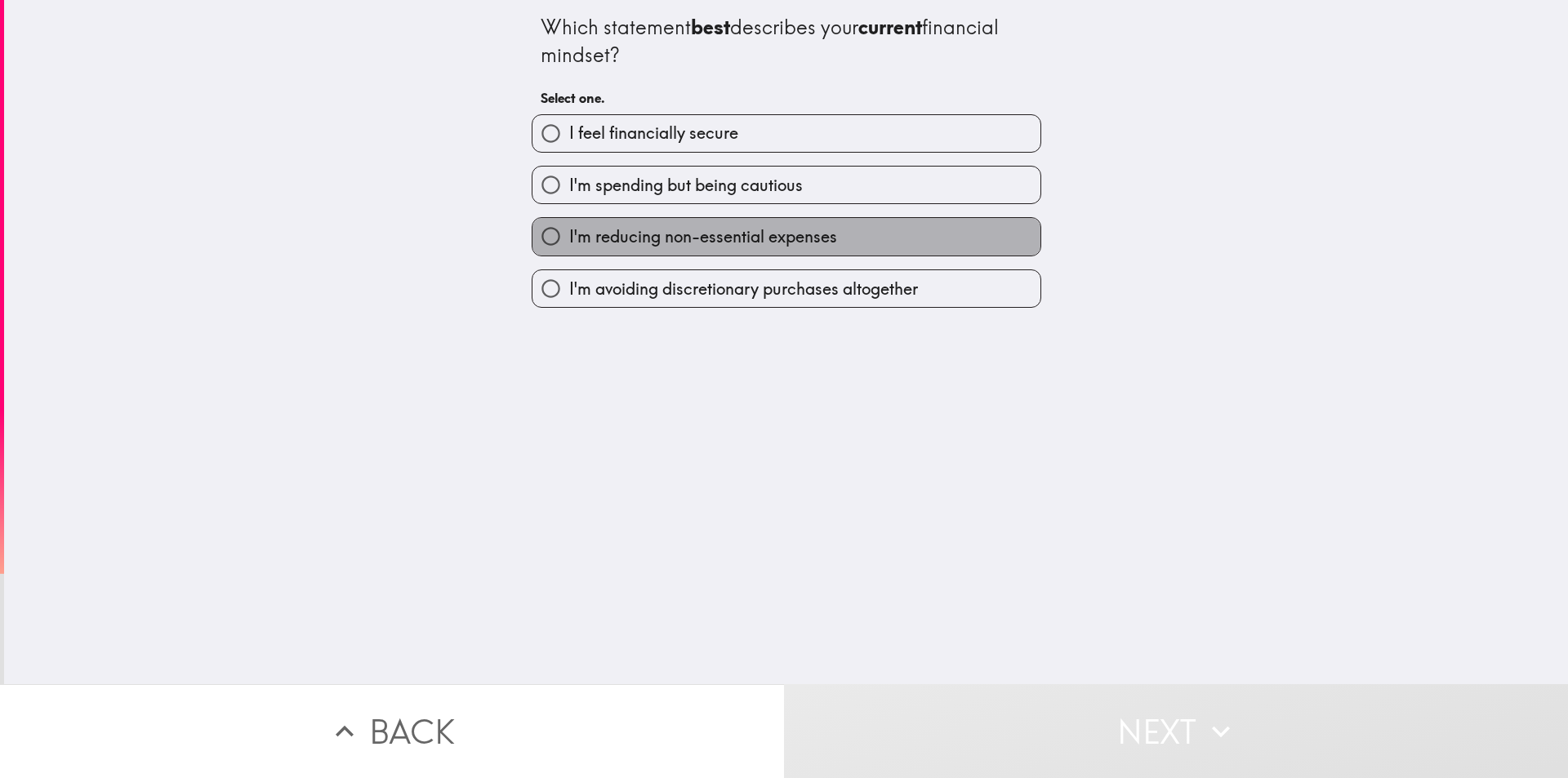
drag, startPoint x: 992, startPoint y: 241, endPoint x: 1038, endPoint y: 422, distance: 186.8
click at [992, 239] on label "I'm reducing non-essential expenses" at bounding box center [786, 236] width 508 height 37
click at [569, 239] on input "I'm reducing non-essential expenses" at bounding box center [550, 236] width 37 height 37
radio input "true"
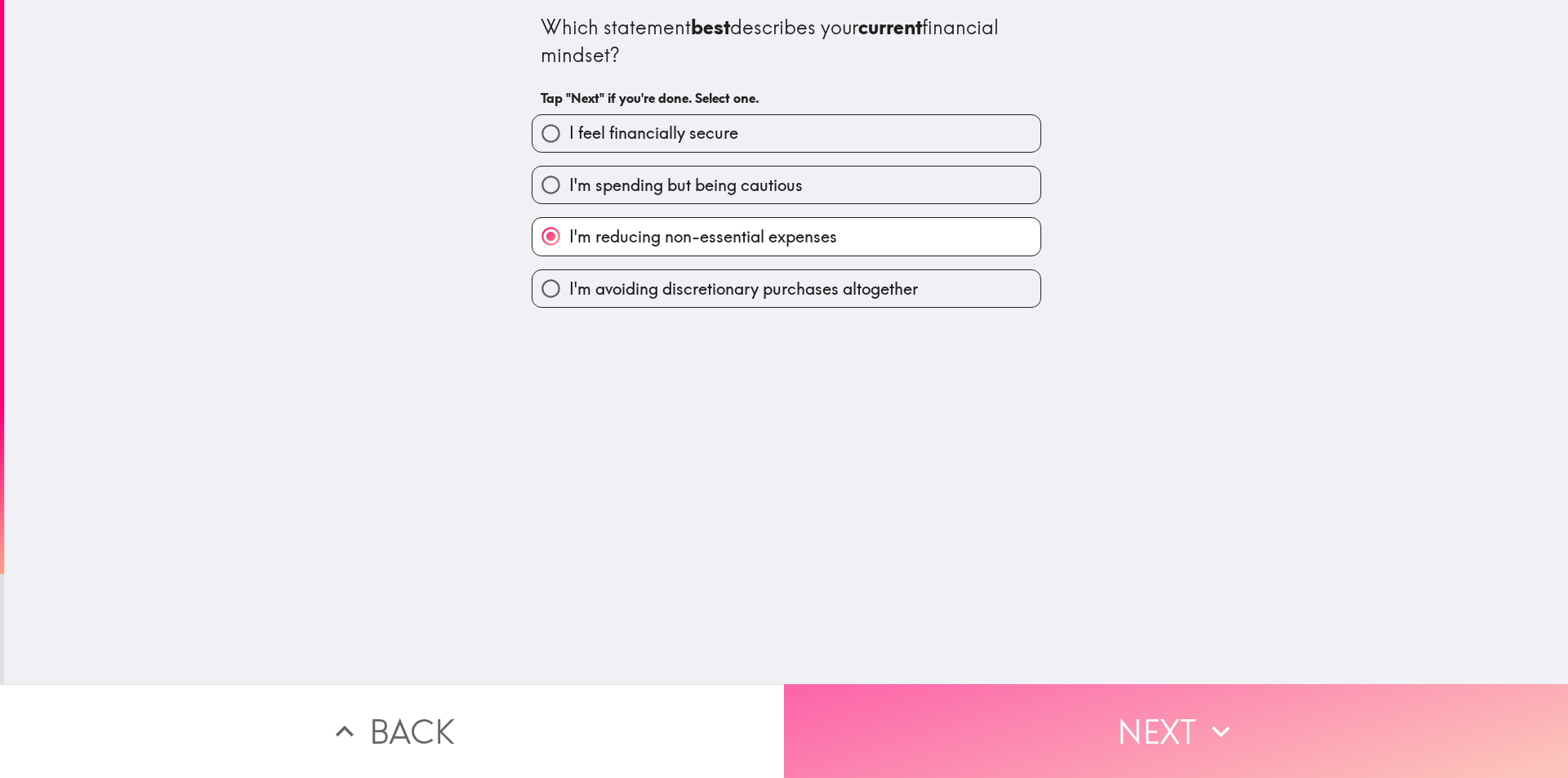
click at [1093, 705] on button "Next" at bounding box center [1176, 730] width 784 height 94
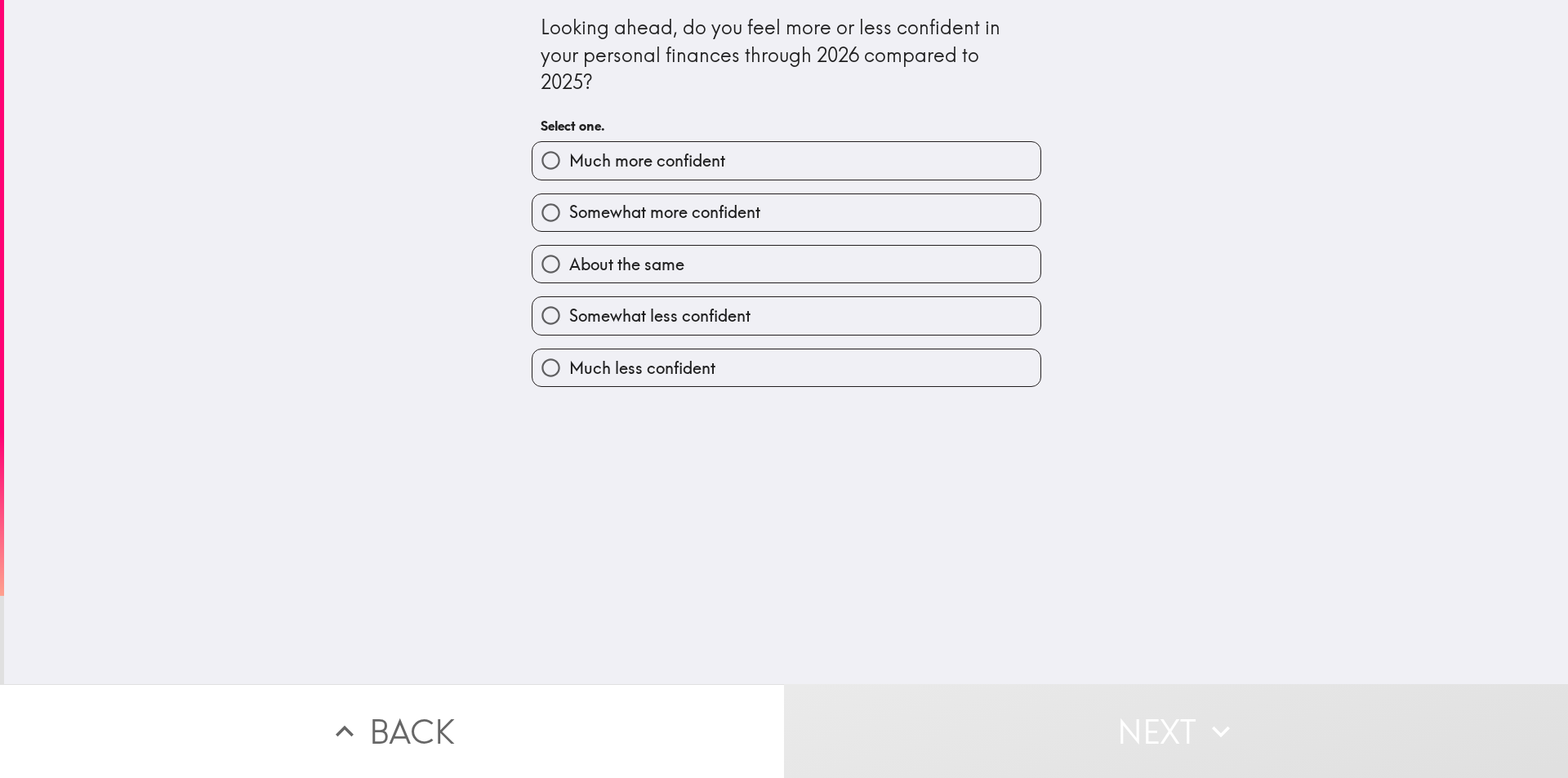
click at [924, 361] on label "Much less confident" at bounding box center [786, 367] width 508 height 37
click at [569, 361] on input "Much less confident" at bounding box center [550, 367] width 37 height 37
radio input "true"
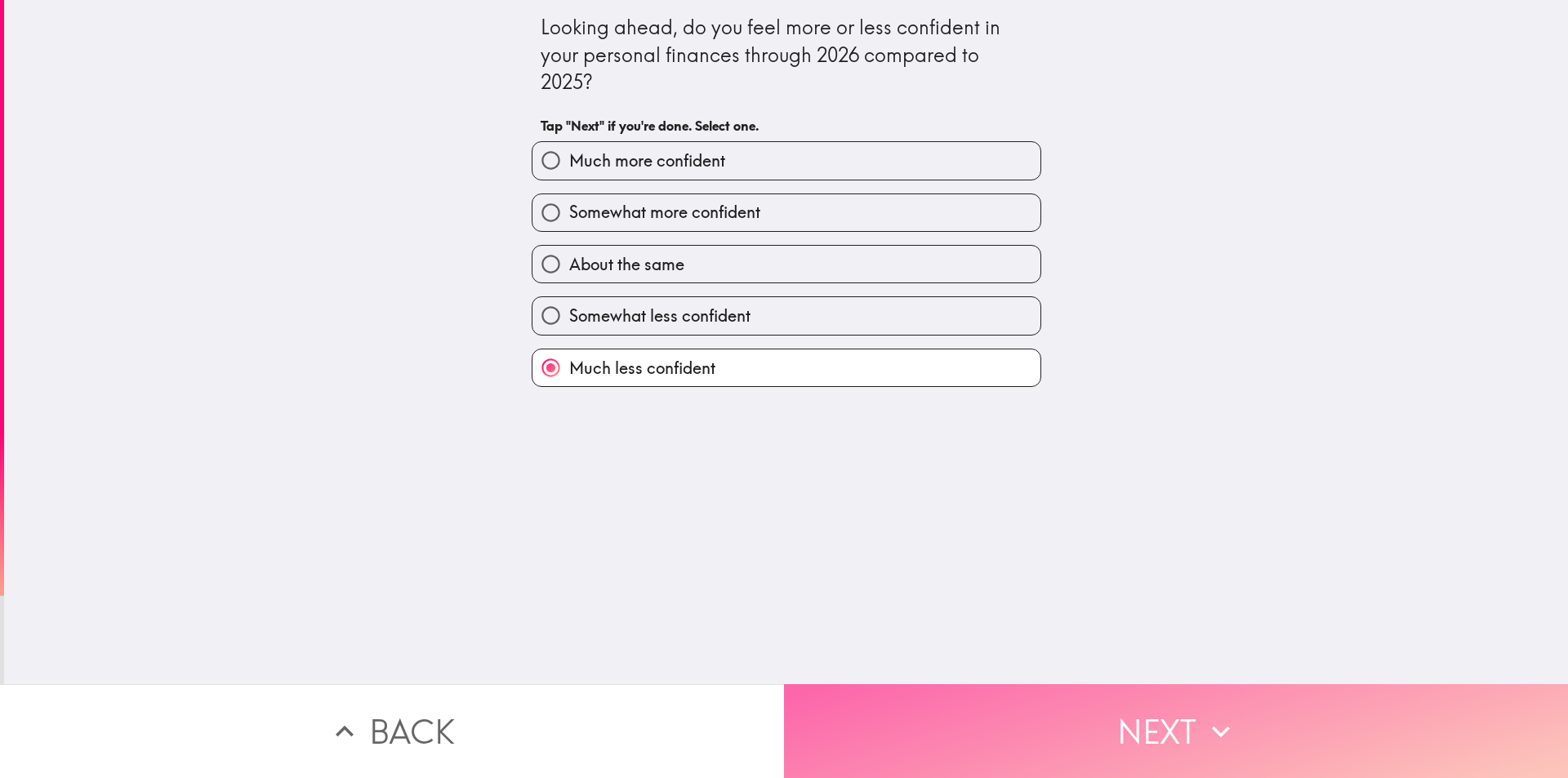
click at [1101, 707] on button "Next" at bounding box center [1176, 730] width 784 height 94
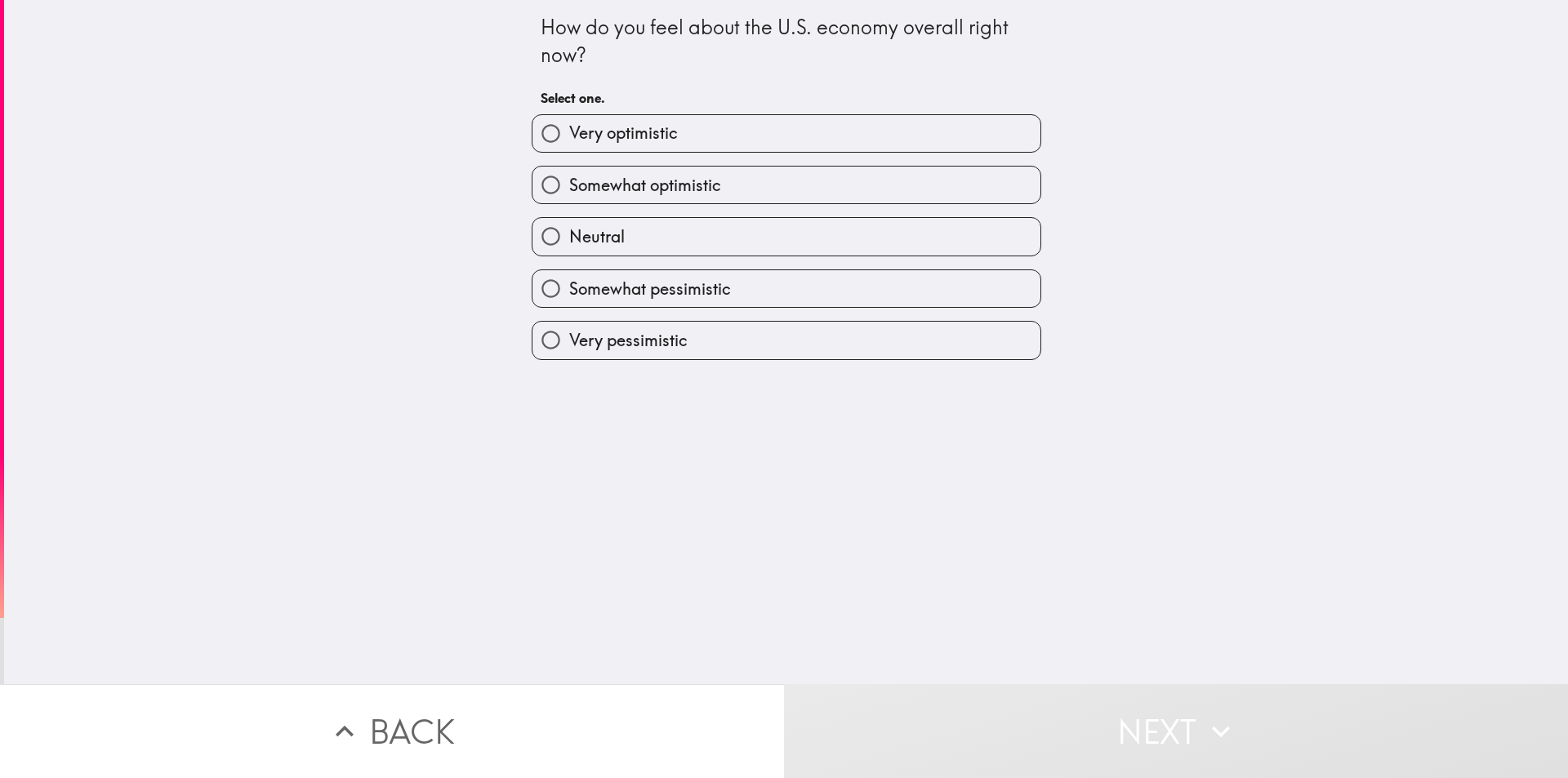
click at [833, 340] on label "Very pessimistic" at bounding box center [786, 340] width 508 height 37
click at [569, 340] on input "Very pessimistic" at bounding box center [550, 340] width 37 height 37
radio input "true"
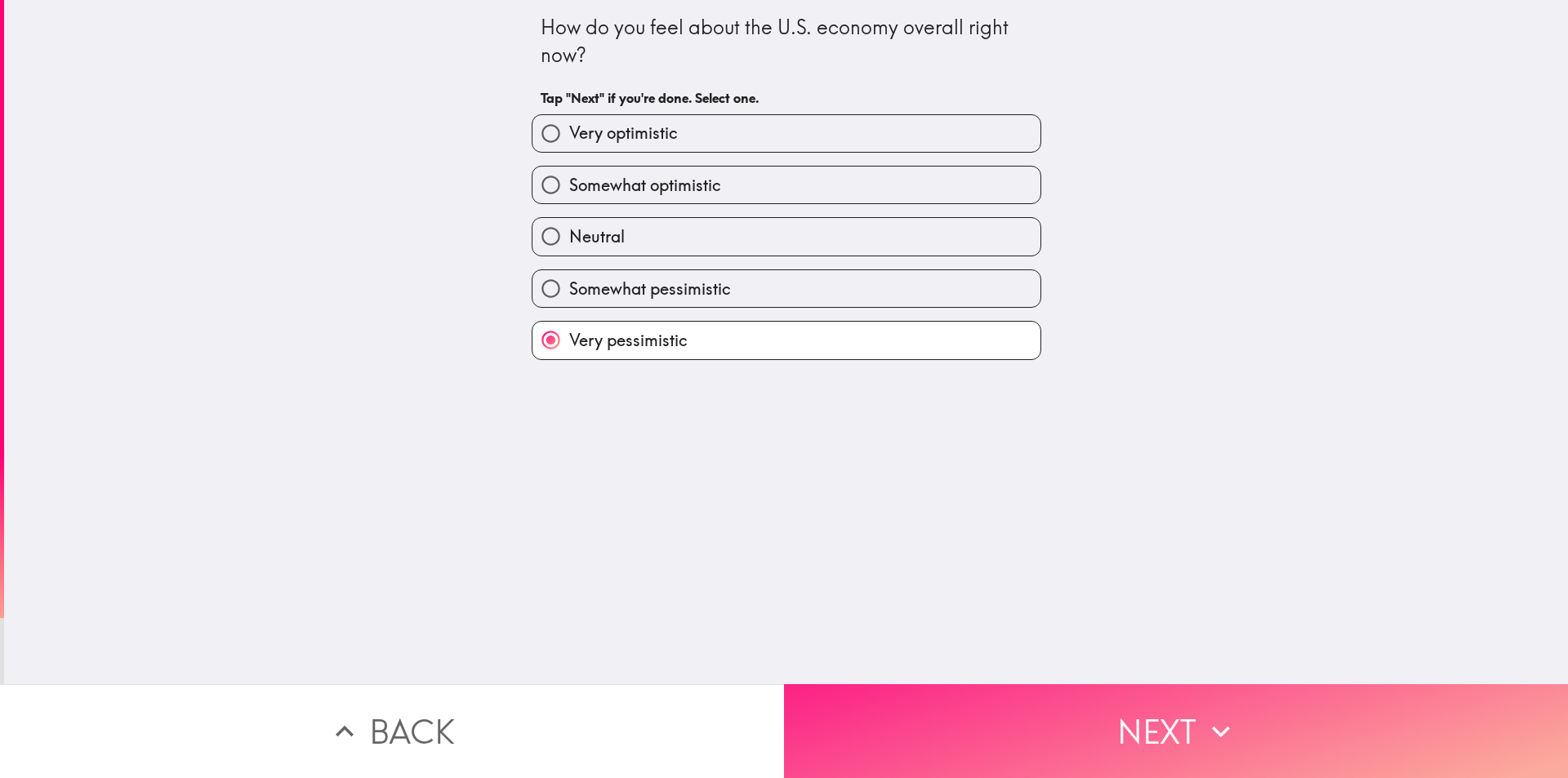
click at [1080, 703] on button "Next" at bounding box center [1176, 730] width 784 height 94
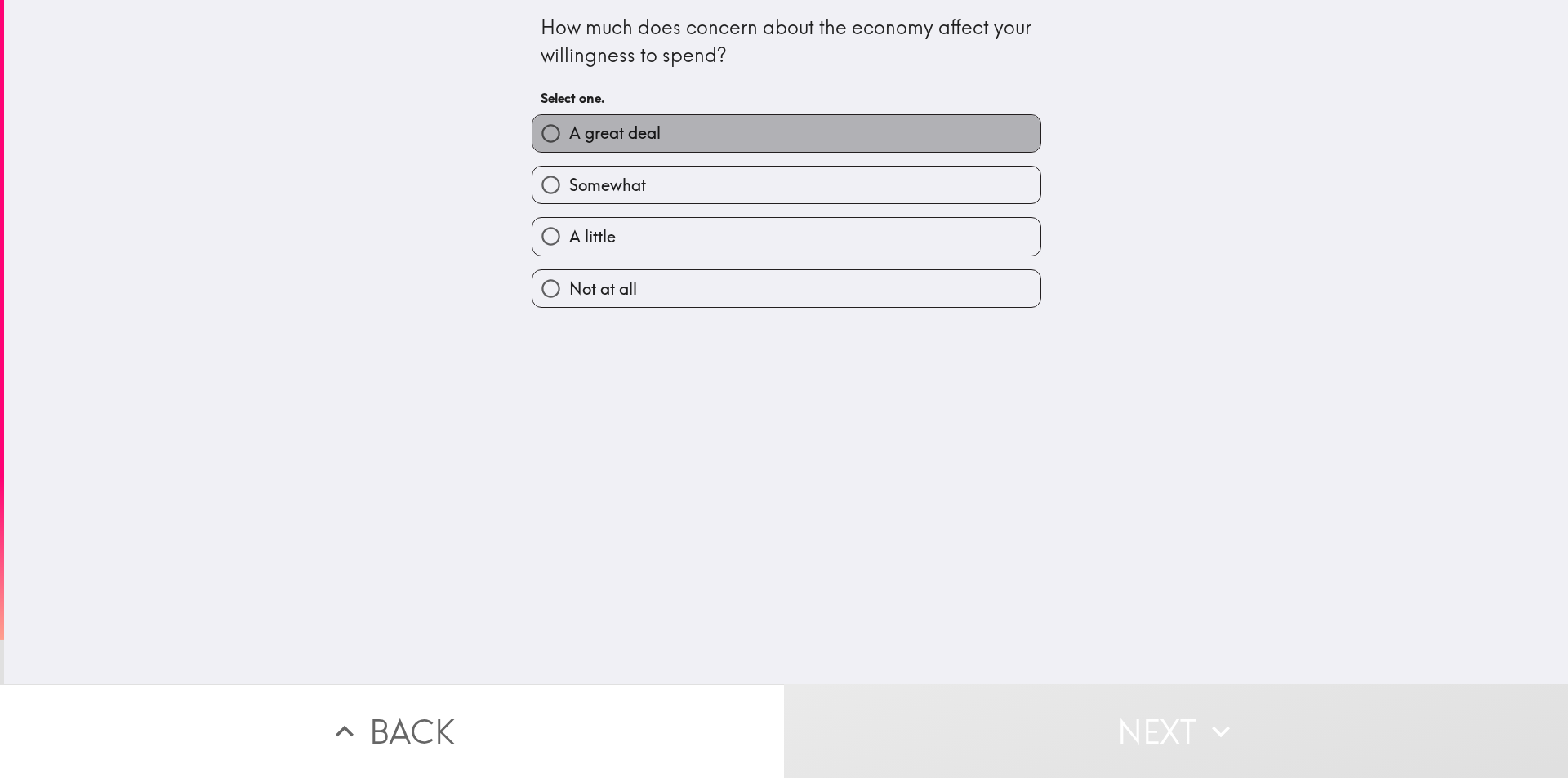
click at [739, 142] on label "A great deal" at bounding box center [786, 133] width 508 height 37
click at [569, 142] on input "A great deal" at bounding box center [550, 133] width 37 height 37
radio input "true"
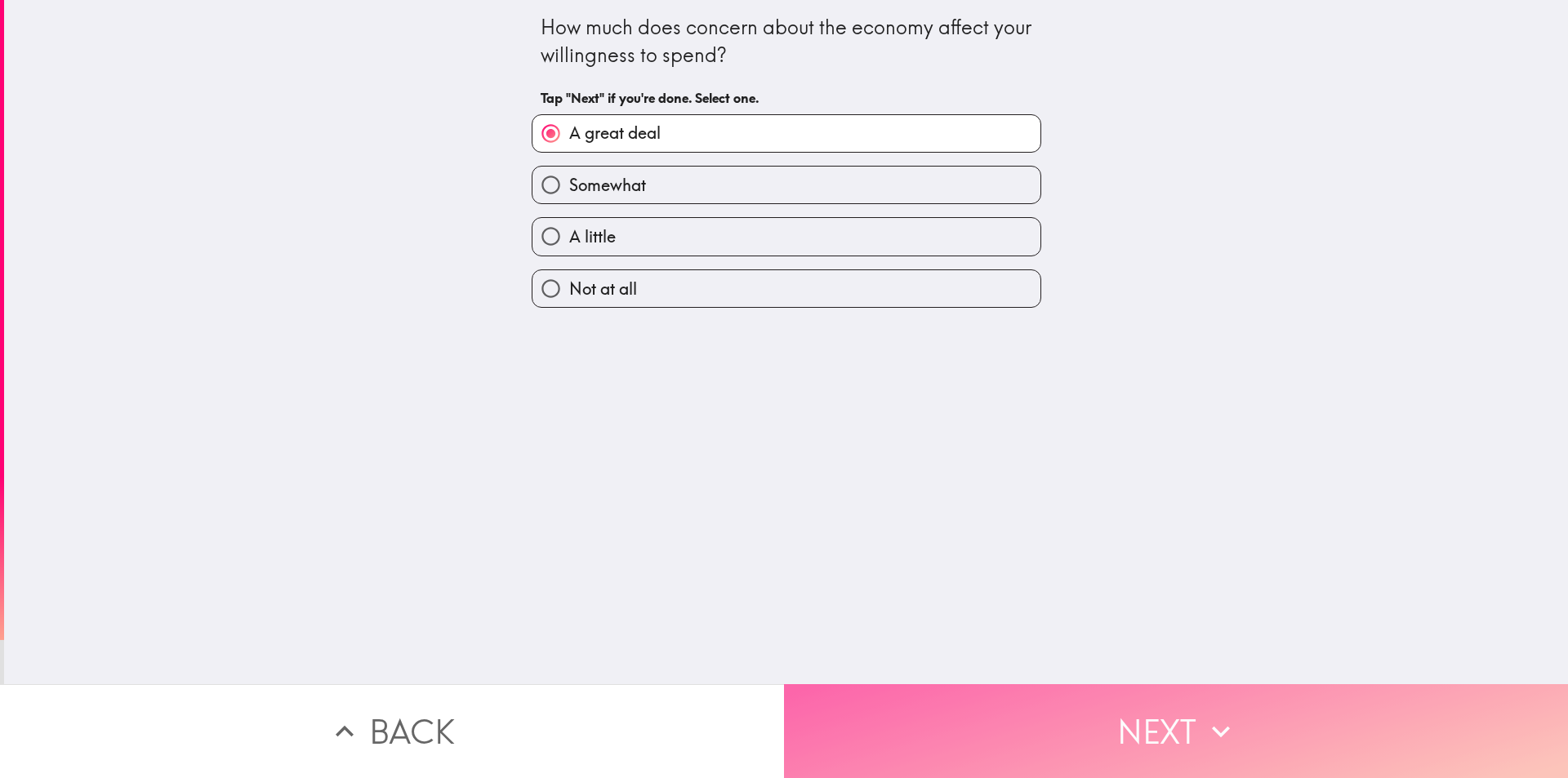
click at [1123, 707] on button "Next" at bounding box center [1176, 730] width 784 height 94
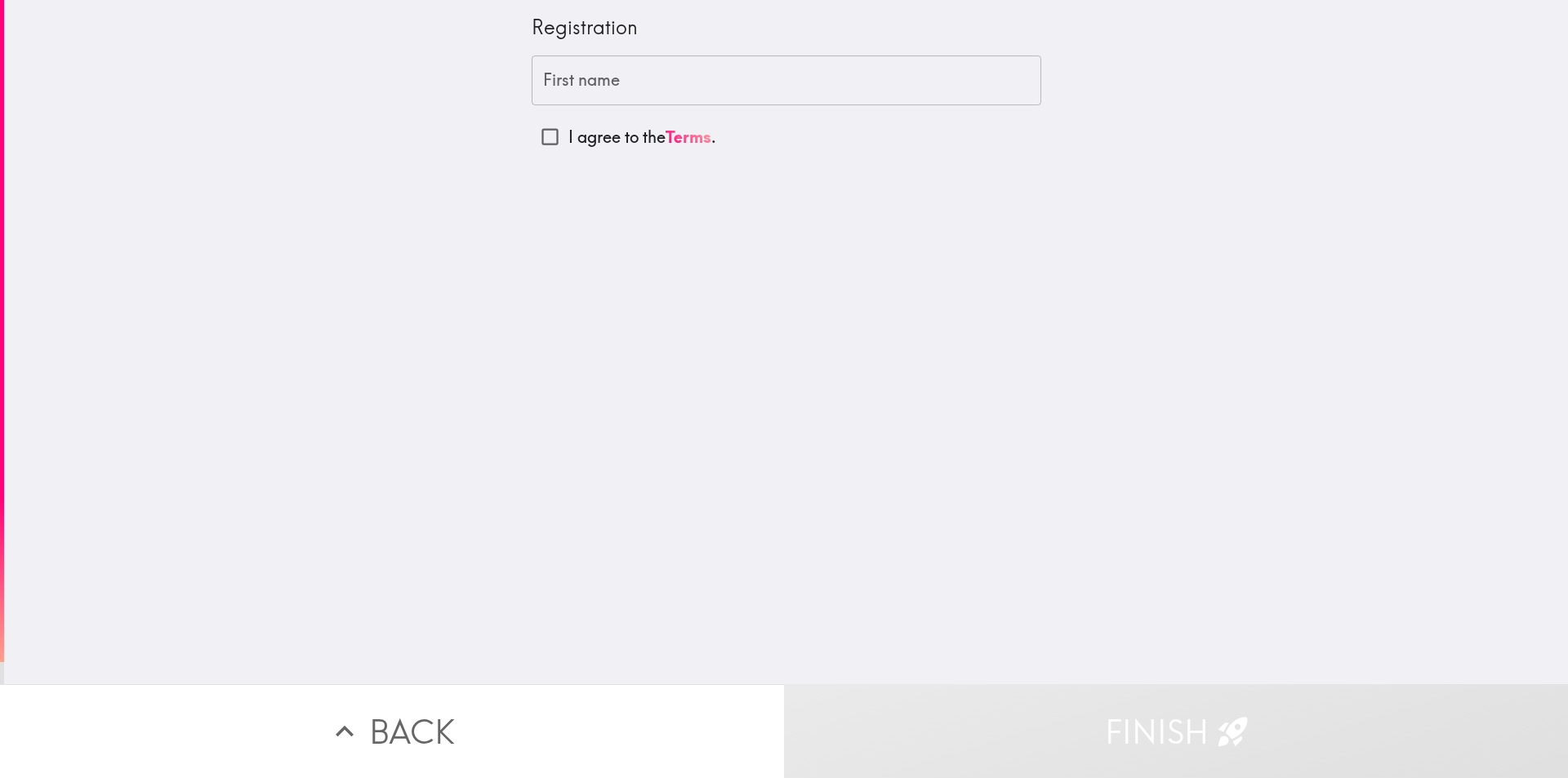
click at [644, 78] on input "First name" at bounding box center [786, 80] width 509 height 50
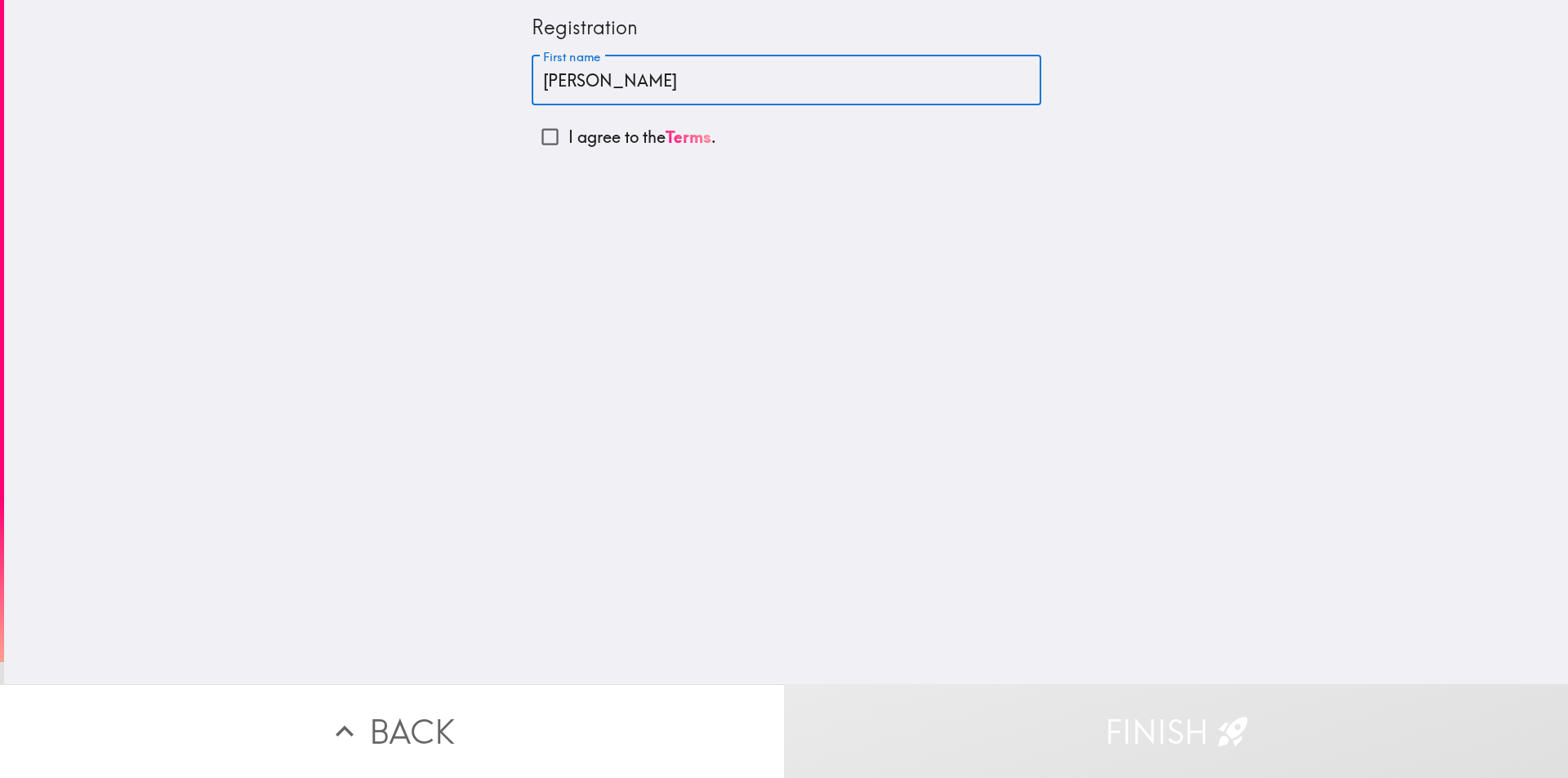
type input "[PERSON_NAME]"
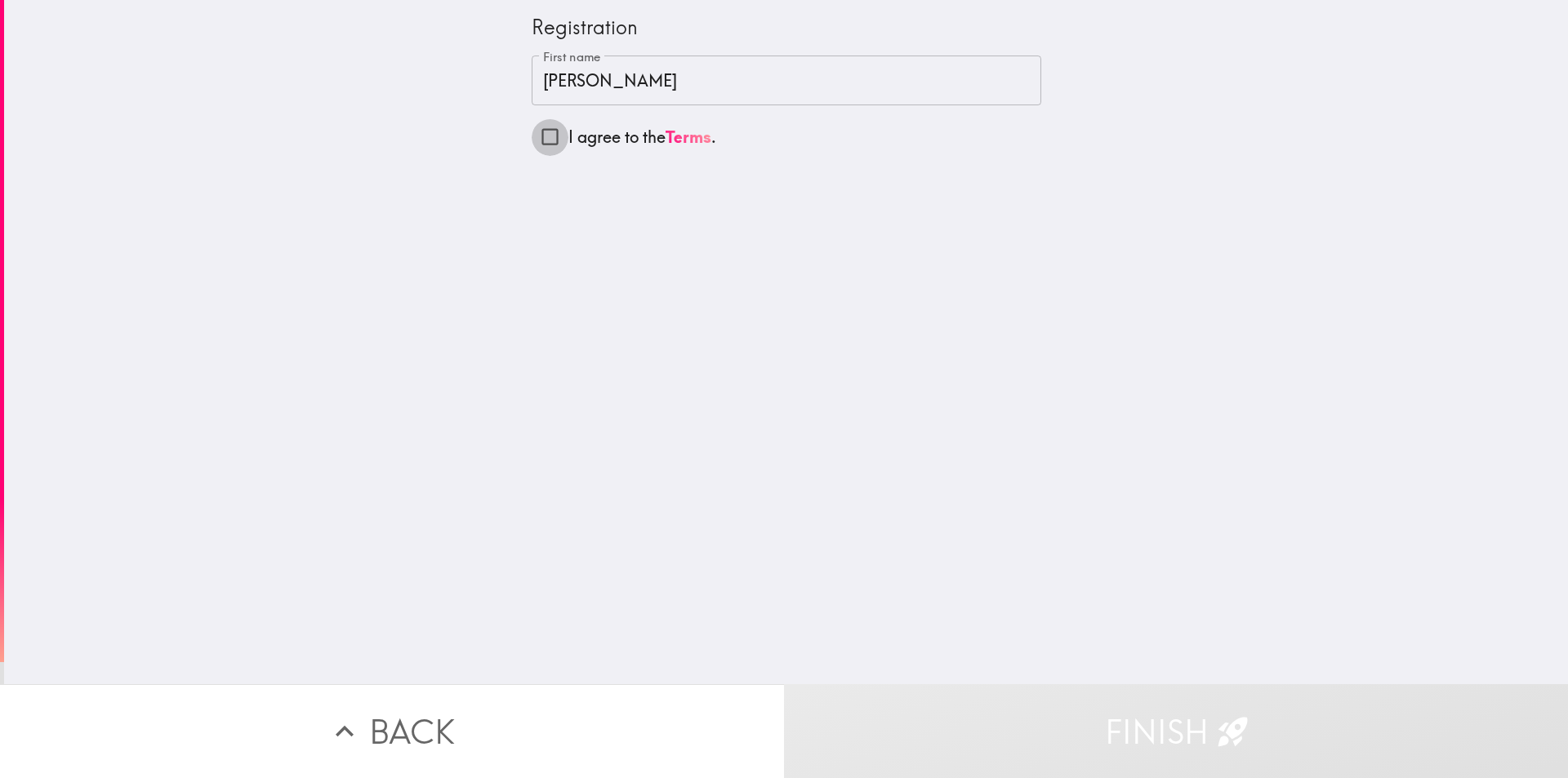
click at [536, 139] on input "I agree to the Terms ." at bounding box center [550, 136] width 37 height 37
checkbox input "true"
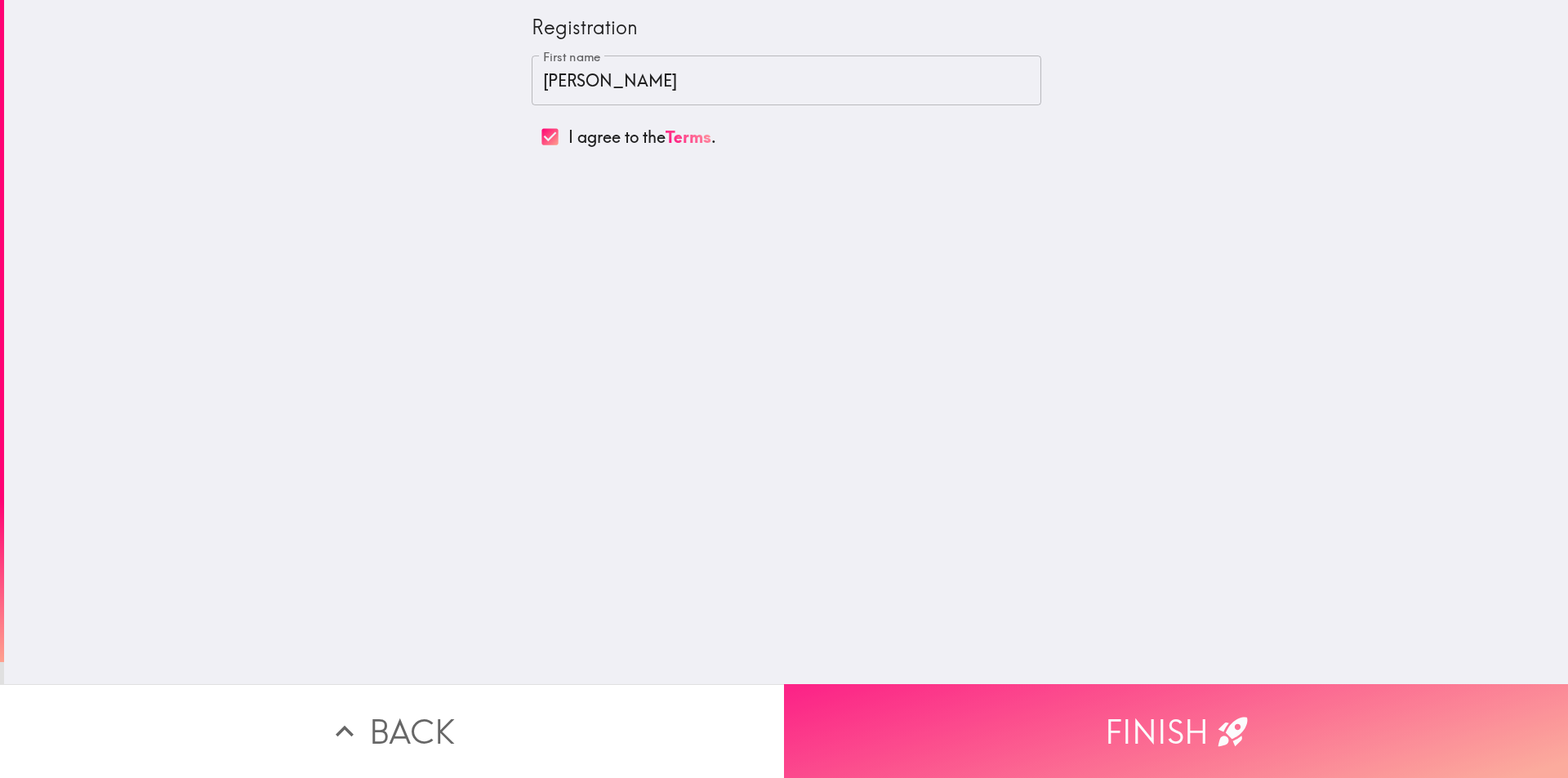
click at [1049, 700] on button "Finish" at bounding box center [1176, 730] width 784 height 94
